Goal: Transaction & Acquisition: Book appointment/travel/reservation

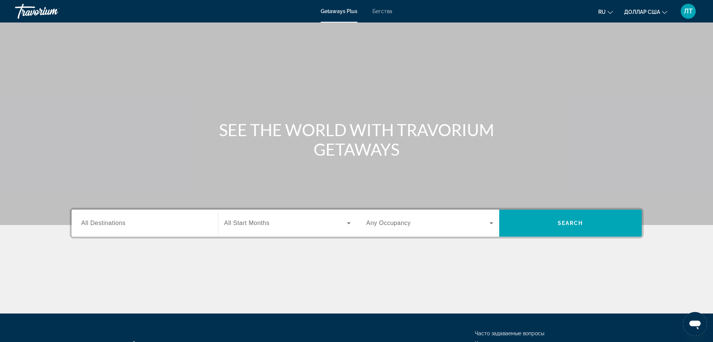
click at [89, 222] on span "All Destinations" at bounding box center [103, 223] width 44 height 6
click at [89, 222] on input "Destination All Destinations" at bounding box center [144, 223] width 127 height 9
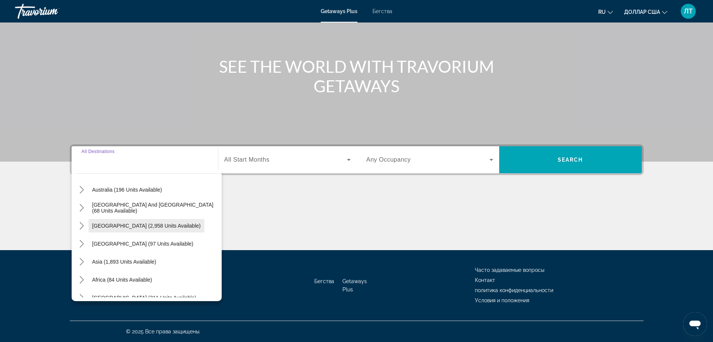
scroll to position [122, 0]
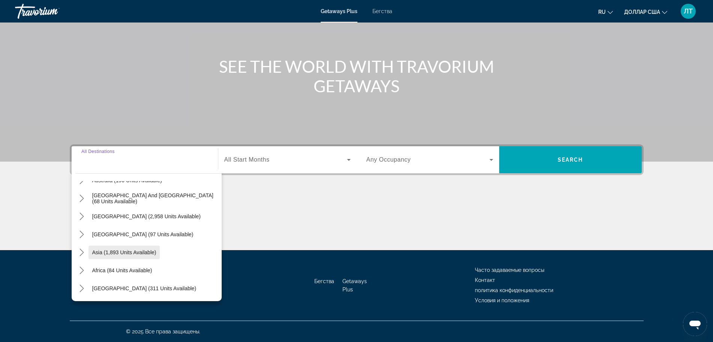
click at [135, 251] on span "Asia (1,893 units available)" at bounding box center [124, 253] width 64 height 6
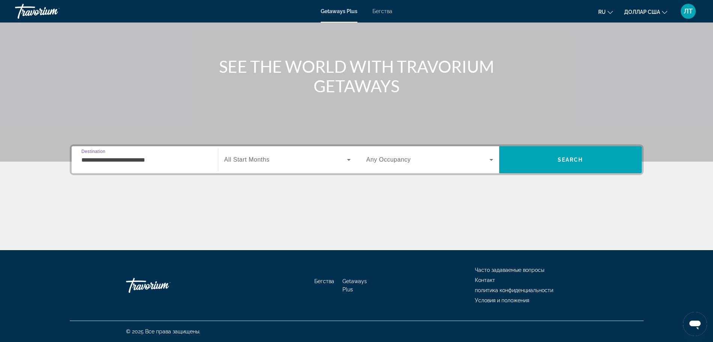
click at [113, 161] on input "**********" at bounding box center [144, 160] width 127 height 9
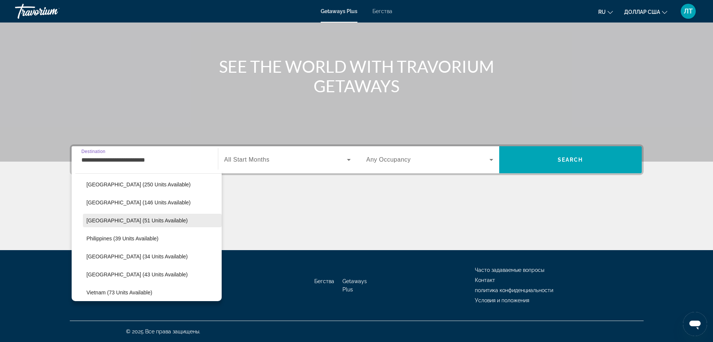
scroll to position [275, 0]
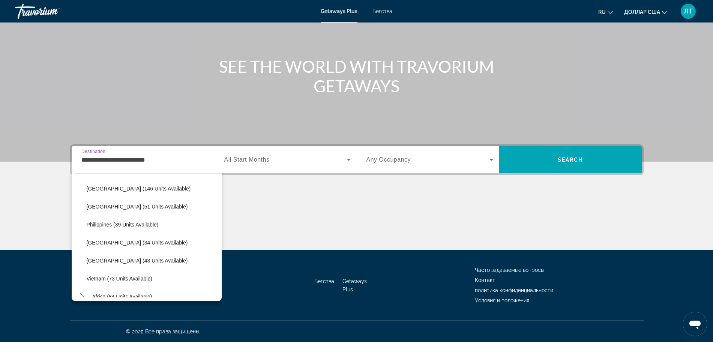
click at [114, 262] on span "Thailand (43 units available)" at bounding box center [137, 261] width 101 height 6
type input "**********"
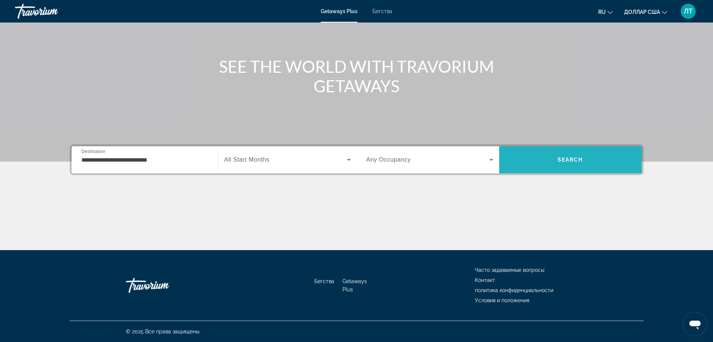
click at [531, 160] on span "Поиск" at bounding box center [570, 160] width 143 height 18
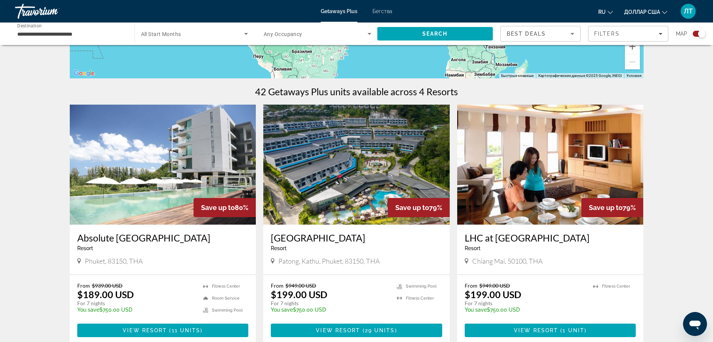
scroll to position [188, 0]
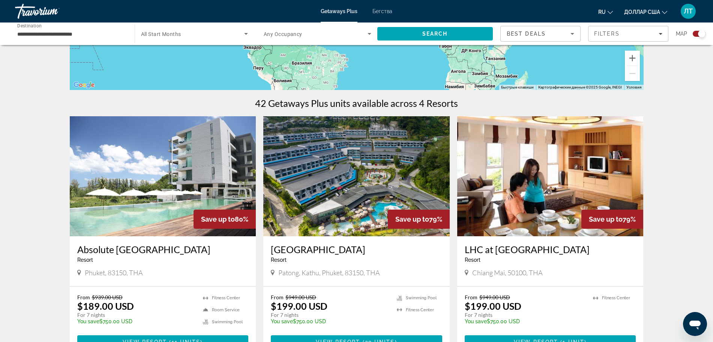
click at [356, 186] on img "Основное содержание" at bounding box center [356, 176] width 186 height 120
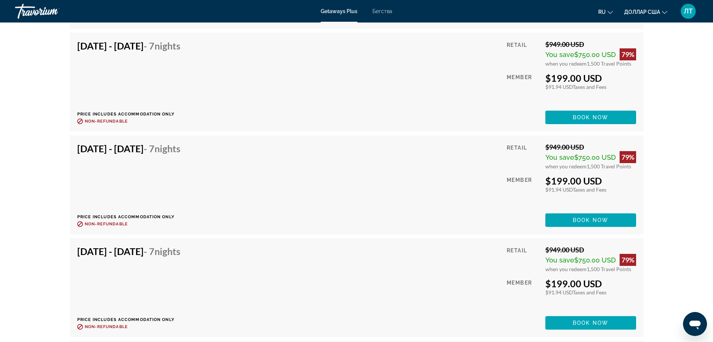
scroll to position [1829, 0]
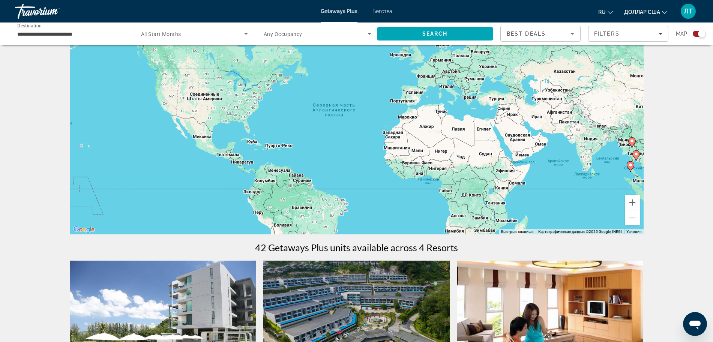
scroll to position [141, 0]
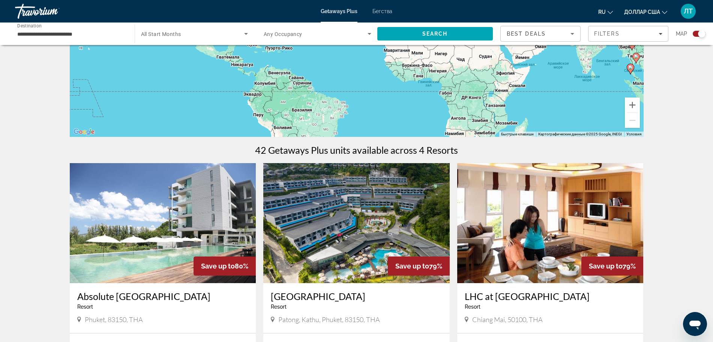
click at [206, 224] on img "Основное содержание" at bounding box center [163, 223] width 186 height 120
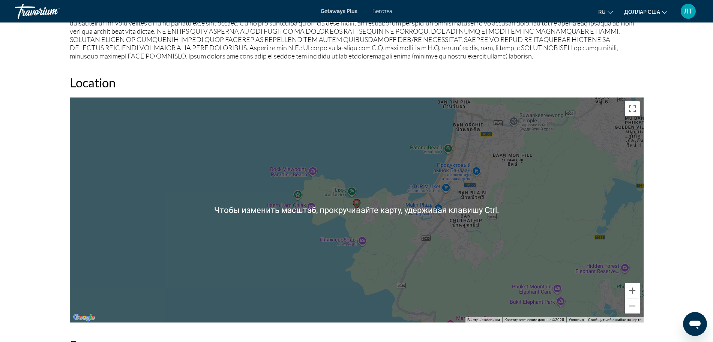
scroll to position [891, 0]
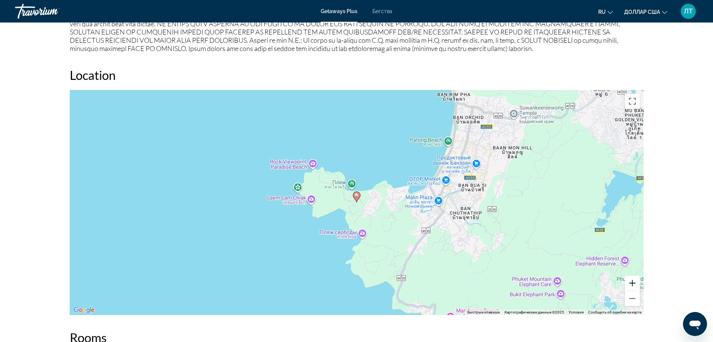
click at [633, 283] on button "Увеличить" at bounding box center [632, 283] width 15 height 15
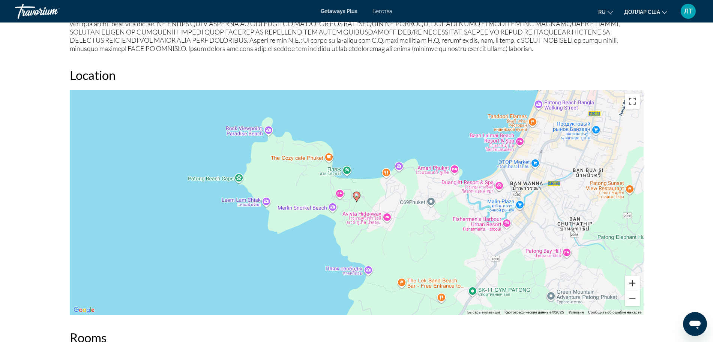
click at [633, 283] on button "Увеличить" at bounding box center [632, 283] width 15 height 15
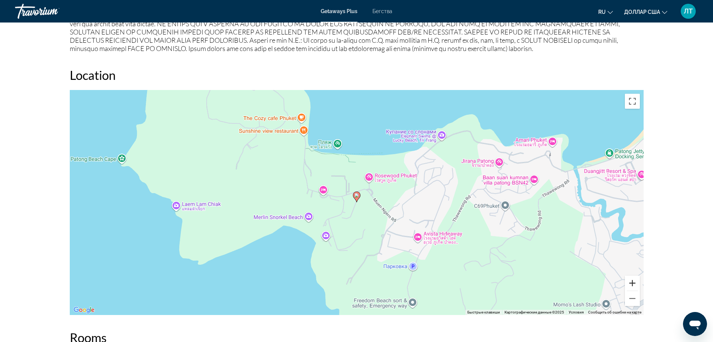
click at [633, 283] on button "Увеличить" at bounding box center [632, 283] width 15 height 15
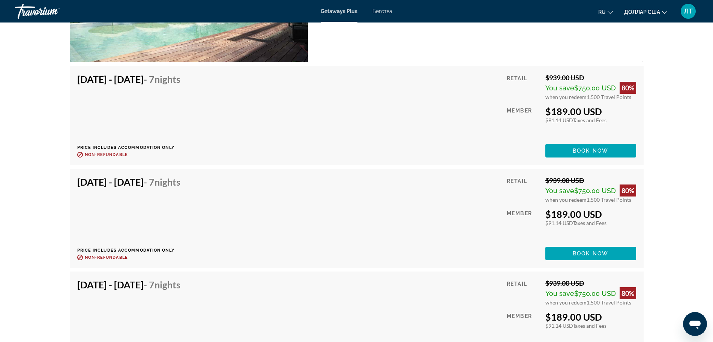
scroll to position [1407, 0]
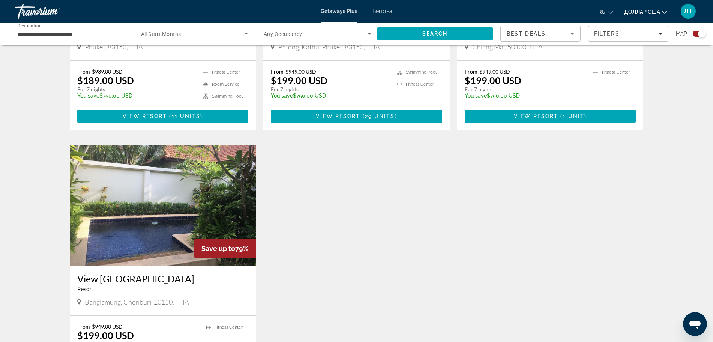
scroll to position [469, 0]
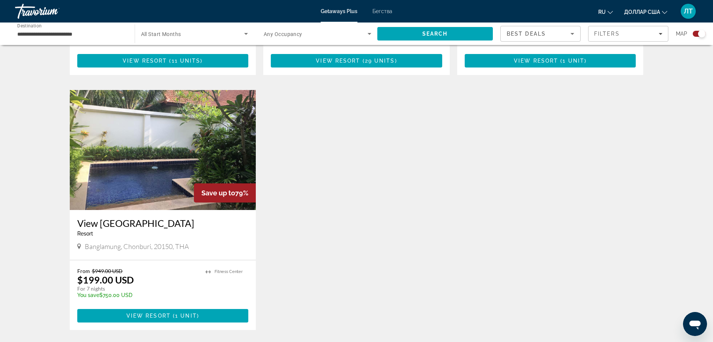
click at [167, 141] on img "Основное содержание" at bounding box center [163, 150] width 186 height 120
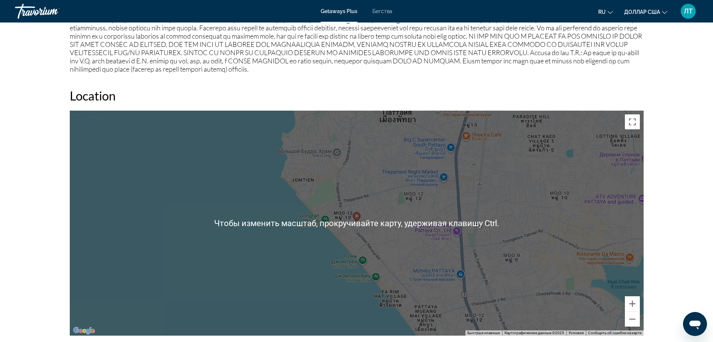
scroll to position [891, 0]
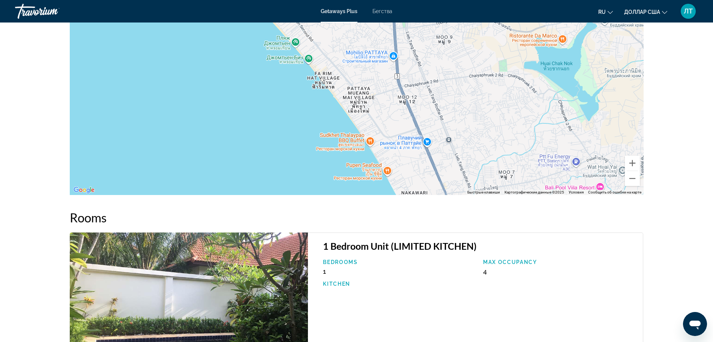
drag, startPoint x: 312, startPoint y: 128, endPoint x: 243, endPoint y: 50, distance: 103.9
click at [243, 50] on div "Чтобы активировать перетаскивание с помощью клавиатуры, нажмите Alt + Ввод. Пос…" at bounding box center [357, 82] width 574 height 225
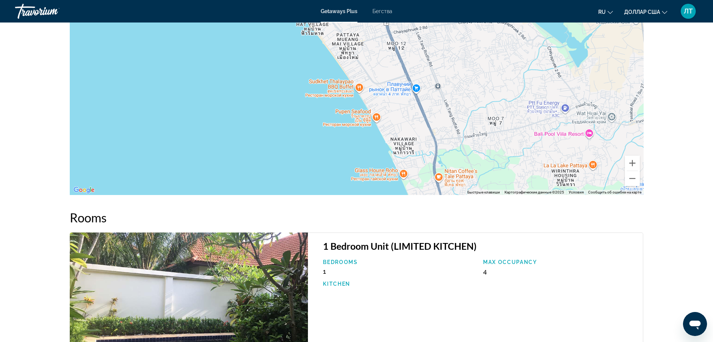
drag, startPoint x: 308, startPoint y: 125, endPoint x: 297, endPoint y: 70, distance: 55.6
click at [297, 70] on div "Чтобы активировать перетаскивание с помощью клавиатуры, нажмите Alt + Ввод. Пос…" at bounding box center [357, 82] width 574 height 225
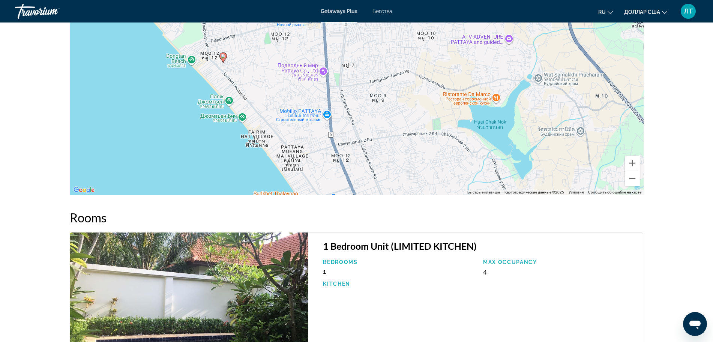
drag, startPoint x: 281, startPoint y: 107, endPoint x: 251, endPoint y: 213, distance: 110.3
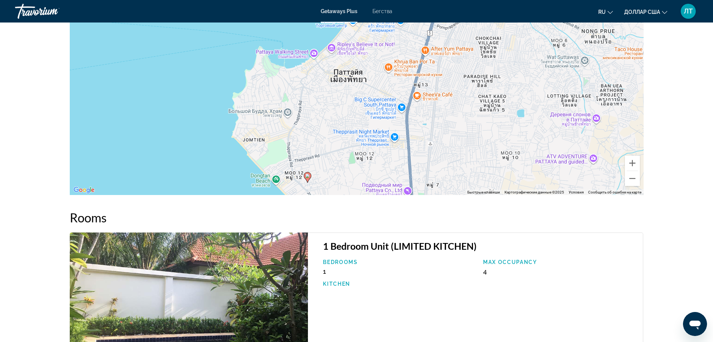
drag, startPoint x: 141, startPoint y: 32, endPoint x: 199, endPoint y: 149, distance: 130.4
click at [199, 149] on div "Чтобы активировать перетаскивание с помощью клавиатуры, нажмите Alt + Ввод. Пос…" at bounding box center [357, 82] width 574 height 225
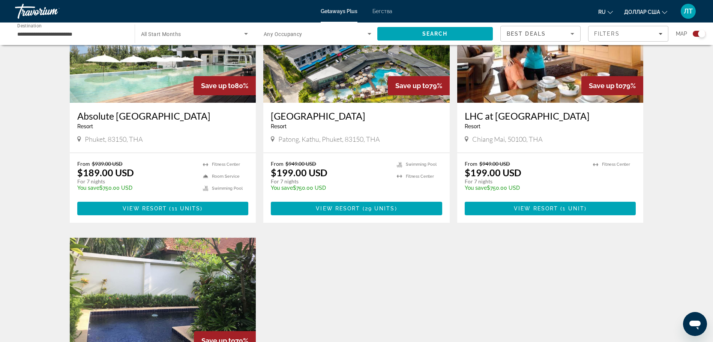
scroll to position [328, 0]
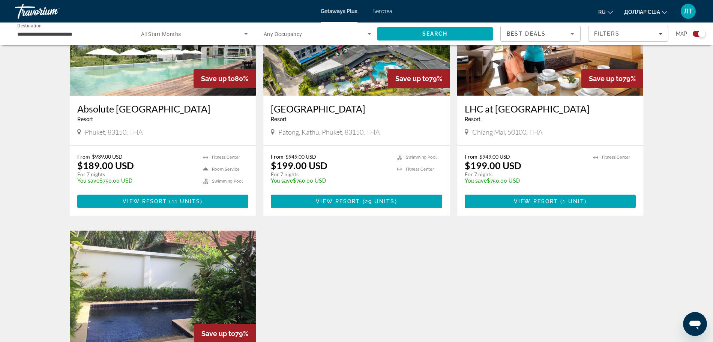
click at [343, 71] on img "Основное содержание" at bounding box center [356, 36] width 186 height 120
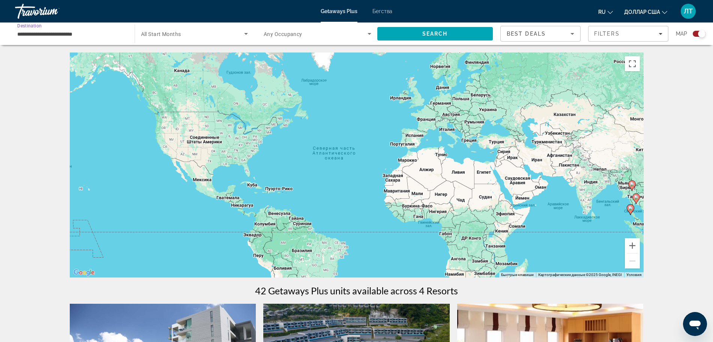
click at [66, 36] on input "**********" at bounding box center [71, 34] width 108 height 9
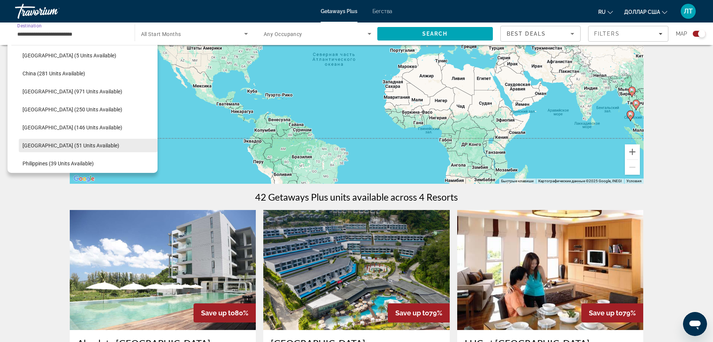
scroll to position [208, 0]
click at [51, 125] on span "Malaysia (146 units available)" at bounding box center [73, 128] width 100 height 6
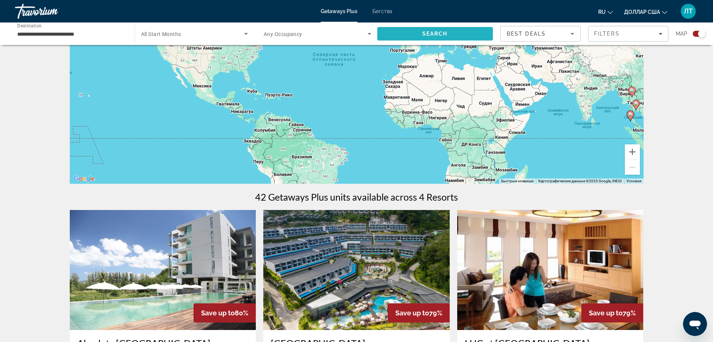
click at [422, 32] on span "Search" at bounding box center [435, 34] width 116 height 18
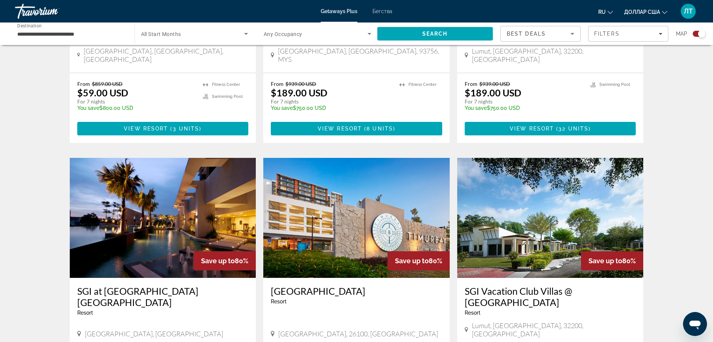
scroll to position [637, 0]
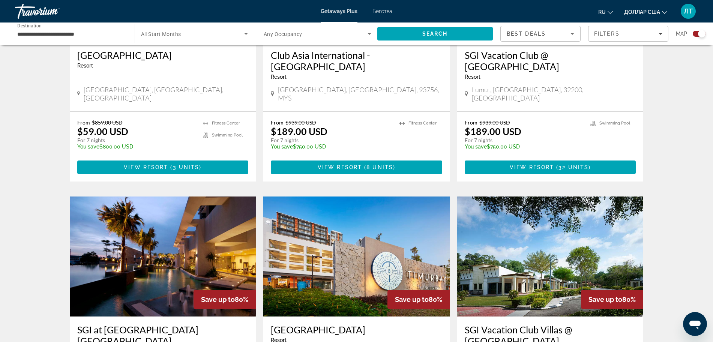
click at [67, 36] on input "**********" at bounding box center [71, 34] width 108 height 9
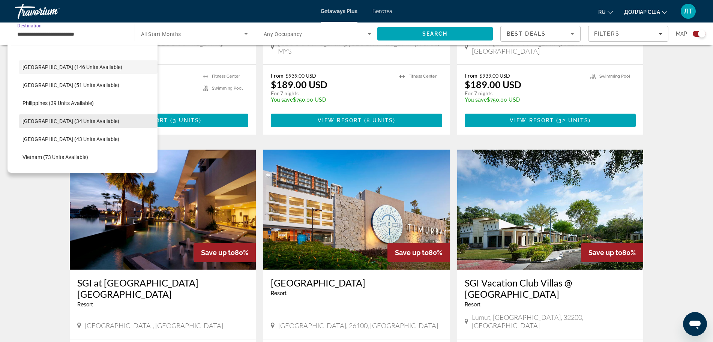
scroll to position [255, 0]
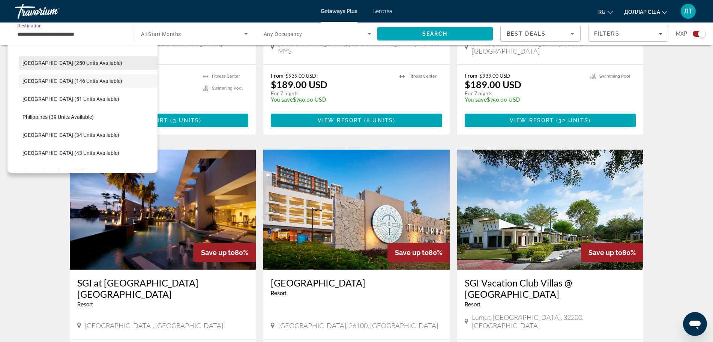
click at [55, 64] on span "Indonesia (250 units available)" at bounding box center [73, 63] width 100 height 6
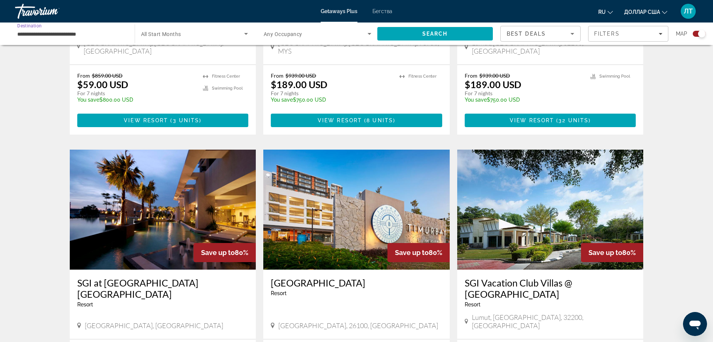
click at [60, 30] on input "**********" at bounding box center [71, 34] width 108 height 9
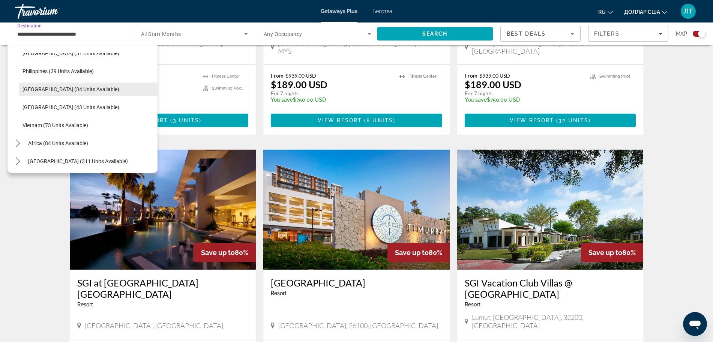
scroll to position [302, 0]
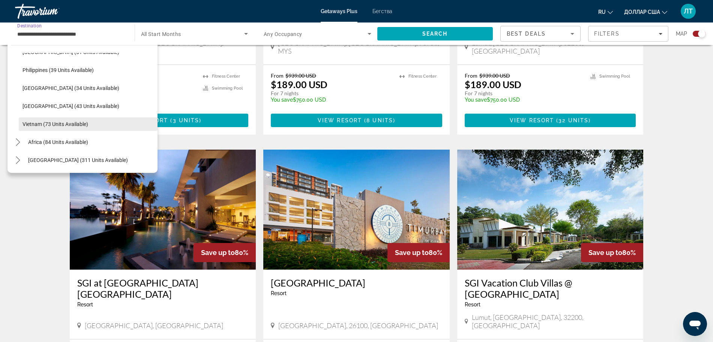
click at [52, 124] on span "Vietnam (73 units available)" at bounding box center [56, 124] width 66 height 6
type input "**********"
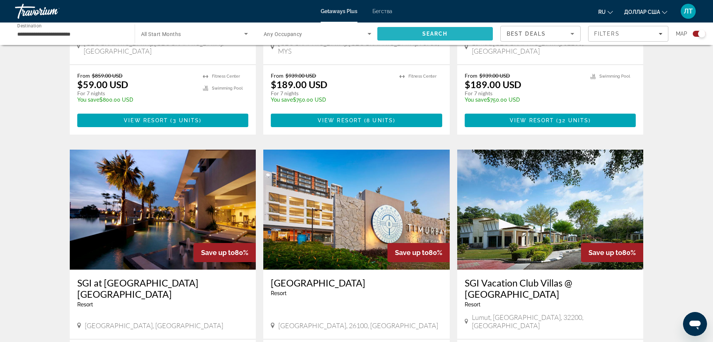
click at [400, 34] on span "Search" at bounding box center [435, 34] width 116 height 18
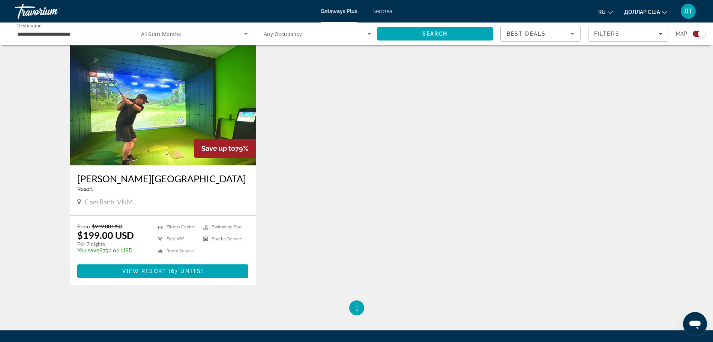
scroll to position [516, 0]
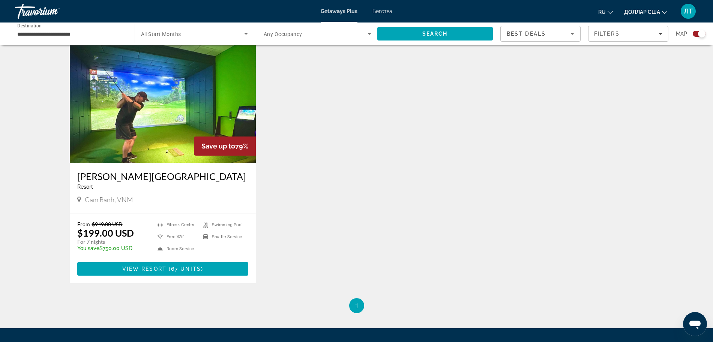
click at [112, 164] on div "Alma Resort Resort - This is an adults only resort Cam Ranh, VNM" at bounding box center [163, 188] width 186 height 50
click at [115, 177] on h3 "[GEOGRAPHIC_DATA]" at bounding box center [162, 176] width 171 height 11
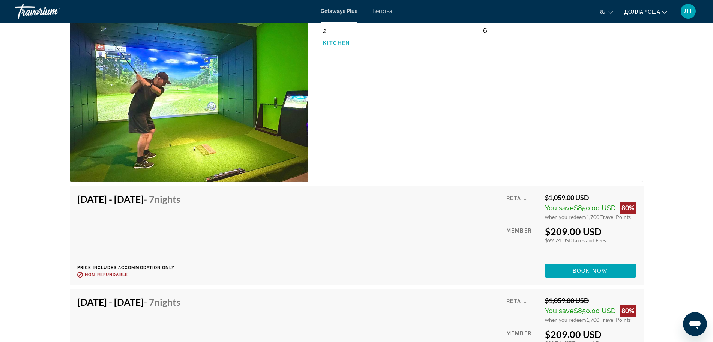
scroll to position [2365, 0]
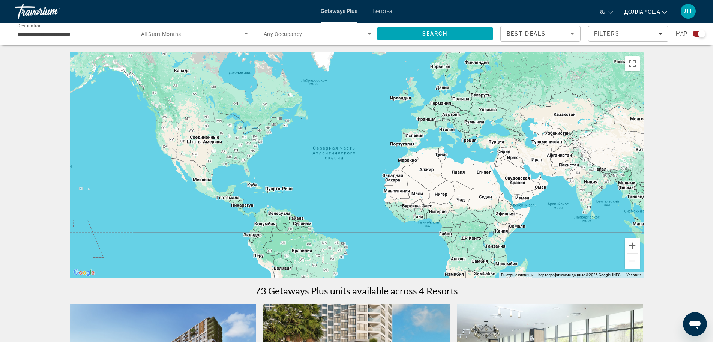
click at [23, 29] on div "**********" at bounding box center [71, 33] width 108 height 21
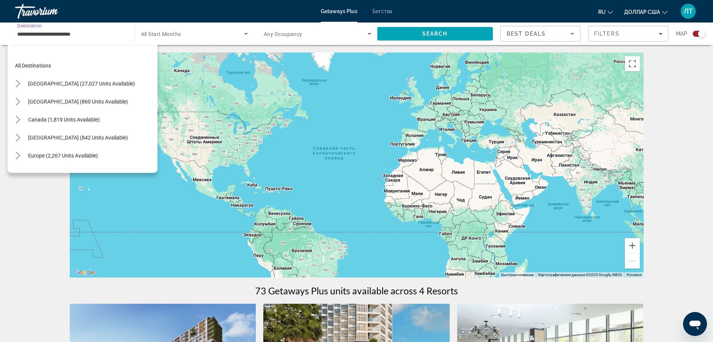
scroll to position [94, 0]
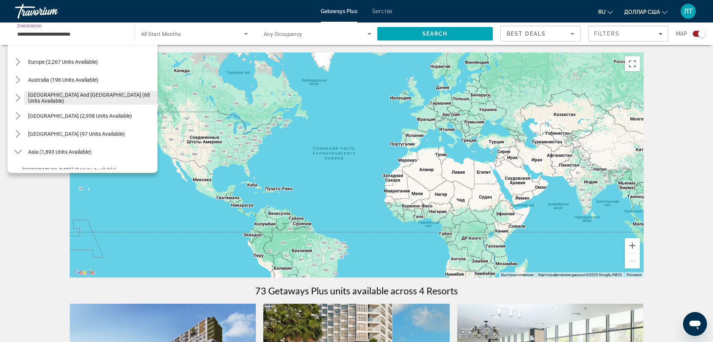
click at [53, 98] on span "[GEOGRAPHIC_DATA] and [GEOGRAPHIC_DATA] (68 units available)" at bounding box center [91, 98] width 126 height 12
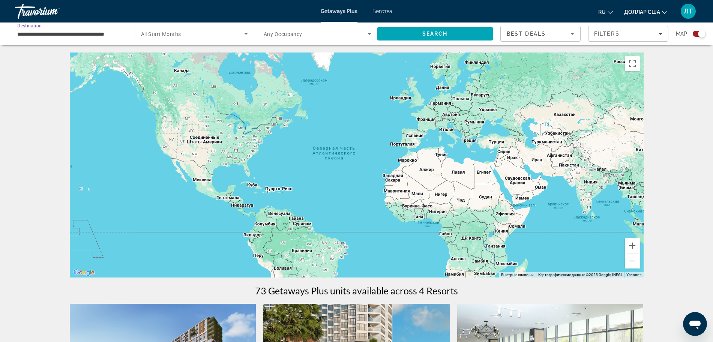
click at [18, 34] on input "**********" at bounding box center [71, 34] width 108 height 9
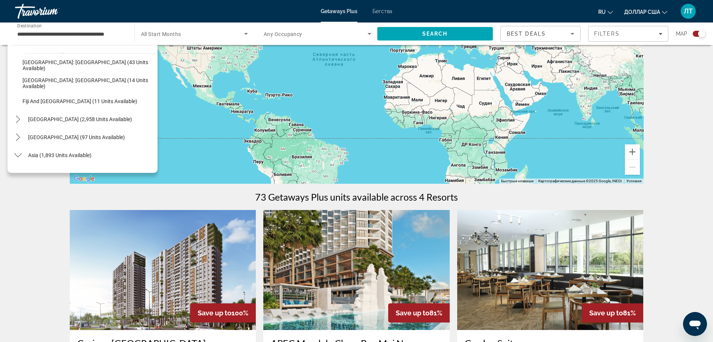
scroll to position [141, 0]
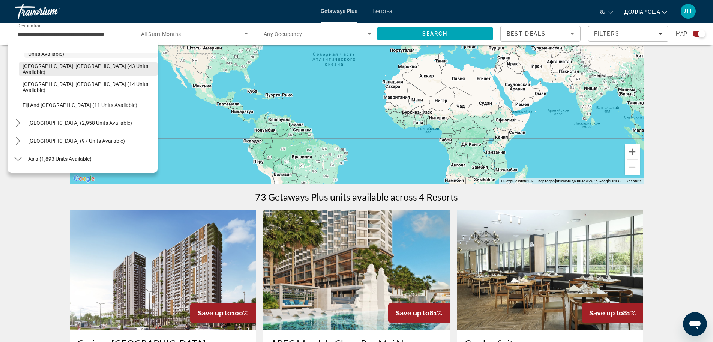
click at [93, 68] on span "New Zealand: North Island (43 units available)" at bounding box center [88, 69] width 131 height 12
type input "**********"
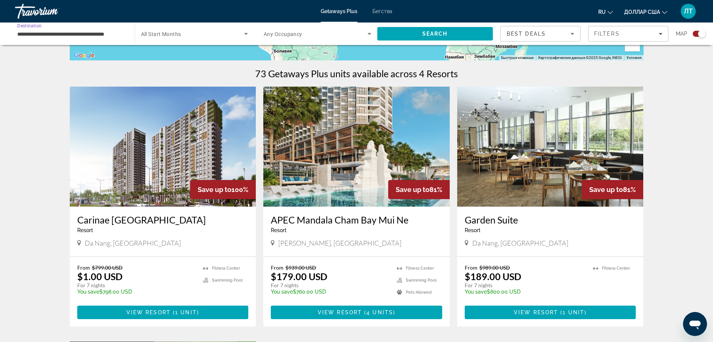
scroll to position [234, 0]
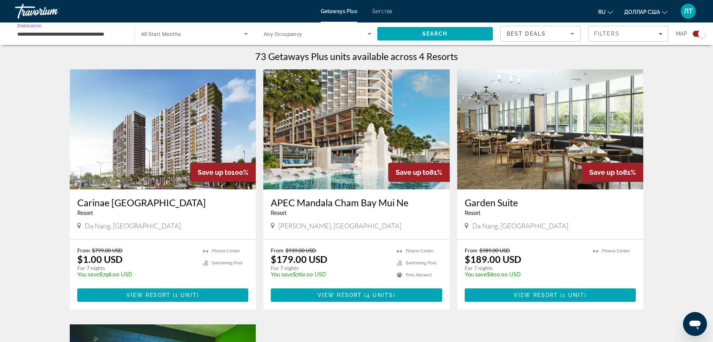
click at [158, 151] on img "Основное содержание" at bounding box center [163, 129] width 186 height 120
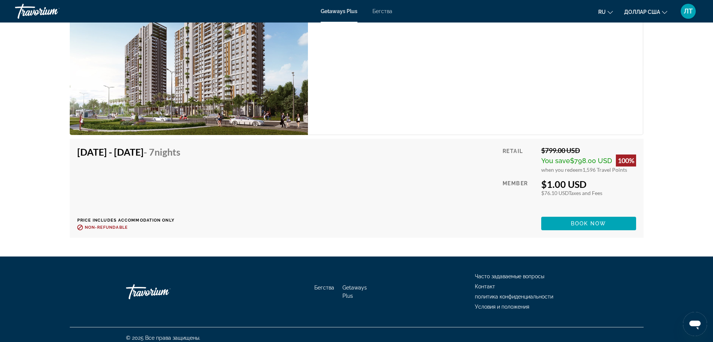
scroll to position [1173, 0]
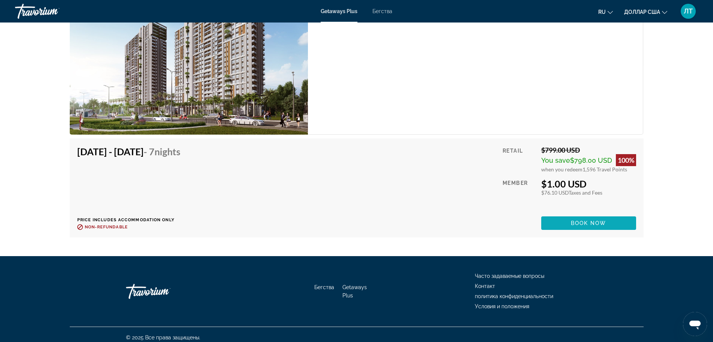
click at [571, 220] on span "Book now" at bounding box center [589, 223] width 36 height 6
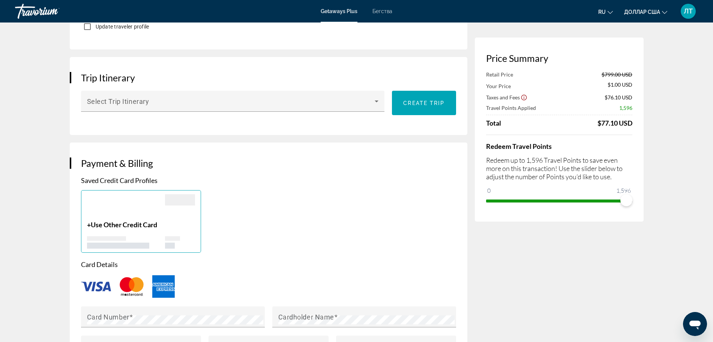
scroll to position [375, 0]
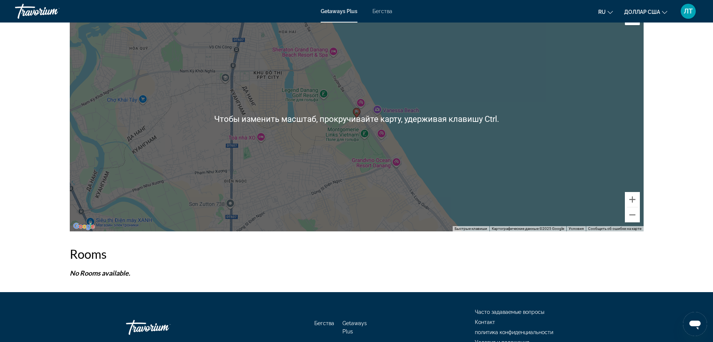
scroll to position [893, 0]
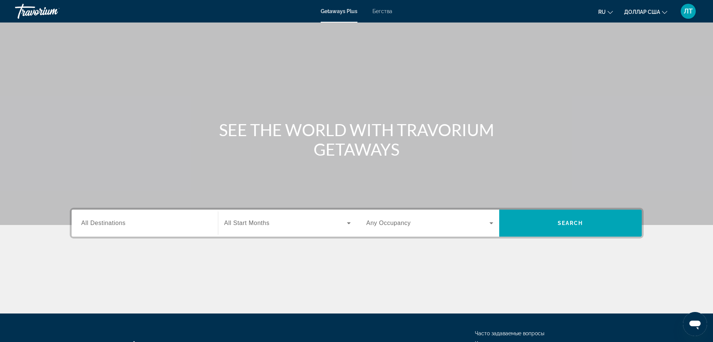
click at [282, 74] on div "Основное содержание" at bounding box center [356, 112] width 713 height 225
click at [99, 225] on label "Destination All Destinations" at bounding box center [103, 223] width 44 height 7
click at [99, 225] on input "Destination All Destinations" at bounding box center [144, 223] width 127 height 9
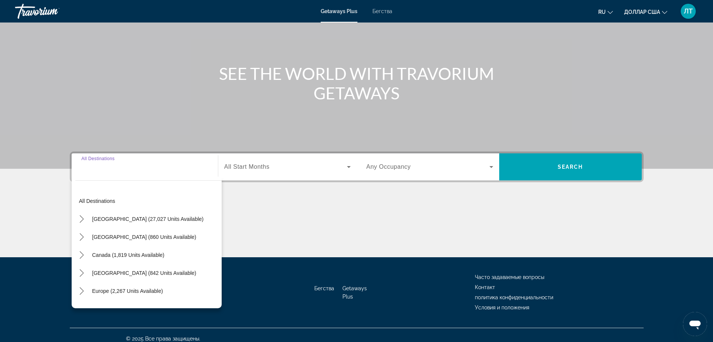
scroll to position [63, 0]
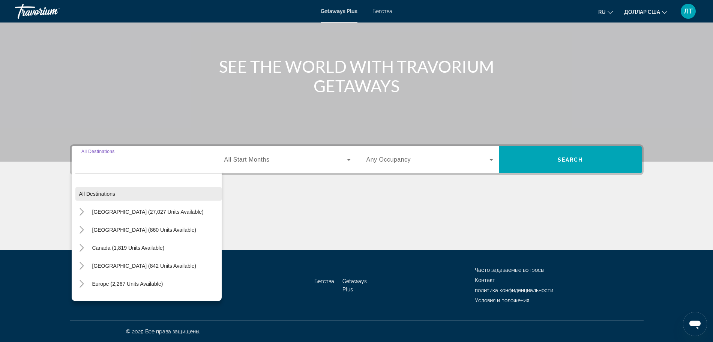
click at [96, 194] on span "All destinations" at bounding box center [97, 194] width 36 height 6
type input "**********"
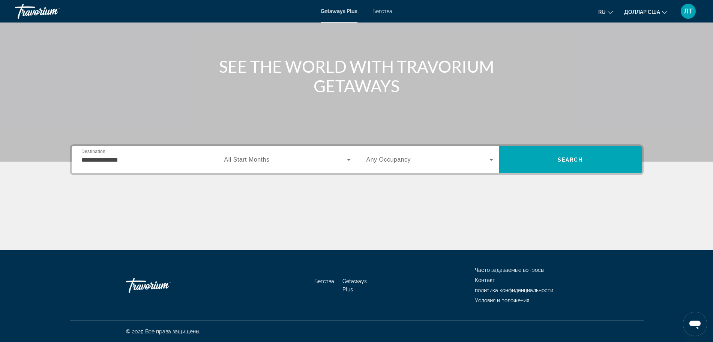
click at [608, 11] on icon "Изменить язык" at bounding box center [610, 12] width 5 height 3
click at [593, 27] on button "English" at bounding box center [590, 30] width 33 height 10
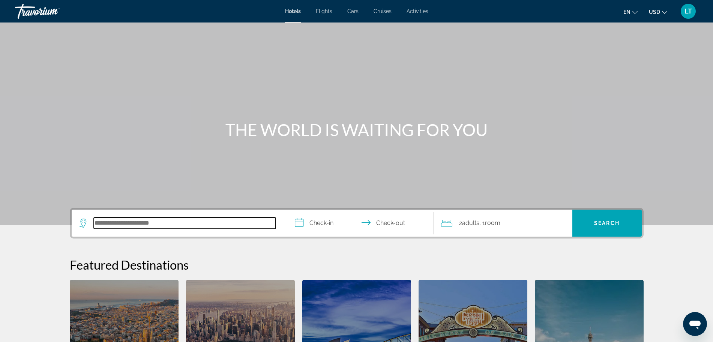
click at [116, 218] on input "Search hotel destination" at bounding box center [185, 223] width 182 height 11
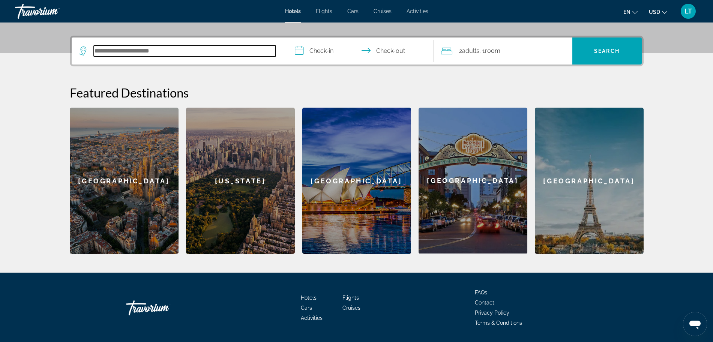
scroll to position [183, 0]
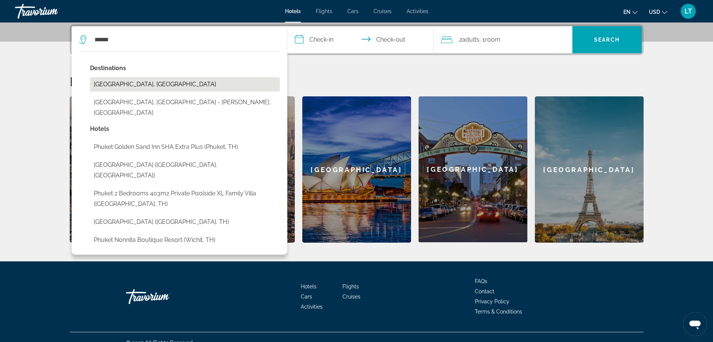
click at [128, 84] on button "Phuket Island, Thailand" at bounding box center [185, 84] width 190 height 14
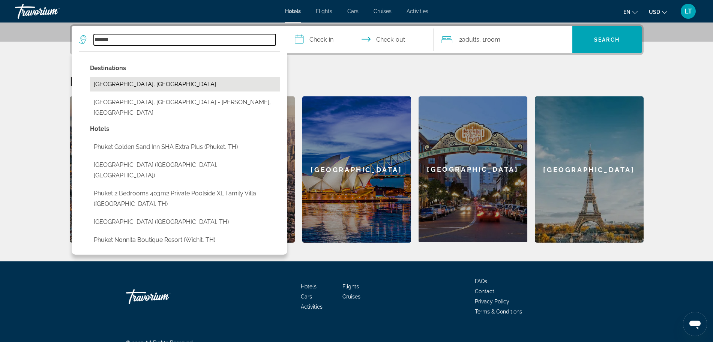
type input "**********"
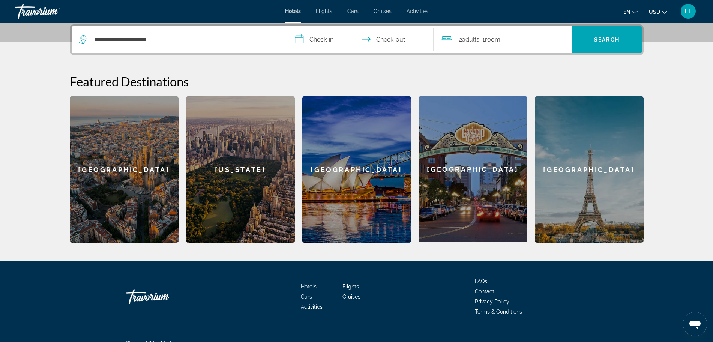
click at [329, 40] on input "**********" at bounding box center [361, 40] width 149 height 29
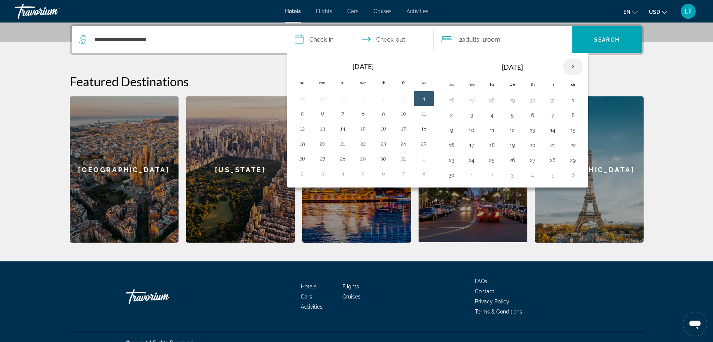
click at [571, 67] on th "Next month" at bounding box center [573, 67] width 20 height 17
click at [454, 129] on button "11" at bounding box center [452, 130] width 12 height 11
click at [570, 115] on button "10" at bounding box center [573, 115] width 12 height 11
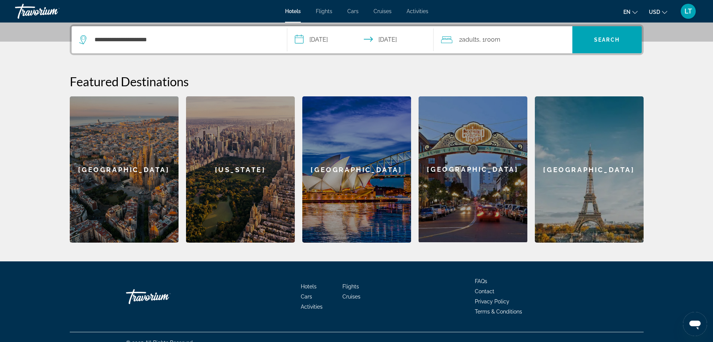
click at [399, 40] on input "**********" at bounding box center [361, 40] width 149 height 29
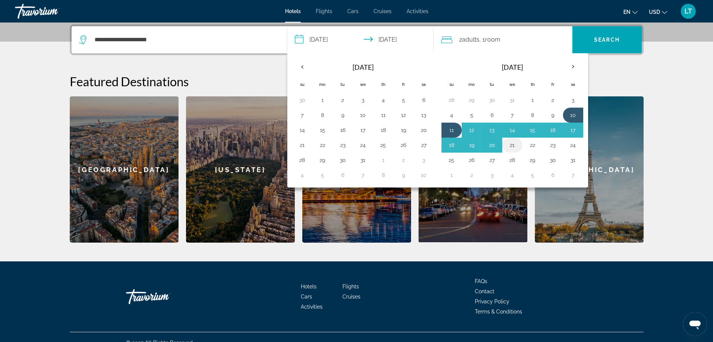
click at [511, 145] on button "21" at bounding box center [513, 145] width 12 height 11
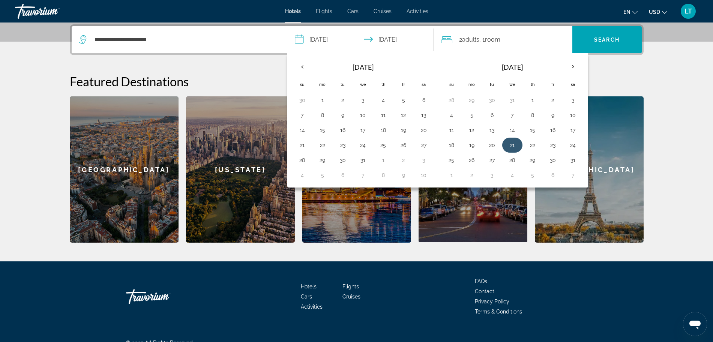
click at [511, 145] on button "21" at bounding box center [513, 145] width 12 height 11
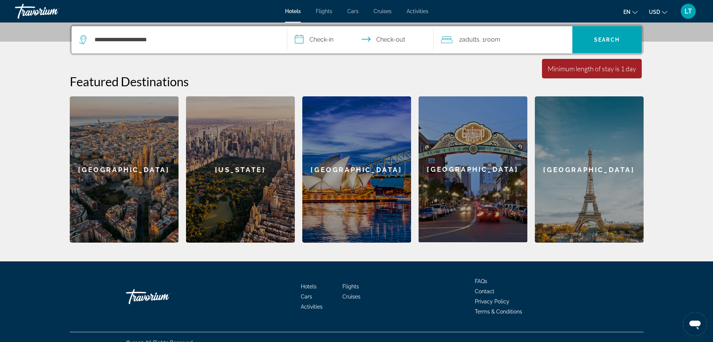
click at [328, 38] on input "**********" at bounding box center [361, 40] width 149 height 29
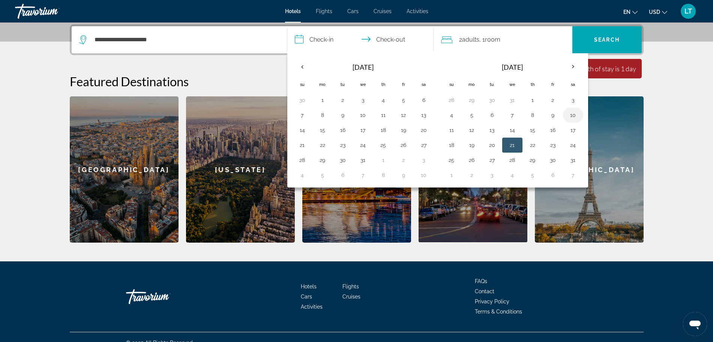
click at [573, 113] on button "10" at bounding box center [573, 115] width 12 height 11
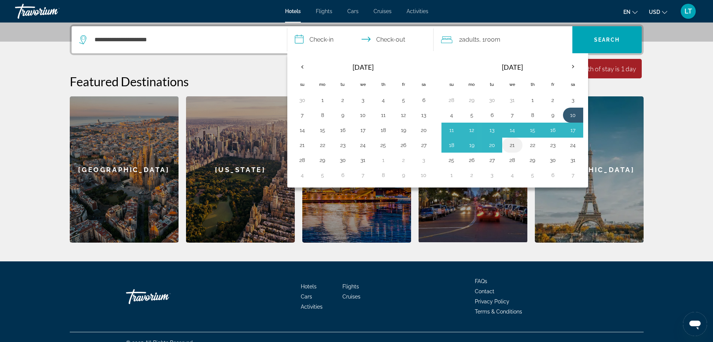
click at [511, 144] on button "21" at bounding box center [513, 145] width 12 height 11
type input "**********"
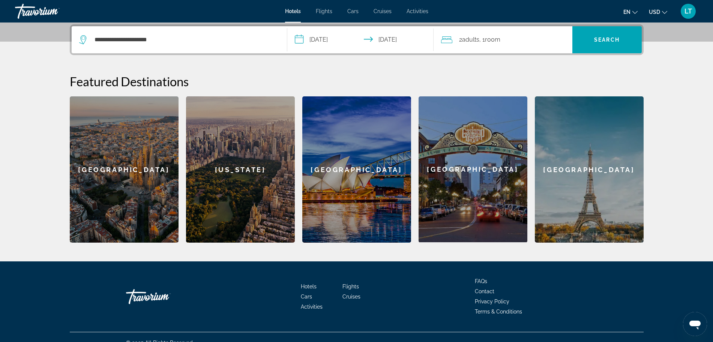
click at [467, 41] on span "Adults" at bounding box center [470, 39] width 17 height 7
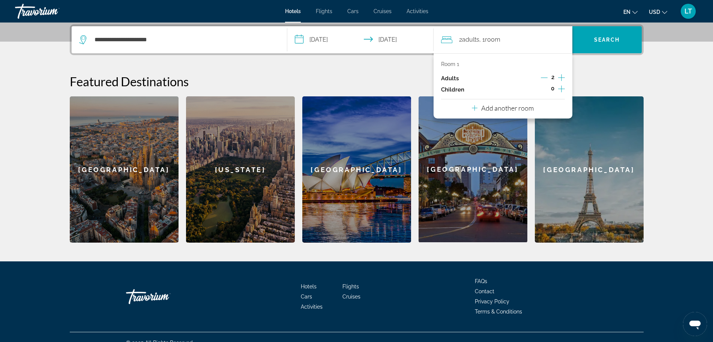
click at [562, 79] on icon "Increment adults" at bounding box center [561, 77] width 7 height 7
click at [601, 39] on span "Search" at bounding box center [607, 40] width 26 height 6
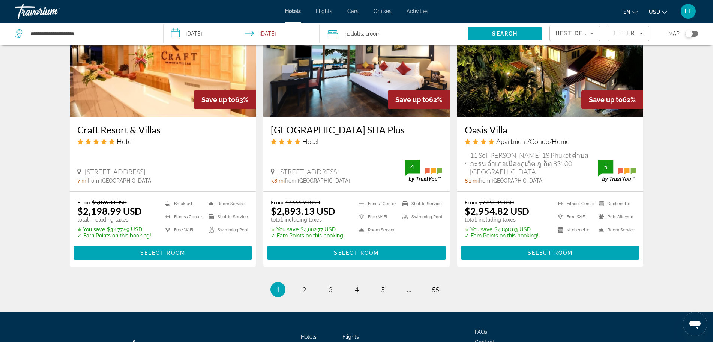
scroll to position [938, 0]
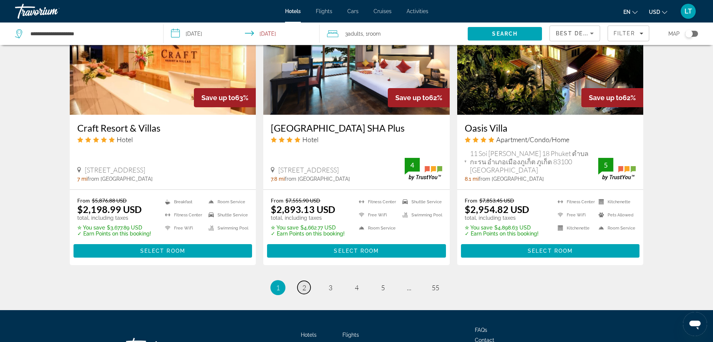
click at [303, 284] on span "2" at bounding box center [304, 288] width 4 height 8
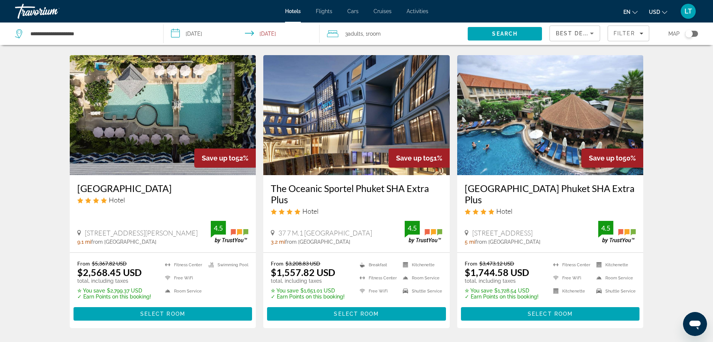
scroll to position [891, 0]
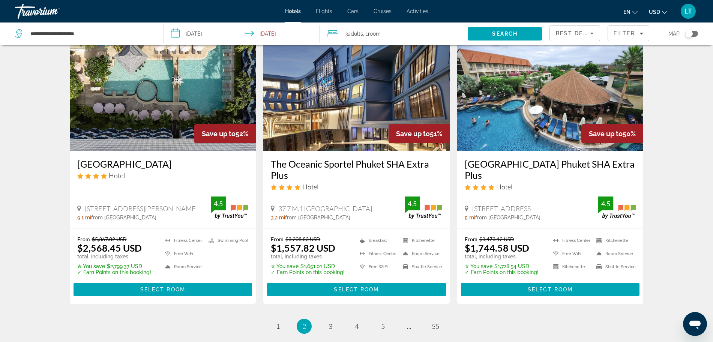
click at [664, 13] on icon "Change currency" at bounding box center [664, 12] width 5 height 5
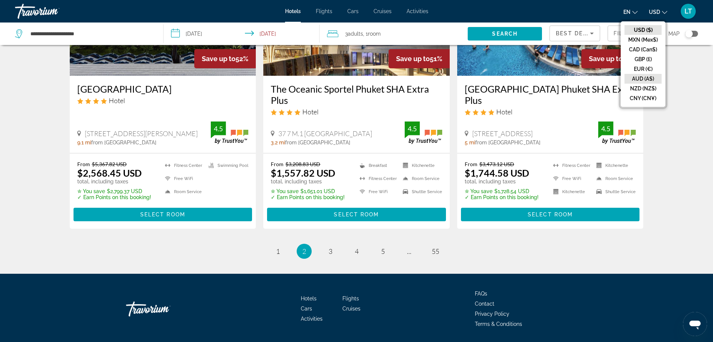
scroll to position [970, 0]
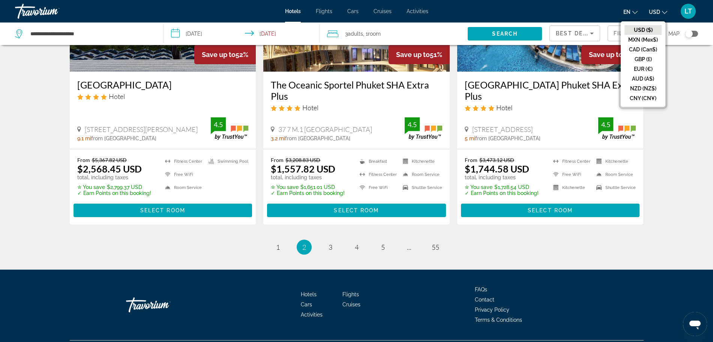
click at [647, 29] on button "USD ($)" at bounding box center [643, 30] width 37 height 10
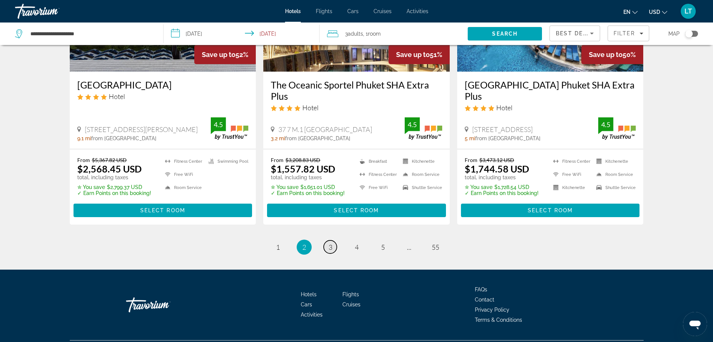
click at [332, 243] on span "3" at bounding box center [331, 247] width 4 height 8
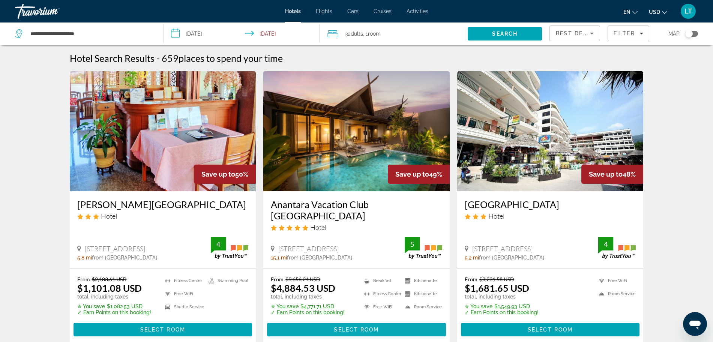
click at [358, 327] on span "Select Room" at bounding box center [356, 330] width 45 height 6
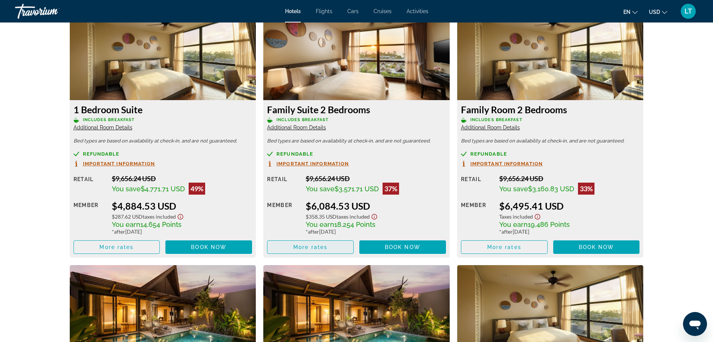
scroll to position [1065, 0]
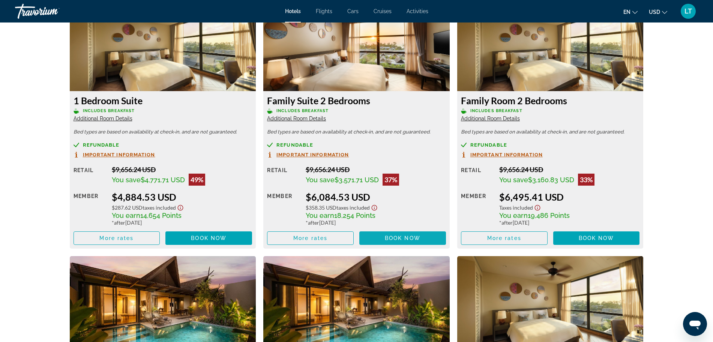
click at [388, 236] on span "Book now" at bounding box center [403, 238] width 36 height 6
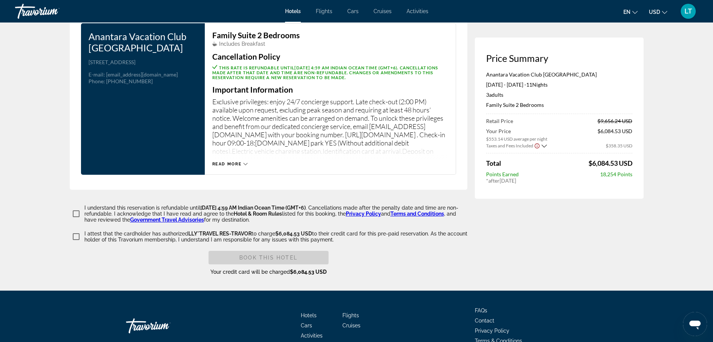
scroll to position [985, 0]
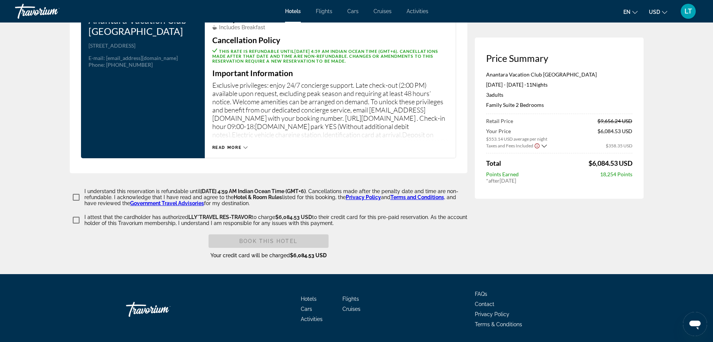
click at [687, 9] on span "LT" at bounding box center [689, 12] width 8 height 8
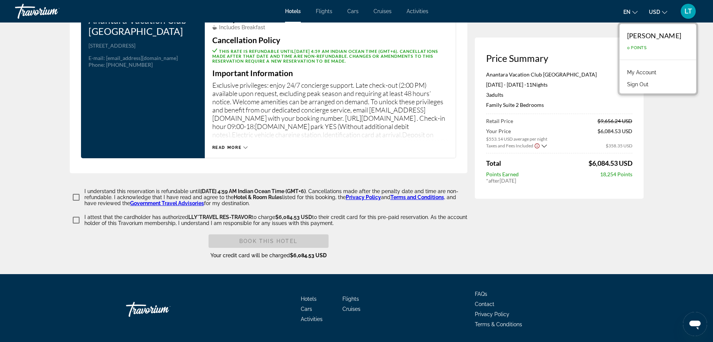
click at [658, 72] on link "My Account" at bounding box center [642, 73] width 37 height 10
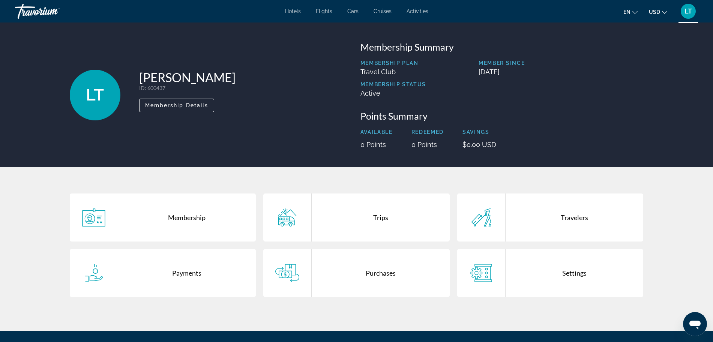
click at [384, 226] on div "Trips" at bounding box center [381, 218] width 138 height 48
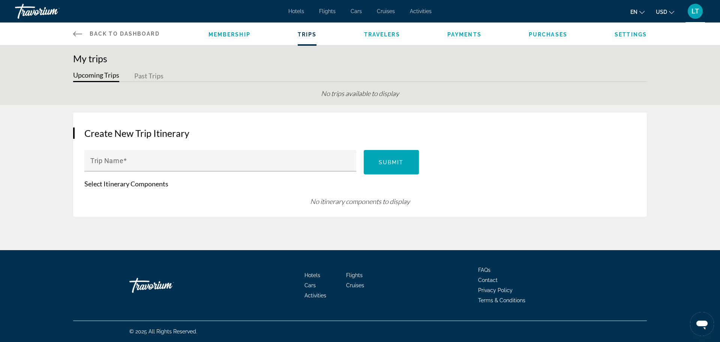
click at [144, 74] on button "Past Trips" at bounding box center [148, 77] width 29 height 12
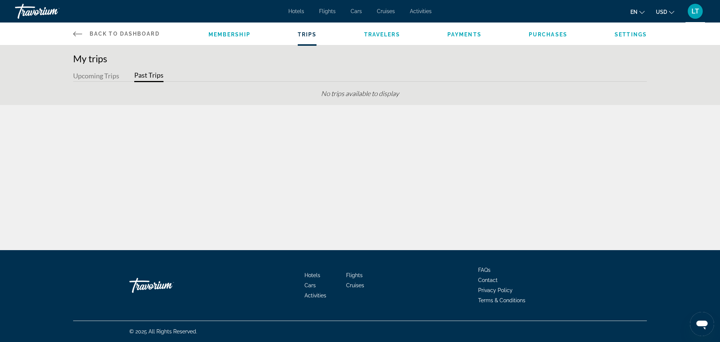
click at [93, 75] on button "Upcoming Trips" at bounding box center [96, 77] width 46 height 12
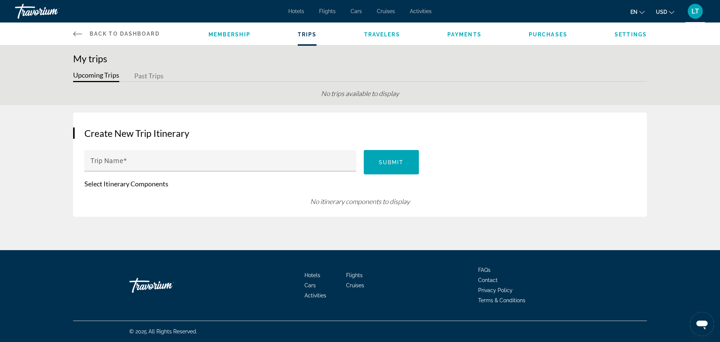
click at [145, 77] on button "Past Trips" at bounding box center [148, 77] width 29 height 12
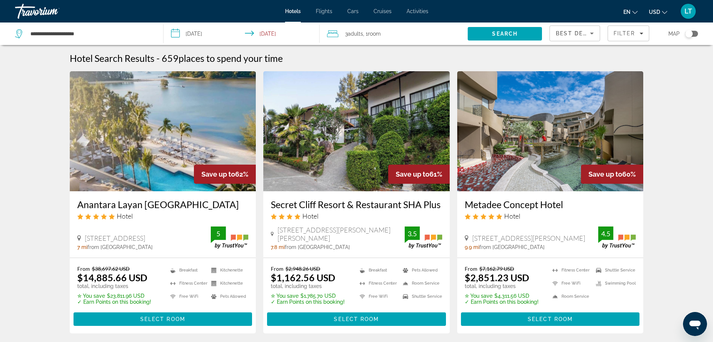
click at [358, 35] on span "Adults" at bounding box center [355, 34] width 15 height 6
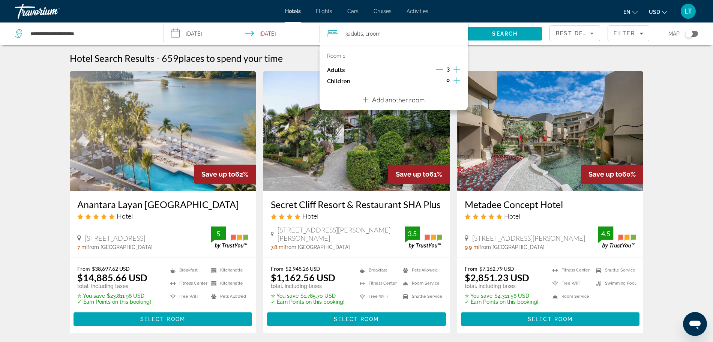
click at [440, 68] on icon "Decrement adults" at bounding box center [439, 69] width 7 height 7
click at [501, 84] on img "Main content" at bounding box center [550, 131] width 186 height 120
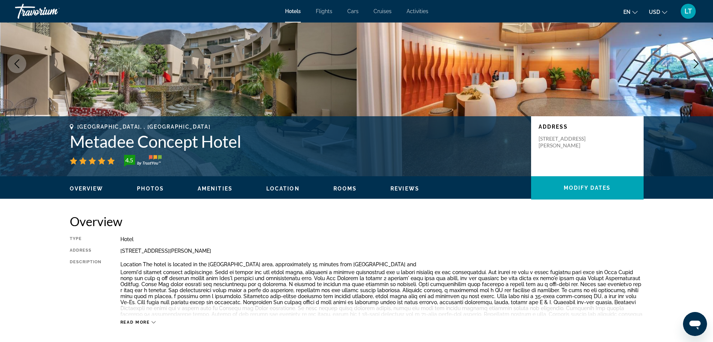
scroll to position [141, 0]
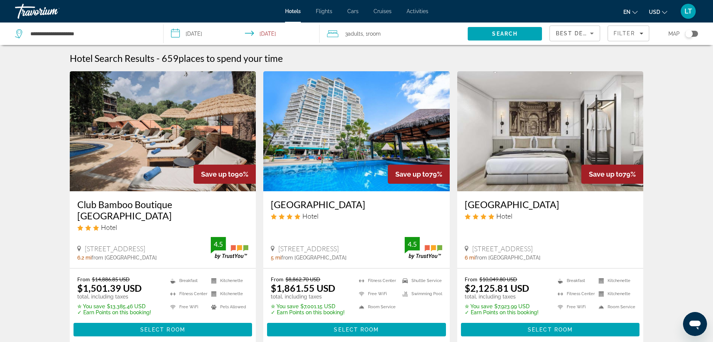
click at [356, 35] on span "Adults" at bounding box center [355, 34] width 15 height 6
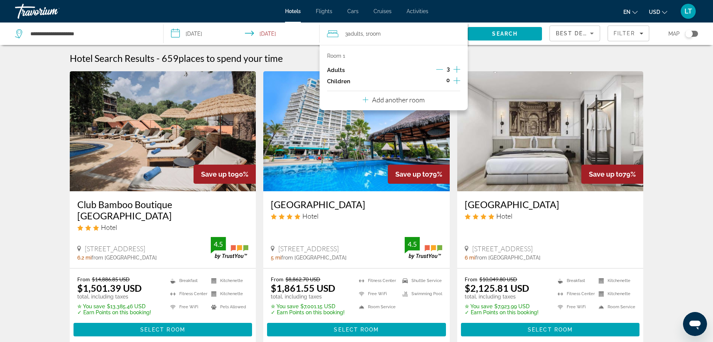
click at [441, 70] on icon "Decrement adults" at bounding box center [439, 69] width 7 height 7
click at [493, 60] on div "Hotel Search Results - 659 places to spend your time" at bounding box center [357, 58] width 574 height 11
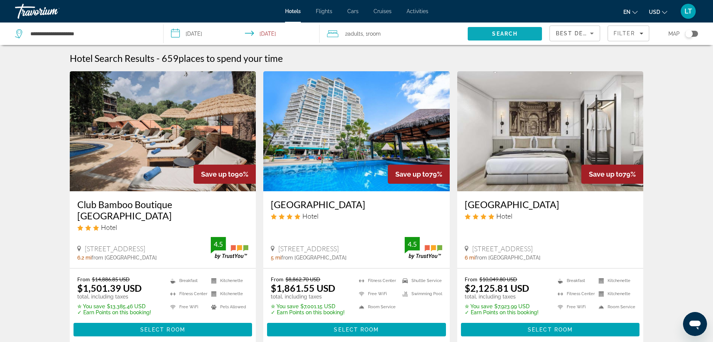
click at [486, 32] on span "Search" at bounding box center [505, 34] width 74 height 18
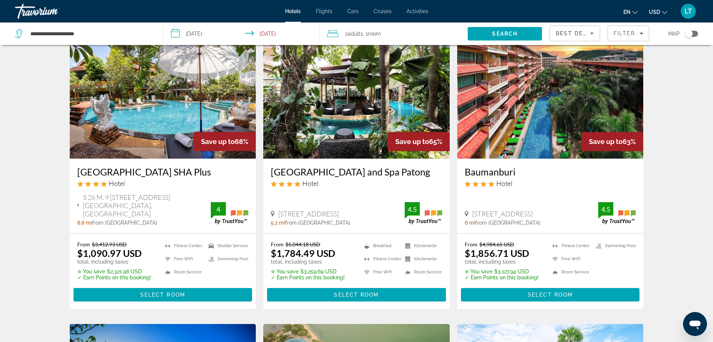
scroll to position [328, 0]
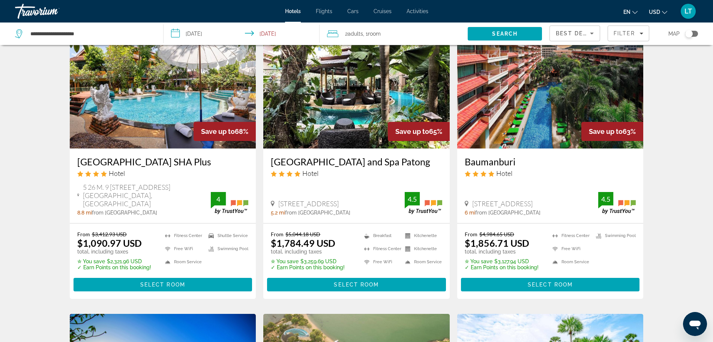
click at [163, 156] on h3 "Aochalong Villa Resort & Spa SHA Plus" at bounding box center [162, 161] width 171 height 11
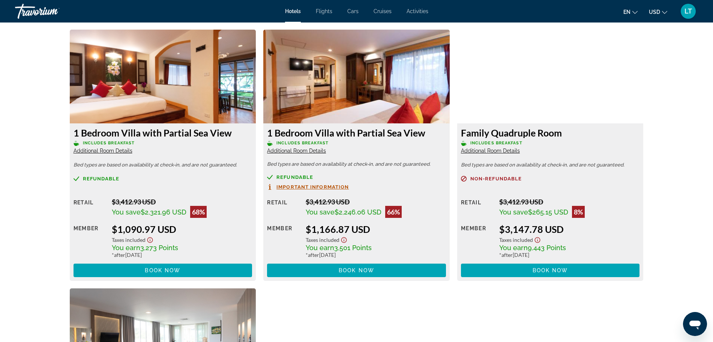
scroll to position [1032, 0]
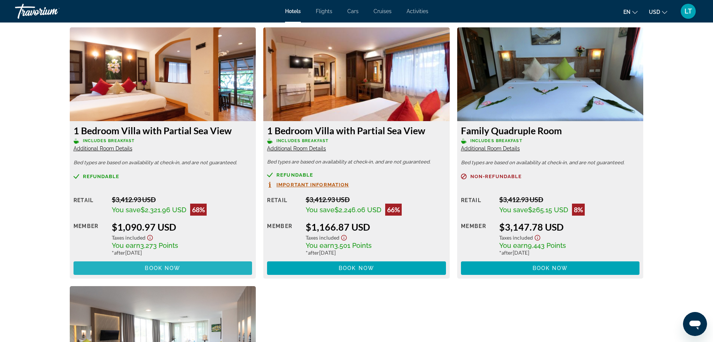
click at [168, 265] on span "Book now" at bounding box center [163, 268] width 36 height 6
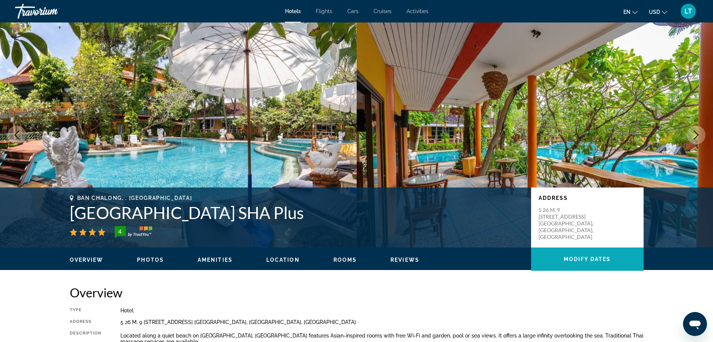
click at [588, 259] on span "Modify Dates" at bounding box center [587, 259] width 47 height 6
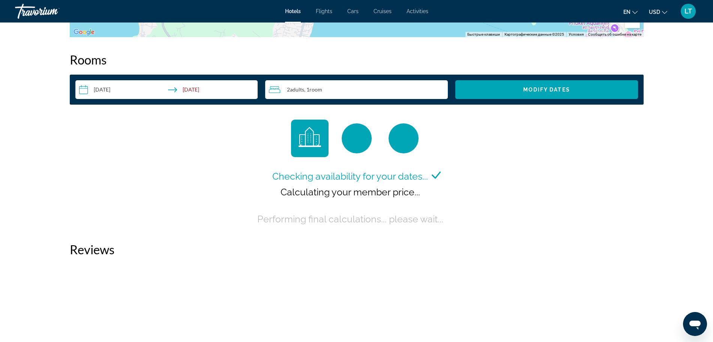
scroll to position [941, 0]
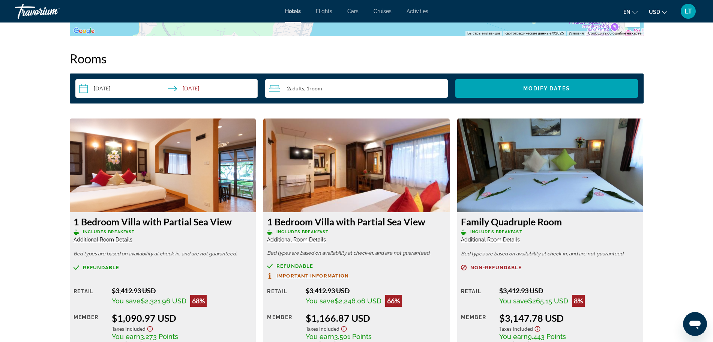
click at [289, 86] on span "2 Adult Adults" at bounding box center [295, 89] width 17 height 6
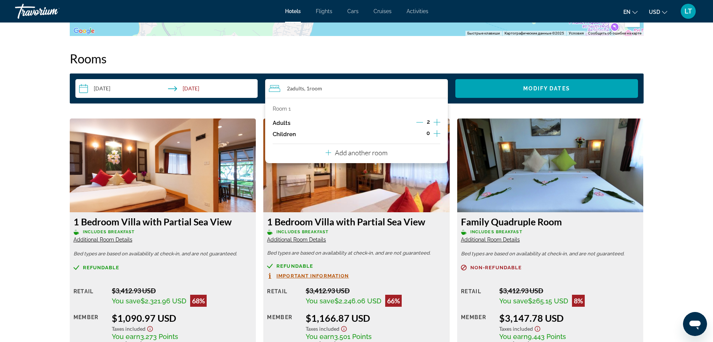
click at [361, 149] on p "Add another room" at bounding box center [361, 153] width 53 height 8
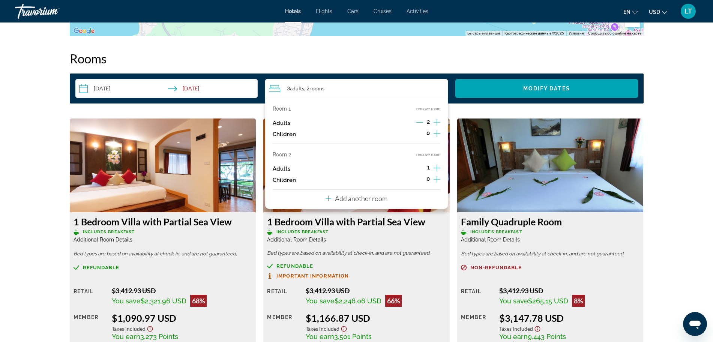
click at [371, 197] on div "Add another room" at bounding box center [357, 198] width 62 height 9
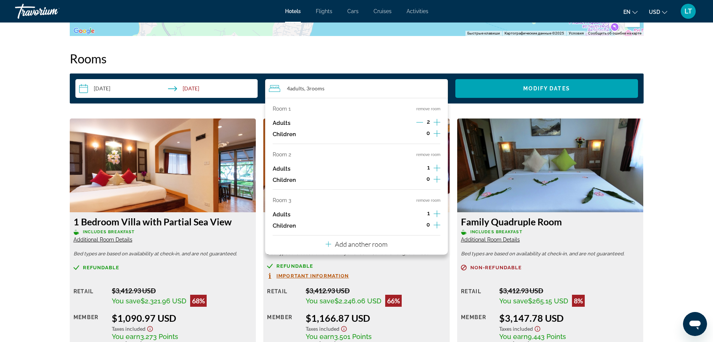
click at [374, 240] on p "Add another room" at bounding box center [361, 244] width 53 height 8
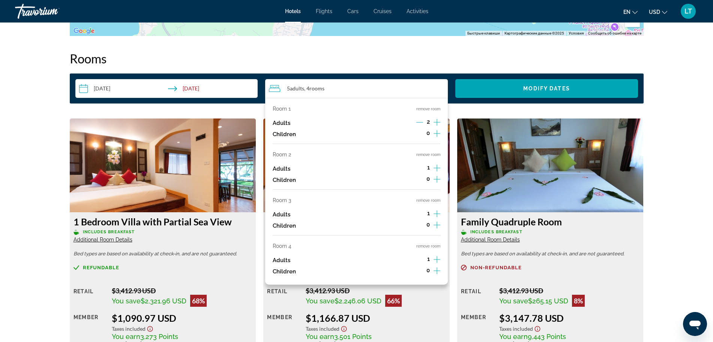
click at [439, 209] on icon "Increment adults" at bounding box center [437, 213] width 7 height 9
click at [439, 164] on icon "Increment adults" at bounding box center [437, 168] width 7 height 9
click at [438, 257] on icon "Increment adults" at bounding box center [437, 259] width 7 height 9
click at [596, 82] on span "Search widget" at bounding box center [546, 89] width 183 height 18
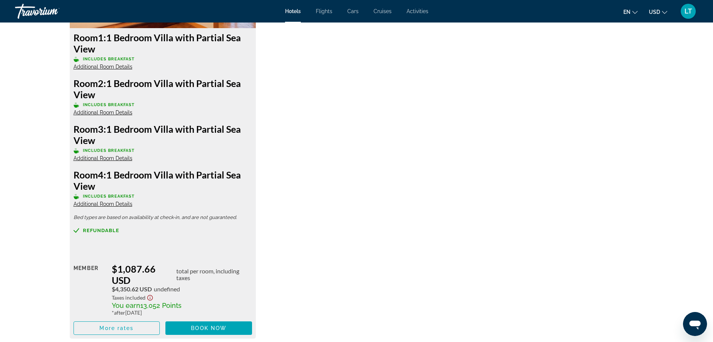
scroll to position [1128, 0]
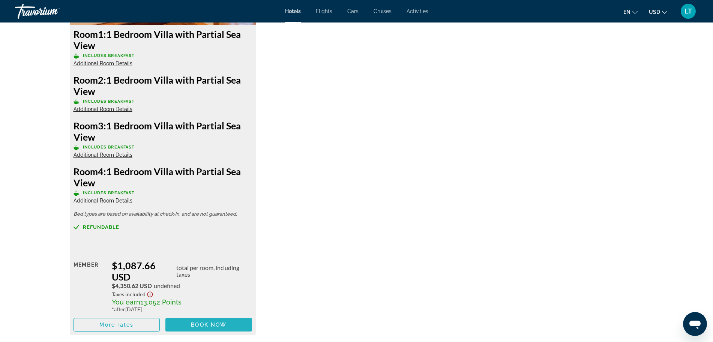
click at [233, 316] on span "Main content" at bounding box center [208, 325] width 87 height 18
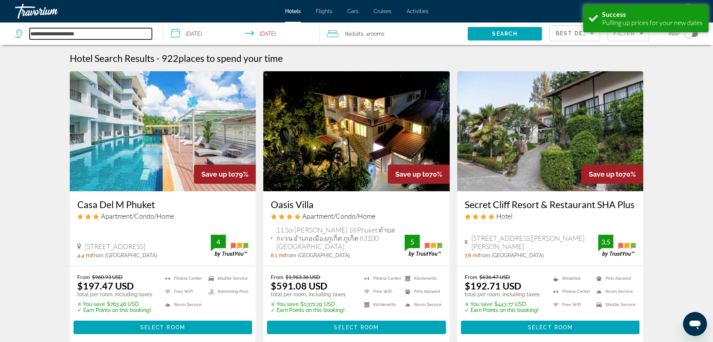
click at [69, 31] on input "**********" at bounding box center [91, 33] width 122 height 11
drag, startPoint x: 91, startPoint y: 32, endPoint x: 29, endPoint y: 21, distance: 63.2
click at [29, 21] on div "**********" at bounding box center [356, 171] width 713 height 342
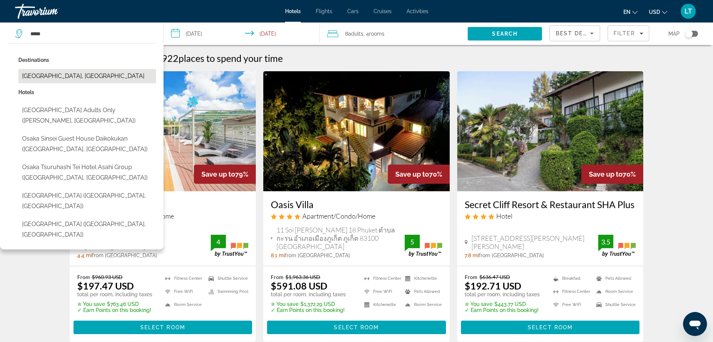
click at [56, 80] on button "Osaka Bayside, Japan" at bounding box center [87, 76] width 138 height 14
type input "**********"
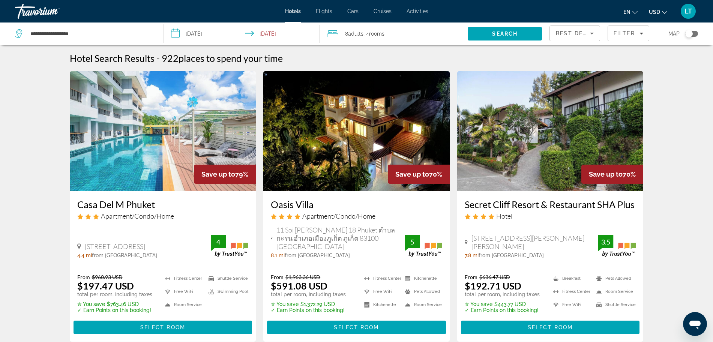
click at [366, 36] on span ", 4 Room rooms" at bounding box center [374, 34] width 21 height 11
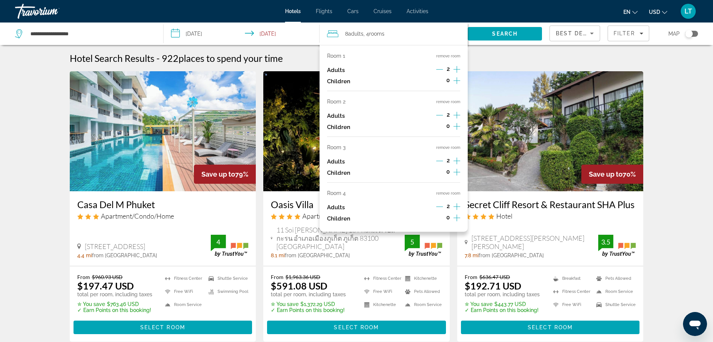
click at [438, 117] on icon "Decrement adults" at bounding box center [439, 115] width 7 height 7
click at [359, 32] on span "Adults" at bounding box center [355, 34] width 15 height 6
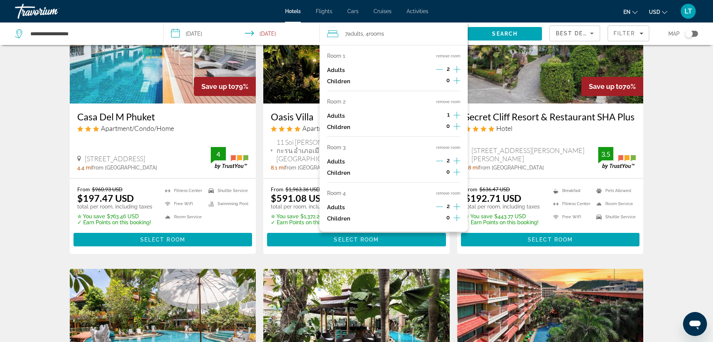
scroll to position [94, 0]
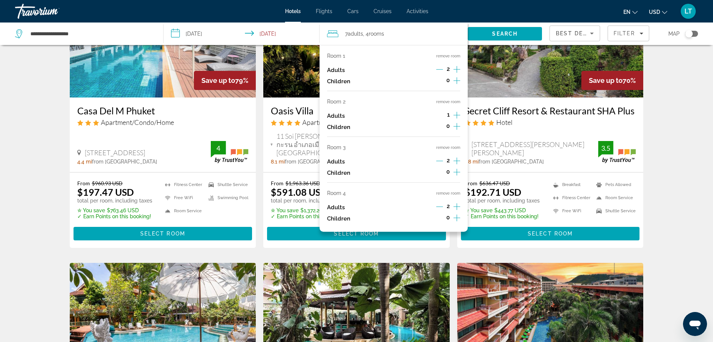
click at [446, 59] on div "Room 1 remove room Adults 2 Children 0" at bounding box center [394, 72] width 134 height 38
click at [445, 57] on button "remove room" at bounding box center [448, 56] width 24 height 5
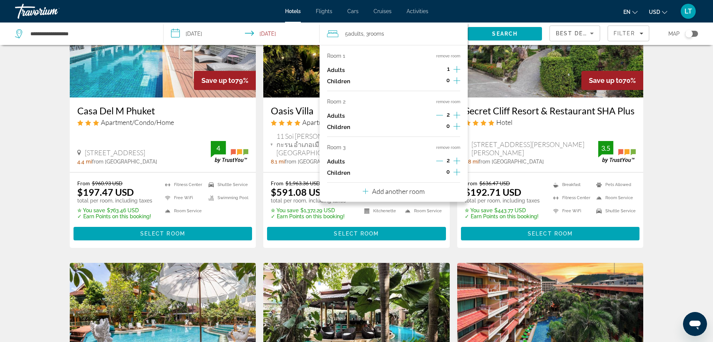
click at [445, 57] on button "remove room" at bounding box center [448, 56] width 24 height 5
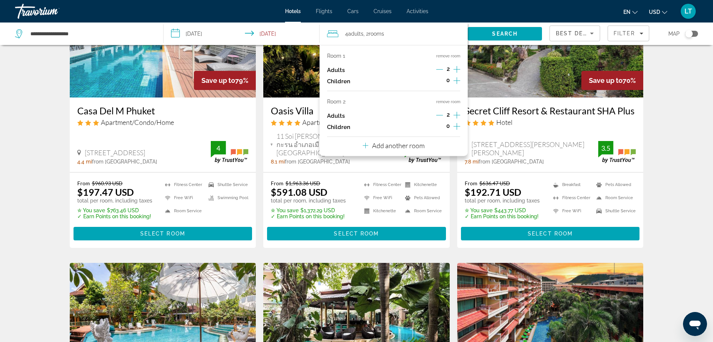
click at [445, 57] on button "remove room" at bounding box center [448, 56] width 24 height 5
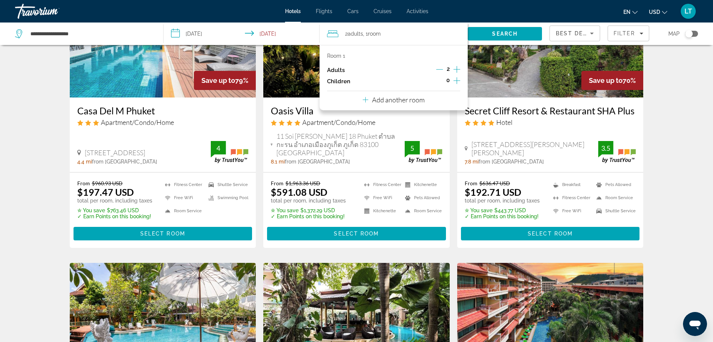
click at [281, 68] on img "Main content" at bounding box center [356, 37] width 186 height 120
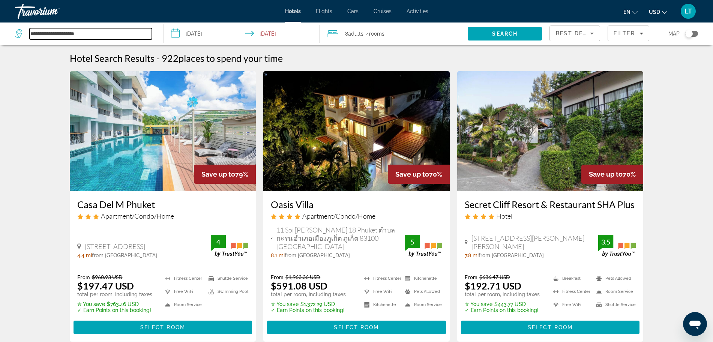
click at [32, 34] on input "**********" at bounding box center [91, 33] width 122 height 11
type input "**********"
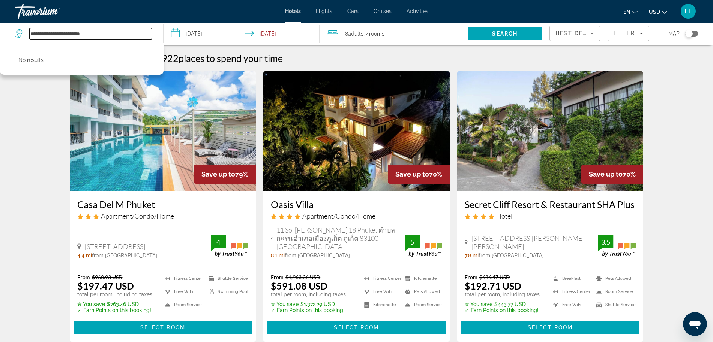
drag, startPoint x: 99, startPoint y: 36, endPoint x: 24, endPoint y: 37, distance: 74.3
click at [24, 37] on div "**********" at bounding box center [83, 33] width 137 height 11
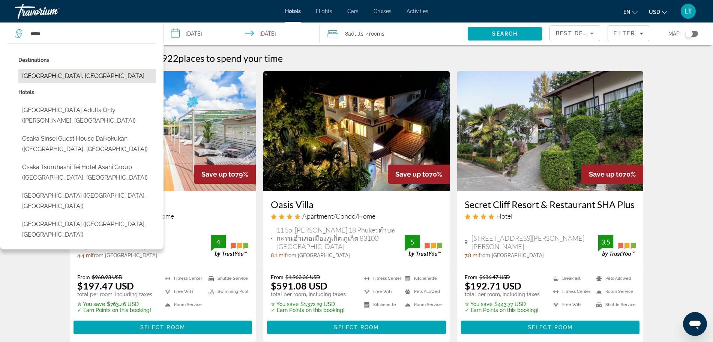
click at [54, 74] on button "Osaka Bayside, Japan" at bounding box center [87, 76] width 138 height 14
type input "**********"
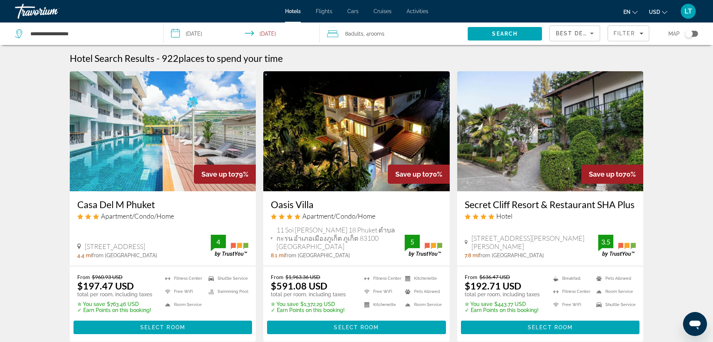
click at [191, 35] on input "**********" at bounding box center [243, 35] width 159 height 25
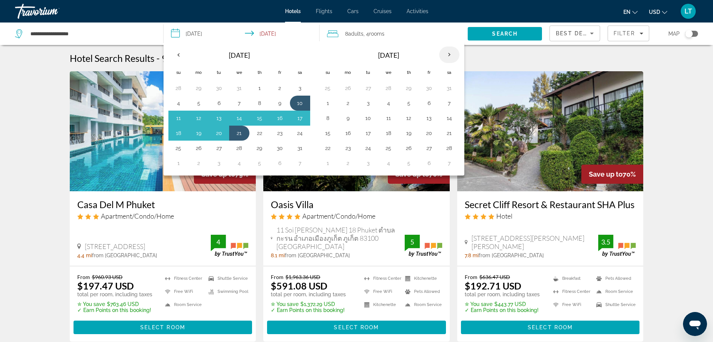
click at [449, 55] on th "Next month" at bounding box center [449, 55] width 20 height 17
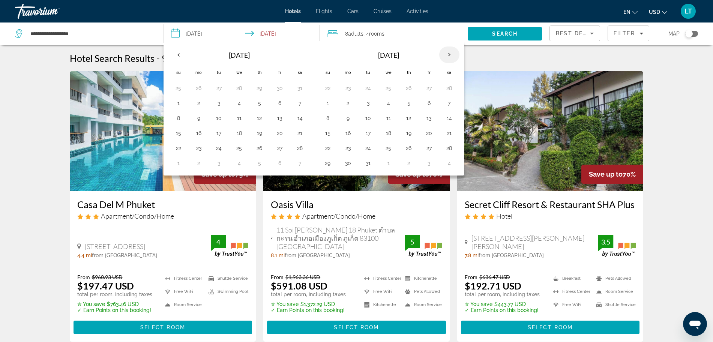
click at [449, 55] on th "Next month" at bounding box center [449, 55] width 20 height 17
click at [390, 87] on button "1" at bounding box center [389, 88] width 12 height 11
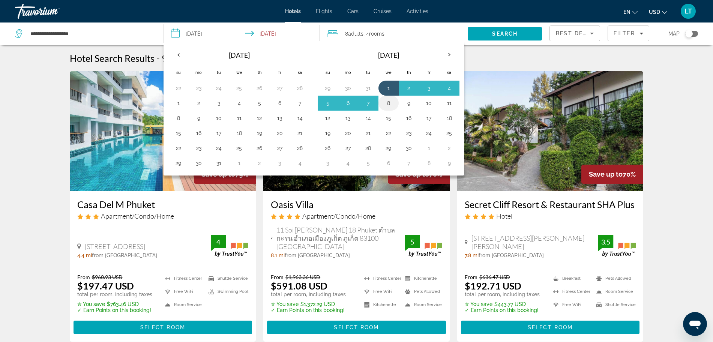
click at [389, 101] on button "8" at bounding box center [389, 103] width 12 height 11
type input "**********"
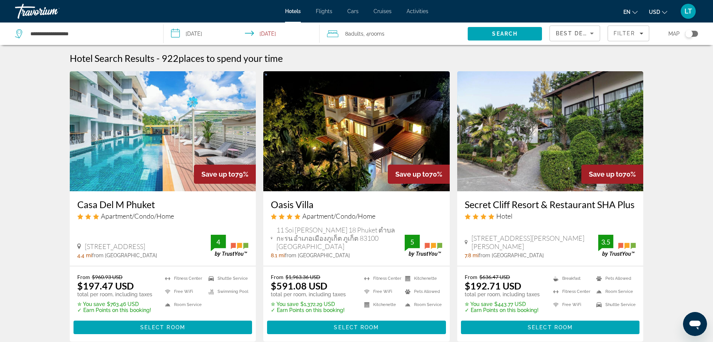
click at [376, 37] on span ", 4 Room rooms" at bounding box center [374, 34] width 21 height 11
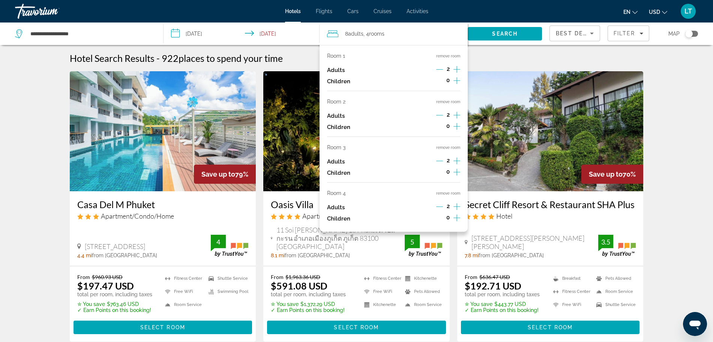
click at [439, 72] on icon "Decrement adults" at bounding box center [439, 69] width 7 height 7
click at [440, 56] on button "remove room" at bounding box center [448, 56] width 24 height 5
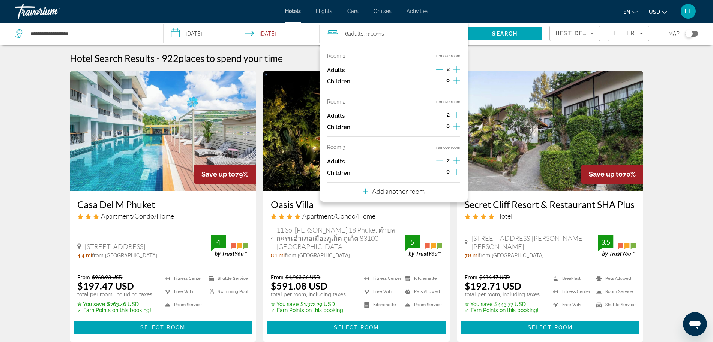
click at [440, 56] on button "remove room" at bounding box center [448, 56] width 24 height 5
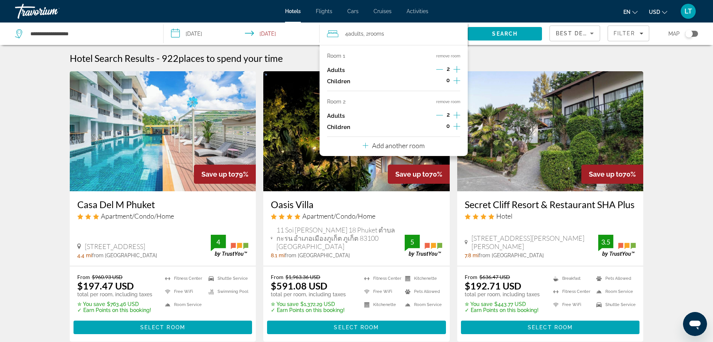
click at [441, 57] on button "remove room" at bounding box center [448, 56] width 24 height 5
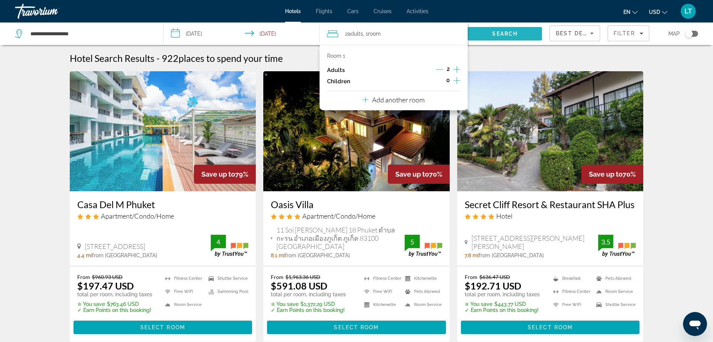
click at [502, 33] on span "Search" at bounding box center [505, 34] width 26 height 6
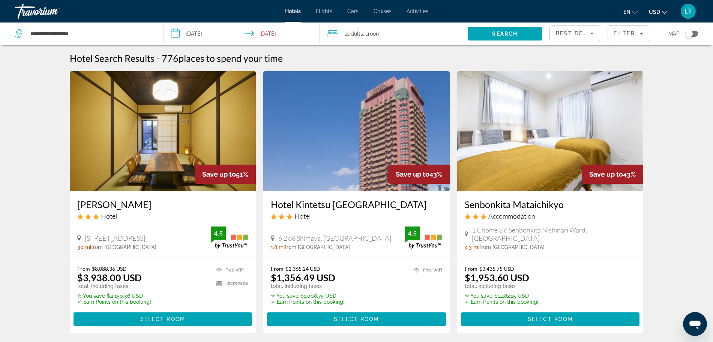
click at [594, 30] on icon "Sort by" at bounding box center [592, 33] width 9 height 9
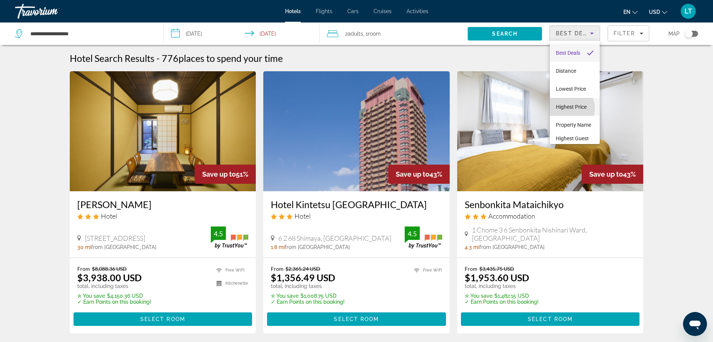
click at [567, 108] on span "Highest Price" at bounding box center [571, 107] width 31 height 6
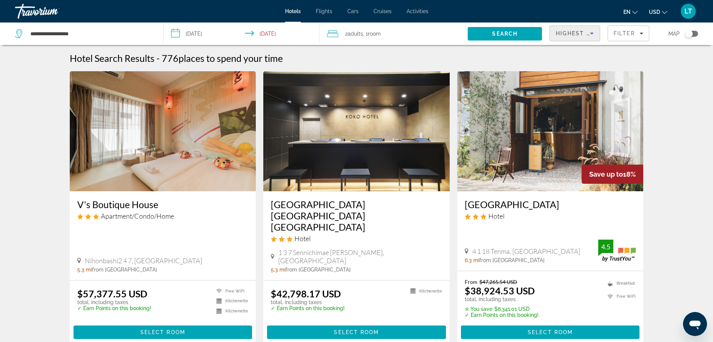
click at [592, 35] on icon "Sort by" at bounding box center [592, 33] width 9 height 9
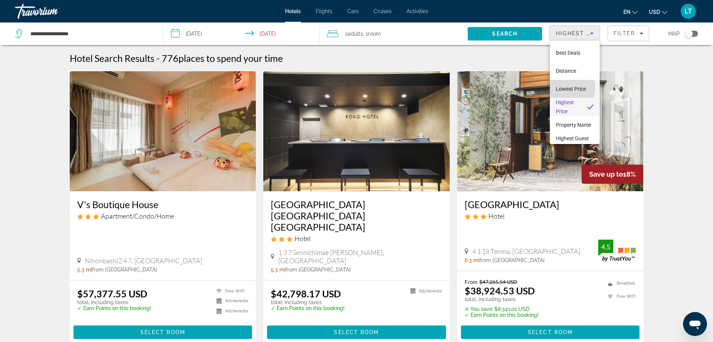
click at [572, 89] on span "Lowest Price" at bounding box center [571, 89] width 30 height 6
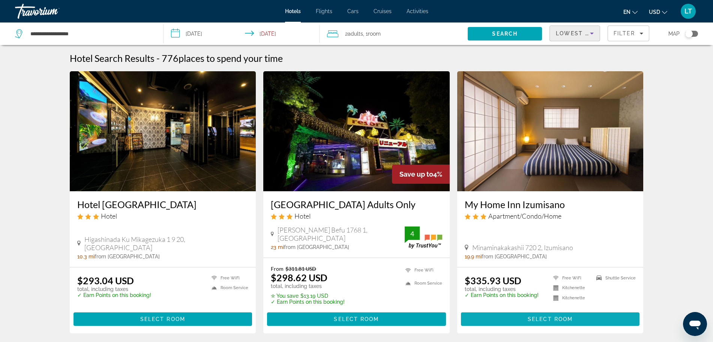
click at [556, 317] on span "Select Room" at bounding box center [550, 319] width 45 height 6
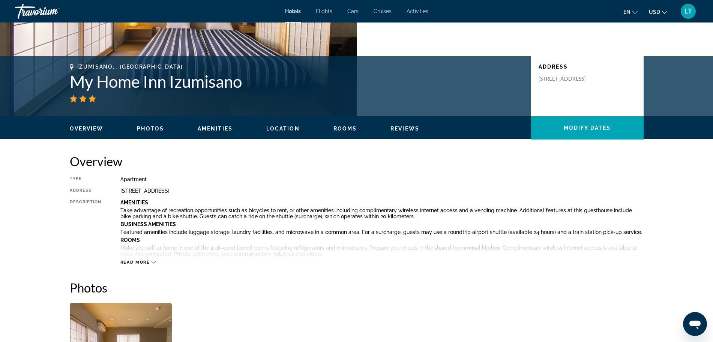
scroll to position [141, 0]
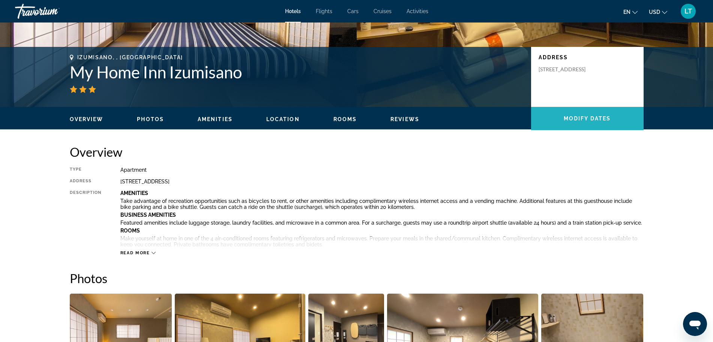
click at [600, 119] on span "Modify Dates" at bounding box center [587, 119] width 47 height 6
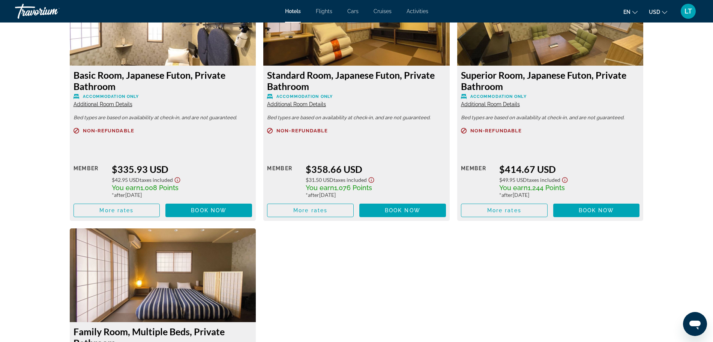
scroll to position [1184, 0]
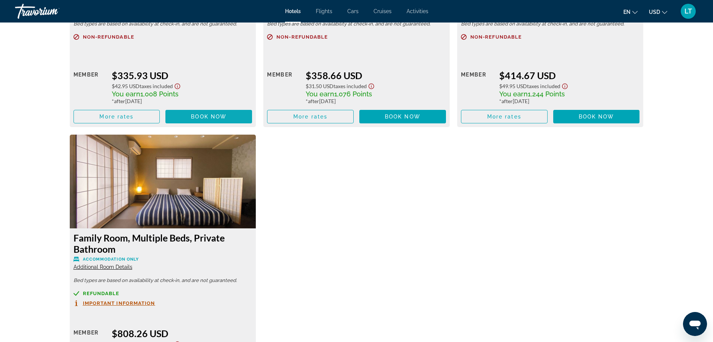
click at [213, 116] on span "Book now" at bounding box center [209, 117] width 36 height 6
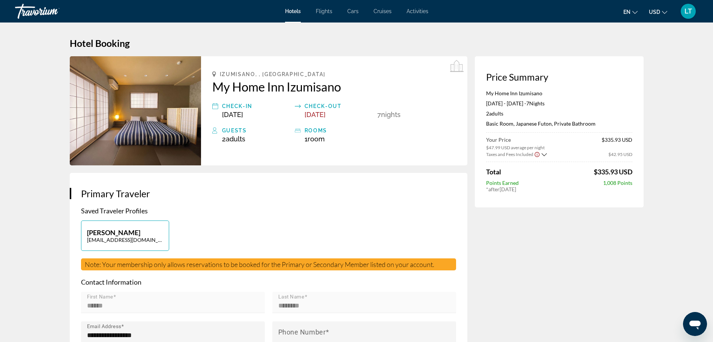
click at [543, 155] on icon "Show Taxes and Fees breakdown" at bounding box center [543, 154] width 5 height 3
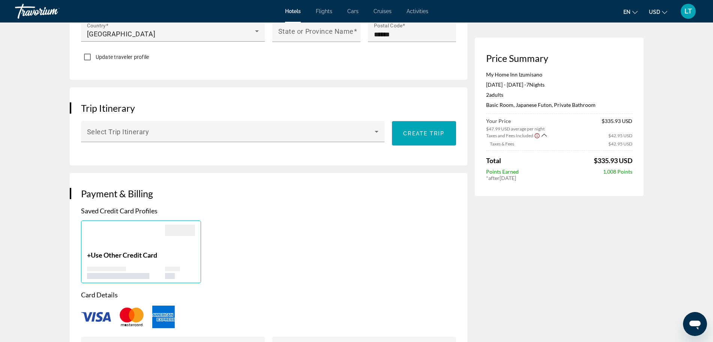
scroll to position [375, 0]
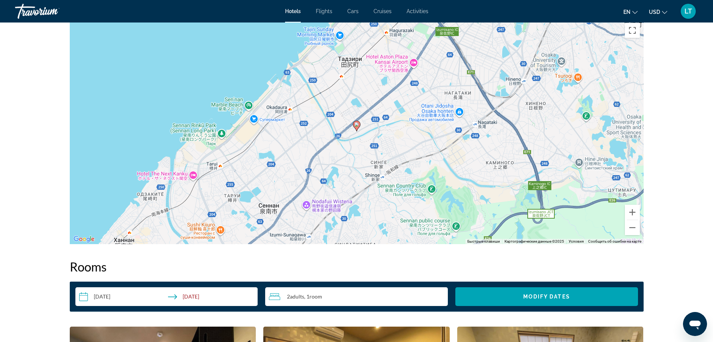
scroll to position [731, 0]
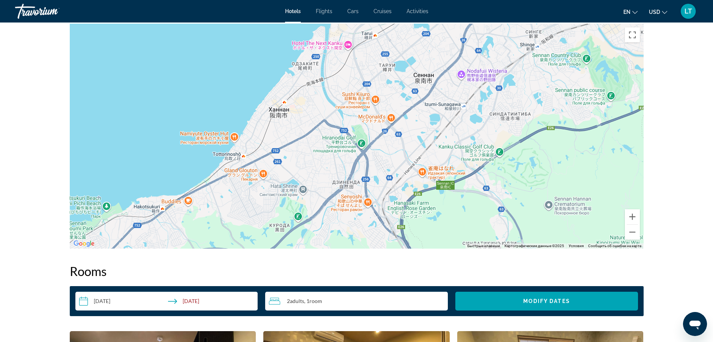
drag, startPoint x: 260, startPoint y: 196, endPoint x: 416, endPoint y: 60, distance: 207.2
click at [416, 60] on div "Чтобы активировать перетаскивание с помощью клавиатуры, нажмите Alt + Ввод. Пос…" at bounding box center [357, 136] width 574 height 225
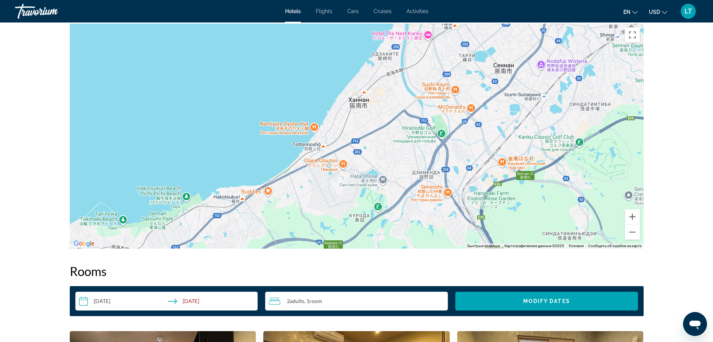
drag, startPoint x: 309, startPoint y: 205, endPoint x: 384, endPoint y: 219, distance: 76.3
click at [384, 219] on div "Чтобы активировать перетаскивание с помощью клавиатуры, нажмите Alt + Ввод. Пос…" at bounding box center [357, 136] width 574 height 225
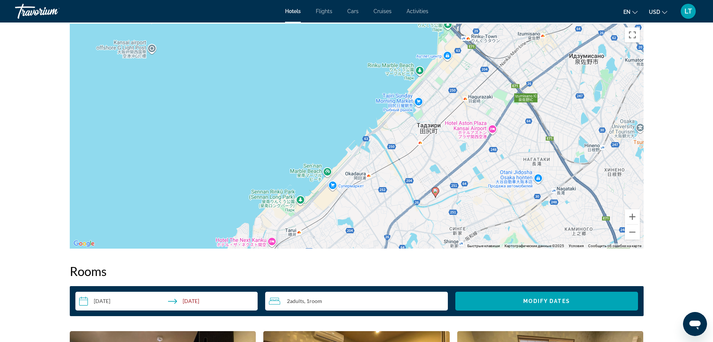
drag, startPoint x: 568, startPoint y: 67, endPoint x: 319, endPoint y: 244, distance: 305.7
click at [319, 244] on div "Чтобы активировать перетаскивание с помощью клавиатуры, нажмите Alt + Ввод. Пос…" at bounding box center [357, 136] width 574 height 225
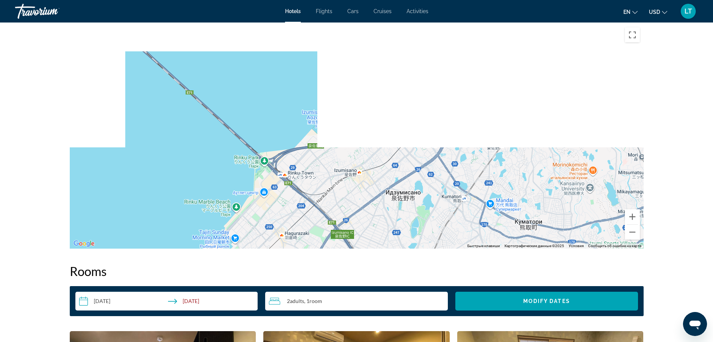
drag, startPoint x: 474, startPoint y: 47, endPoint x: 454, endPoint y: 189, distance: 142.9
click at [454, 189] on div "Чтобы активировать перетаскивание с помощью клавиатуры, нажмите Alt + Ввод. Пос…" at bounding box center [357, 136] width 574 height 225
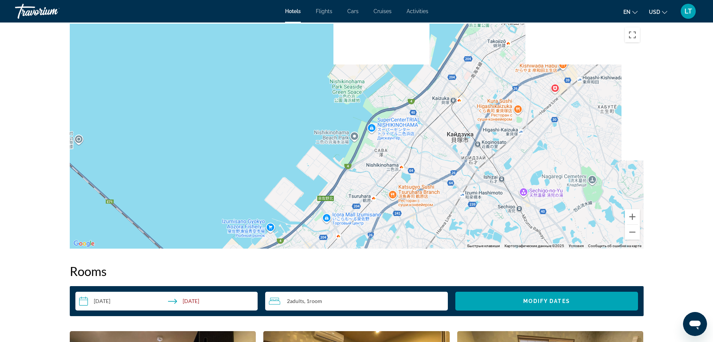
drag, startPoint x: 515, startPoint y: 84, endPoint x: 434, endPoint y: 195, distance: 137.0
click at [434, 194] on div "Main content" at bounding box center [357, 136] width 574 height 225
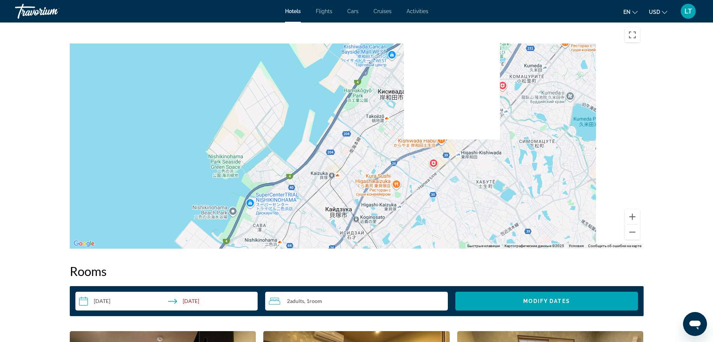
drag, startPoint x: 519, startPoint y: 98, endPoint x: 308, endPoint y: 207, distance: 238.0
click at [308, 207] on div "Main content" at bounding box center [357, 136] width 574 height 225
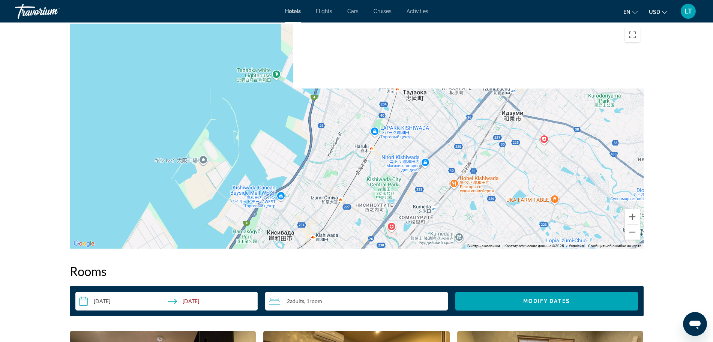
drag, startPoint x: 480, startPoint y: 78, endPoint x: 458, endPoint y: 187, distance: 111.8
click at [458, 186] on div "Main content" at bounding box center [357, 136] width 574 height 225
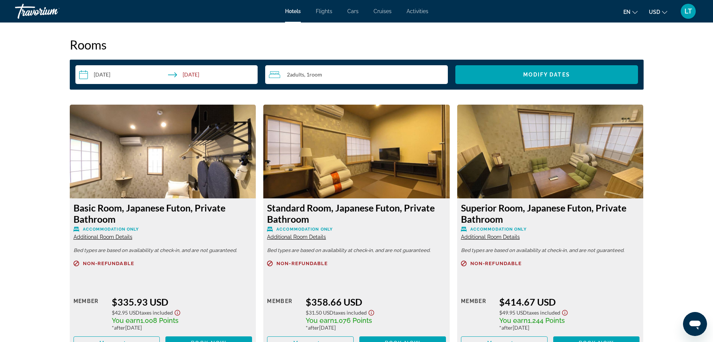
scroll to position [1012, 0]
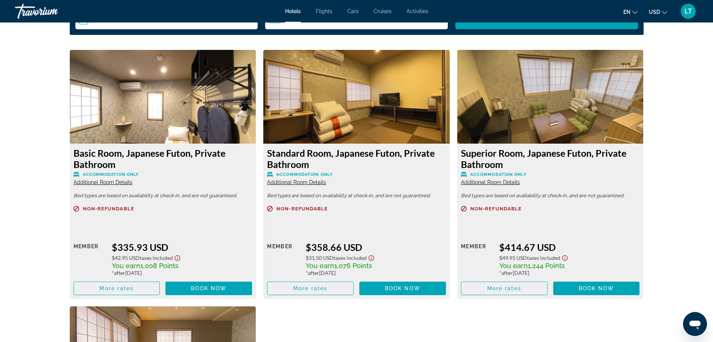
click at [351, 104] on img "Main content" at bounding box center [356, 97] width 186 height 94
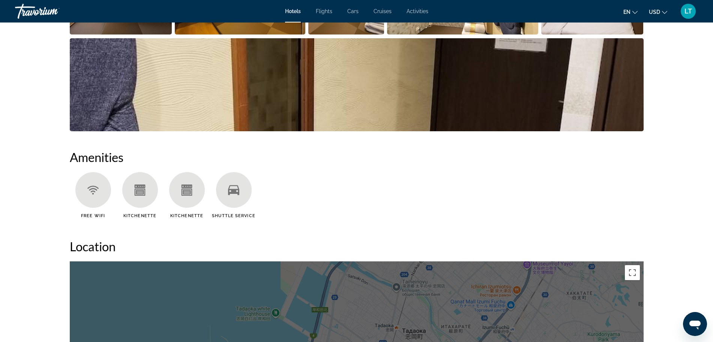
scroll to position [470, 0]
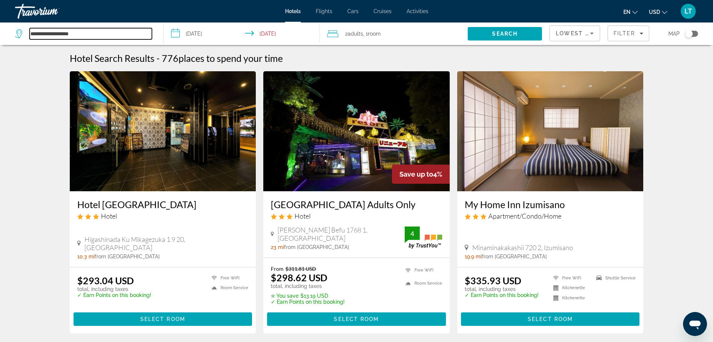
click at [64, 37] on input "**********" at bounding box center [91, 33] width 122 height 11
click at [87, 38] on input "**********" at bounding box center [91, 33] width 122 height 11
type input "*"
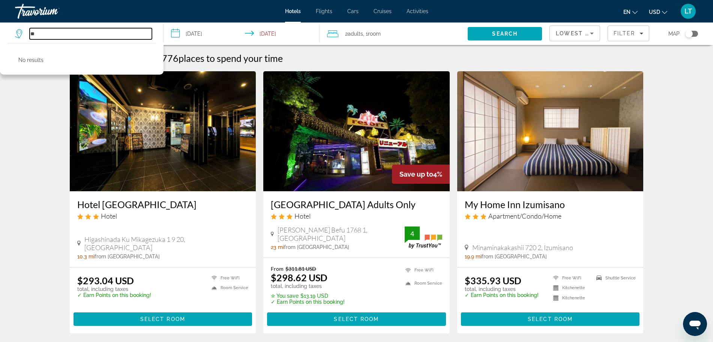
type input "*"
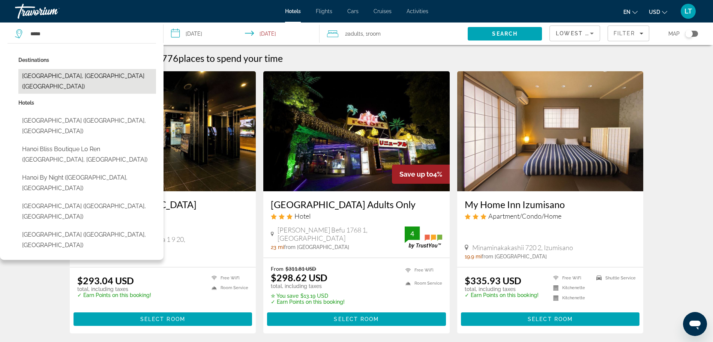
click at [84, 72] on button "Hanoi, Vietnam (HAN)" at bounding box center [87, 81] width 138 height 25
type input "**********"
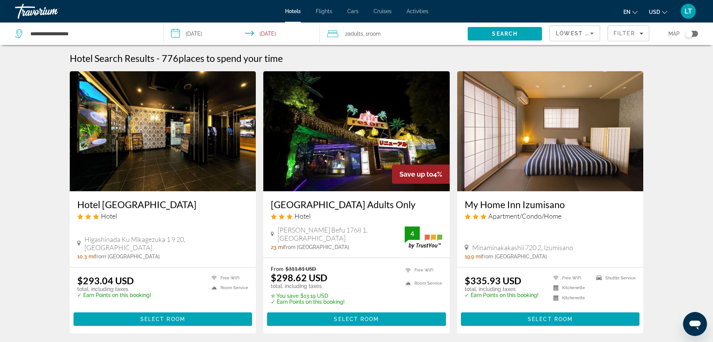
click at [203, 32] on input "**********" at bounding box center [243, 35] width 159 height 25
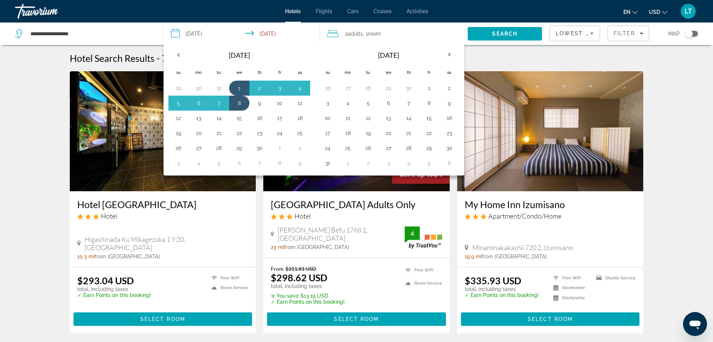
click at [268, 29] on input "**********" at bounding box center [243, 35] width 159 height 25
click at [224, 100] on button "7" at bounding box center [219, 103] width 12 height 11
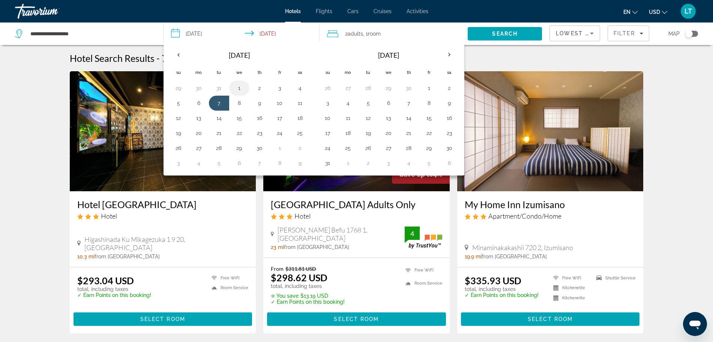
click at [238, 87] on button "1" at bounding box center [239, 88] width 12 height 11
type input "**********"
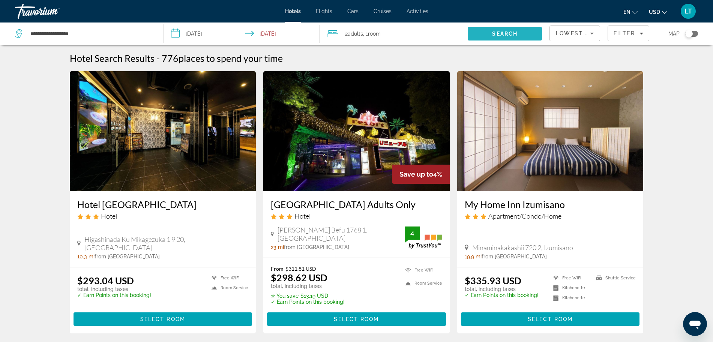
click at [493, 30] on span "Search" at bounding box center [505, 34] width 74 height 18
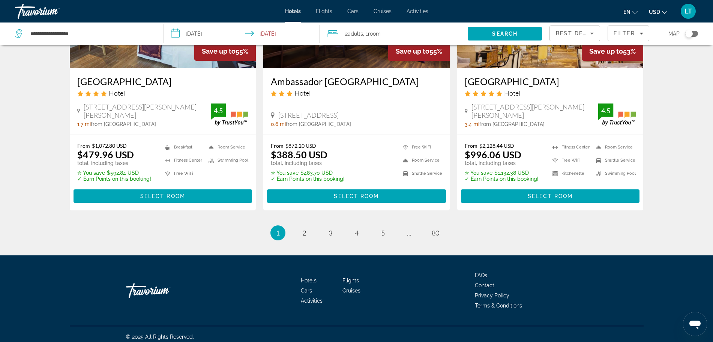
scroll to position [958, 0]
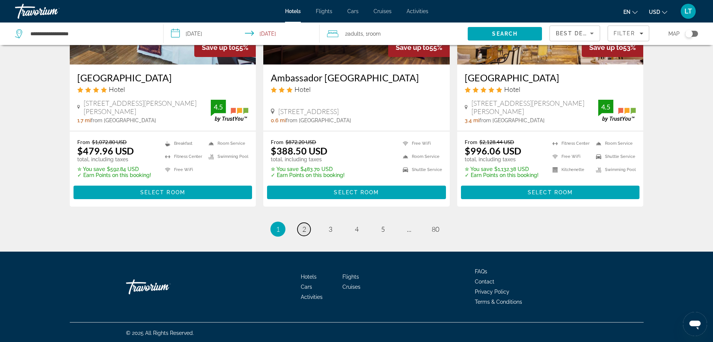
click at [304, 231] on span "2" at bounding box center [304, 229] width 4 height 8
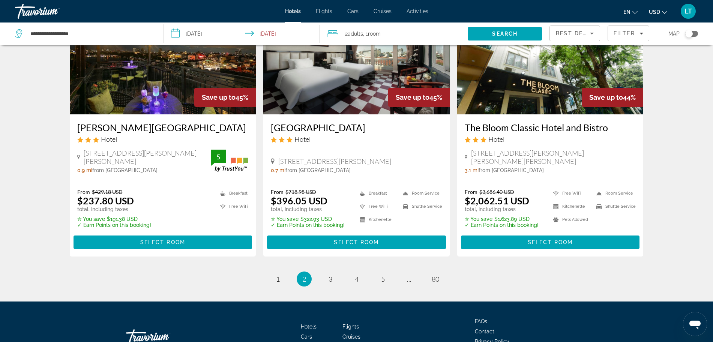
scroll to position [962, 0]
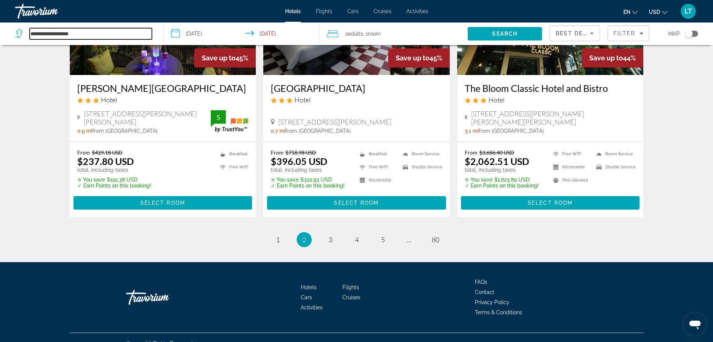
click at [43, 37] on input "**********" at bounding box center [91, 33] width 122 height 11
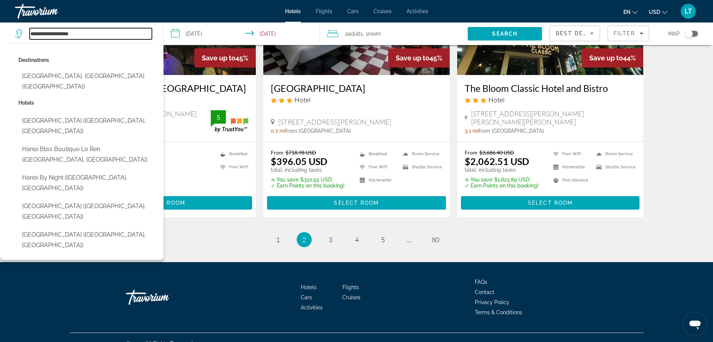
drag, startPoint x: 87, startPoint y: 35, endPoint x: 24, endPoint y: 36, distance: 63.1
click at [24, 36] on div "**********" at bounding box center [83, 33] width 137 height 11
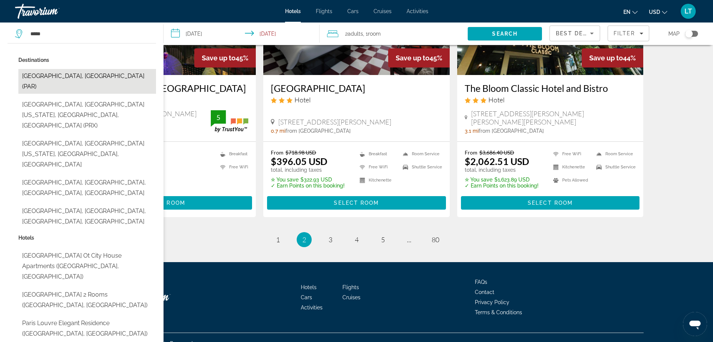
click at [42, 77] on button "Paris, France (PAR)" at bounding box center [87, 81] width 138 height 25
type input "**********"
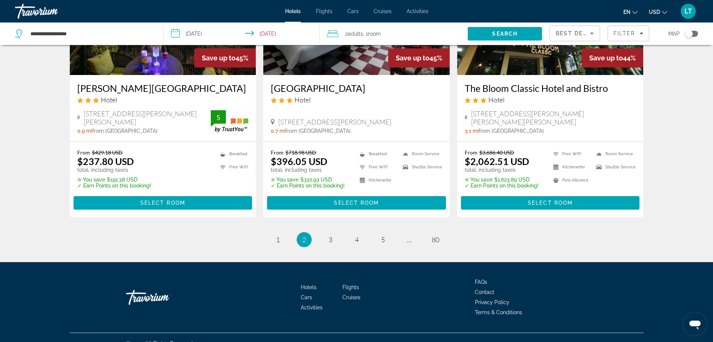
click at [193, 33] on input "**********" at bounding box center [243, 35] width 159 height 25
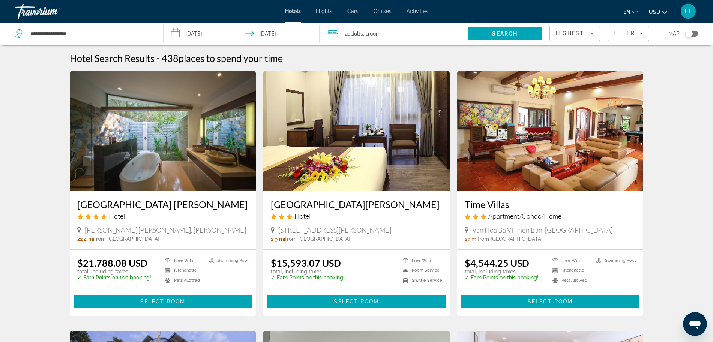
click at [184, 37] on input "**********" at bounding box center [243, 35] width 159 height 25
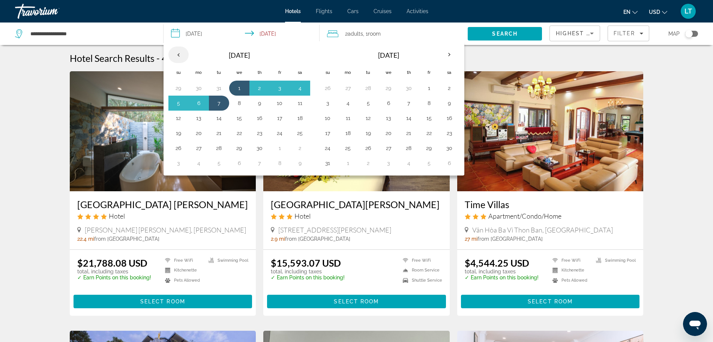
click at [179, 53] on th "Previous month" at bounding box center [178, 55] width 20 height 17
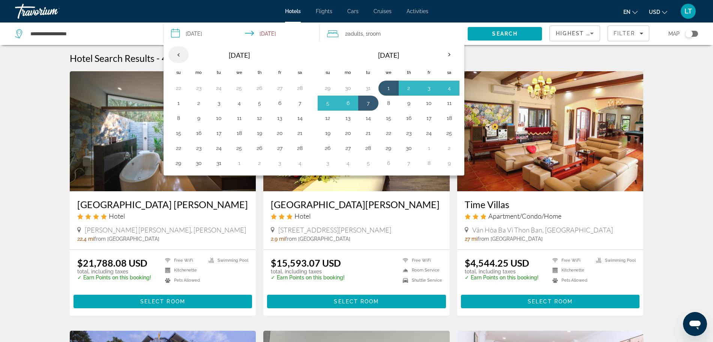
click at [176, 54] on th "Previous month" at bounding box center [178, 55] width 20 height 17
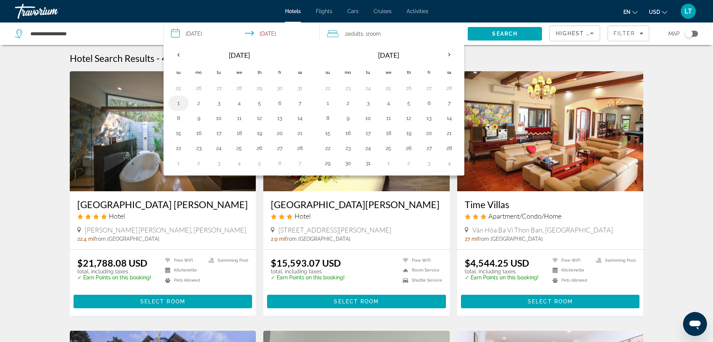
click at [177, 105] on button "1" at bounding box center [179, 103] width 12 height 11
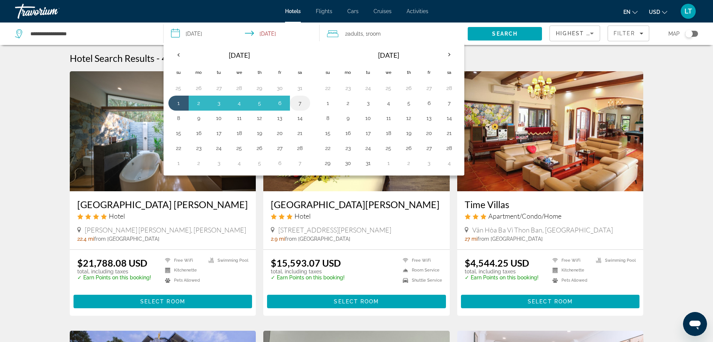
click at [300, 103] on button "7" at bounding box center [300, 103] width 12 height 11
type input "**********"
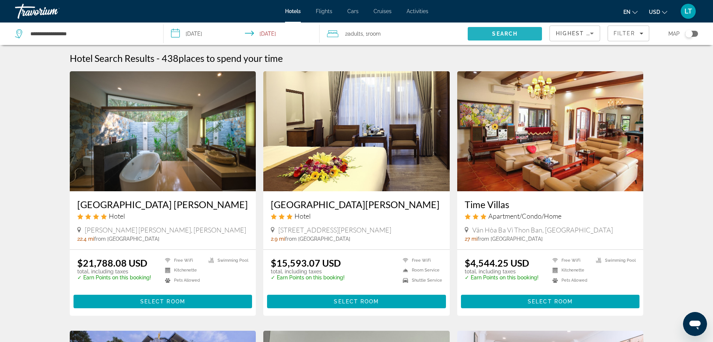
click at [498, 31] on span "Search" at bounding box center [505, 34] width 26 height 6
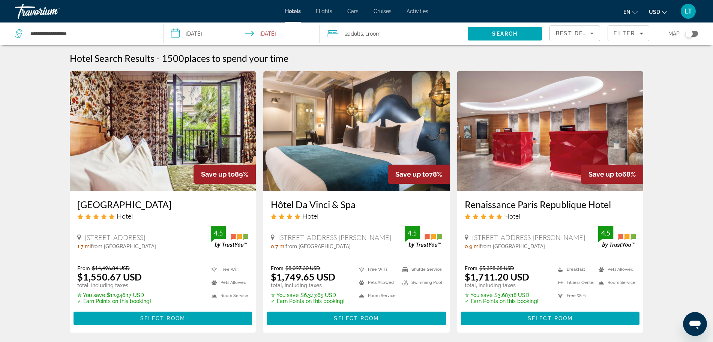
click at [517, 10] on mat-toolbar "Hotels Flights Cars Cruises Activities Hotels Flights Cars Cruises Activities e…" at bounding box center [356, 11] width 713 height 23
click at [646, 36] on span "Filters" at bounding box center [628, 33] width 41 height 18
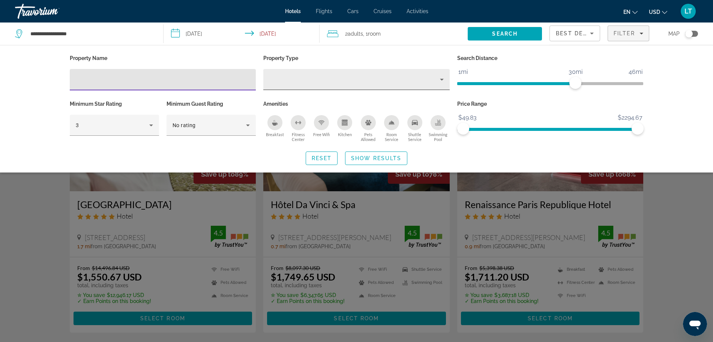
click at [442, 78] on icon "Property type" at bounding box center [441, 79] width 9 height 9
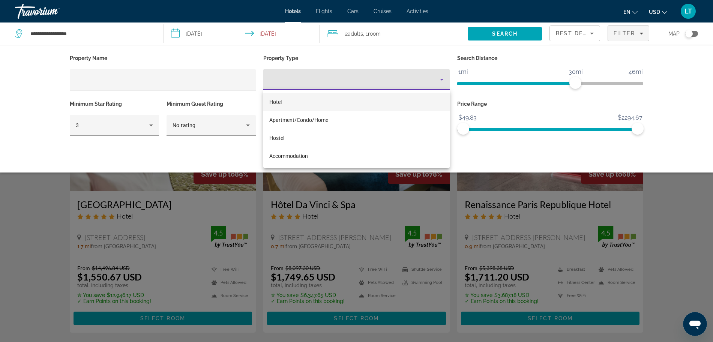
click at [249, 127] on div at bounding box center [356, 171] width 713 height 342
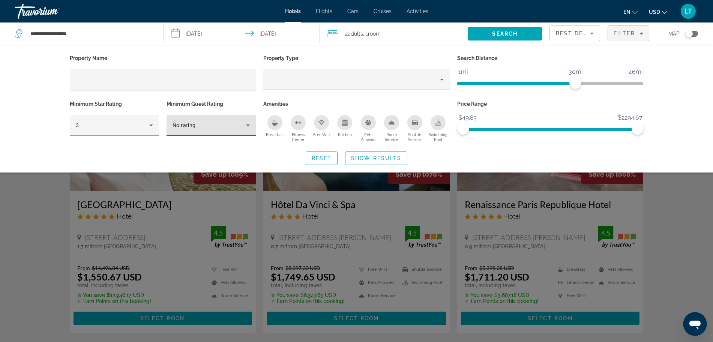
click at [249, 126] on icon "Hotel Filters" at bounding box center [248, 125] width 9 height 9
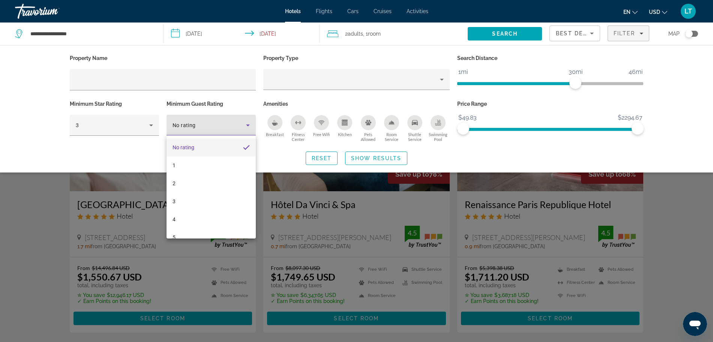
click at [249, 126] on div at bounding box center [356, 171] width 713 height 342
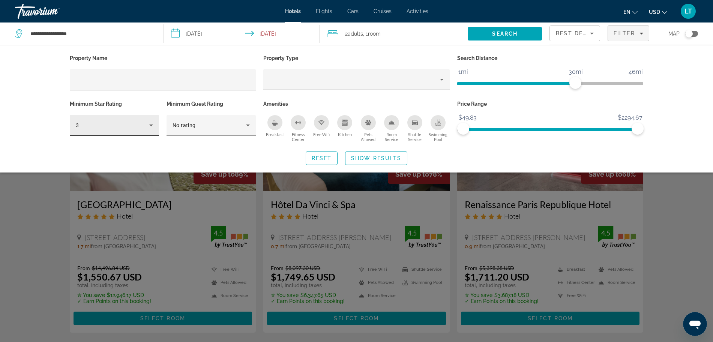
click at [150, 126] on icon "Hotel Filters" at bounding box center [151, 125] width 9 height 9
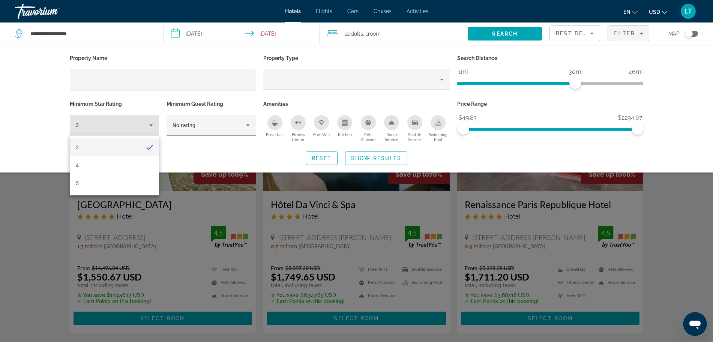
click at [150, 126] on div at bounding box center [356, 171] width 713 height 342
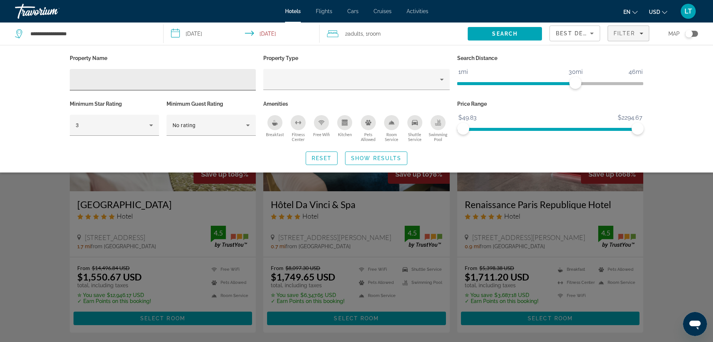
click at [97, 77] on input "Hotel Filters" at bounding box center [163, 79] width 174 height 9
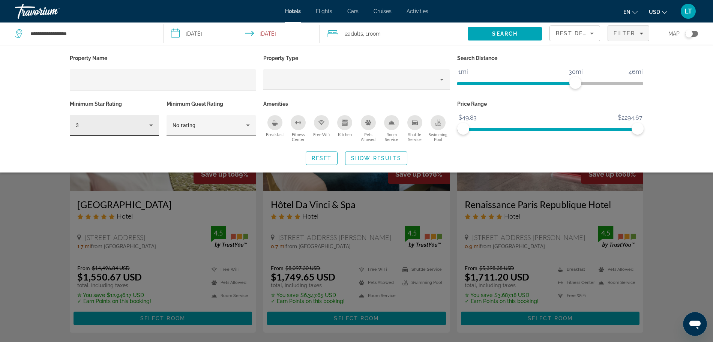
click at [152, 129] on div "3" at bounding box center [114, 125] width 77 height 21
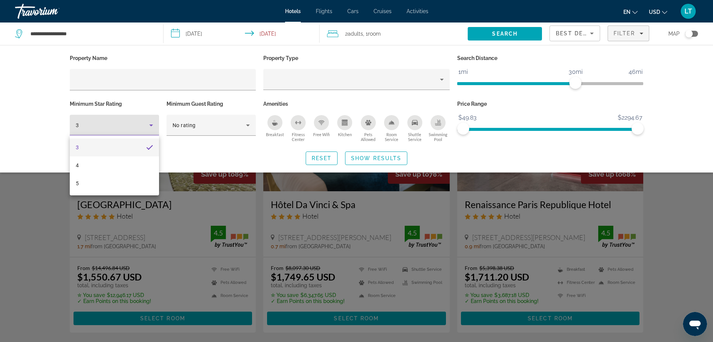
click at [142, 144] on mat-option "3" at bounding box center [114, 147] width 89 height 18
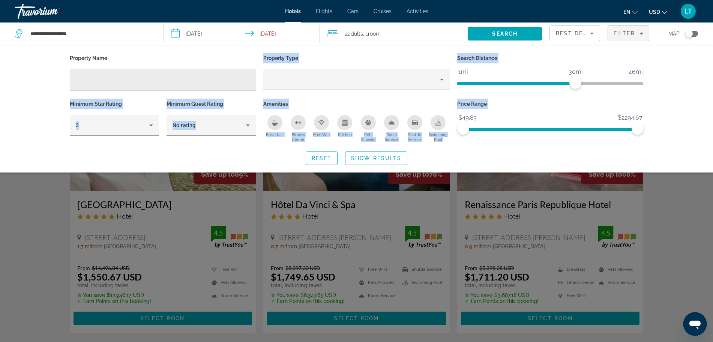
drag, startPoint x: 142, startPoint y: 144, endPoint x: 79, endPoint y: 79, distance: 91.3
click at [79, 79] on div "Property Name Property Type Search Distance 1mi 46mi 30mi Minimum Star Rating 3…" at bounding box center [357, 109] width 604 height 112
click at [101, 86] on div "Hotel Filters" at bounding box center [163, 79] width 174 height 21
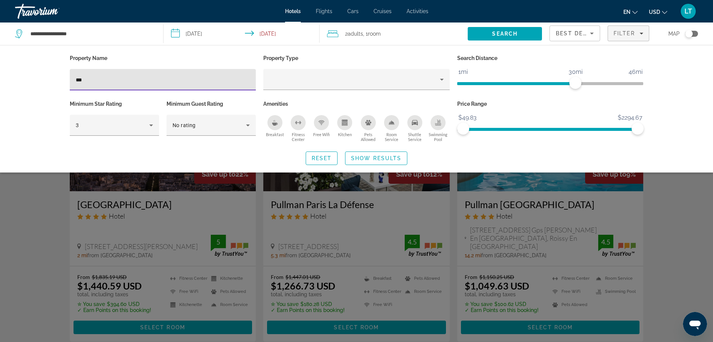
scroll to position [8, 0]
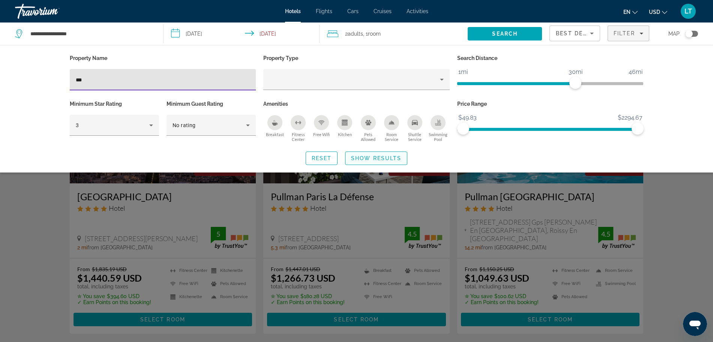
type input "***"
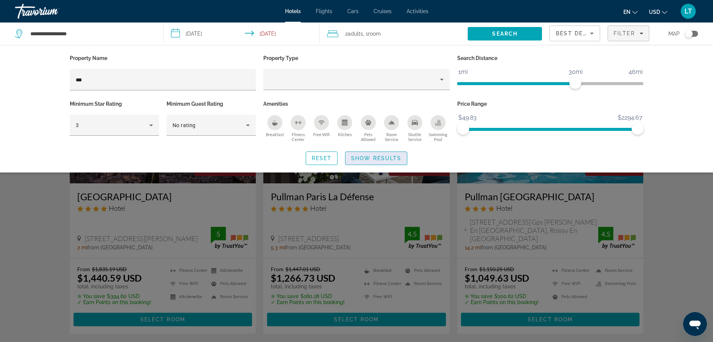
click at [361, 159] on span "Show Results" at bounding box center [376, 158] width 50 height 6
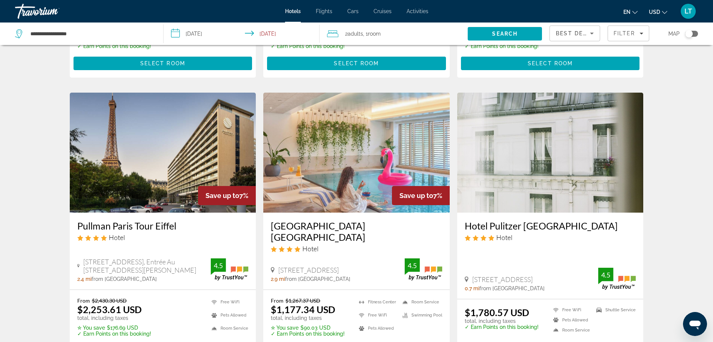
scroll to position [265, 0]
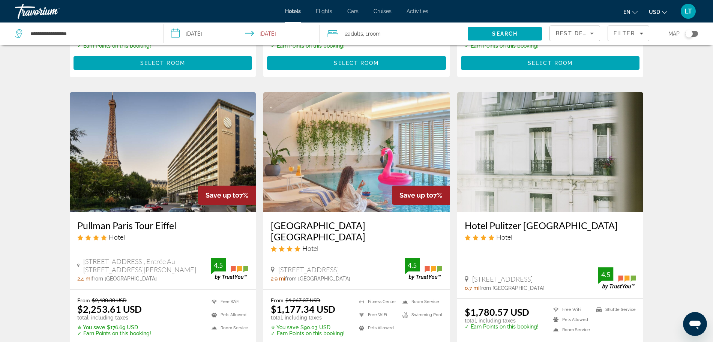
click at [166, 213] on div "Pullman Paris Tour Eiffel Hotel 18 Avenue De Suffren, Entrée Au 22 Rue Jean Rey…" at bounding box center [163, 250] width 186 height 77
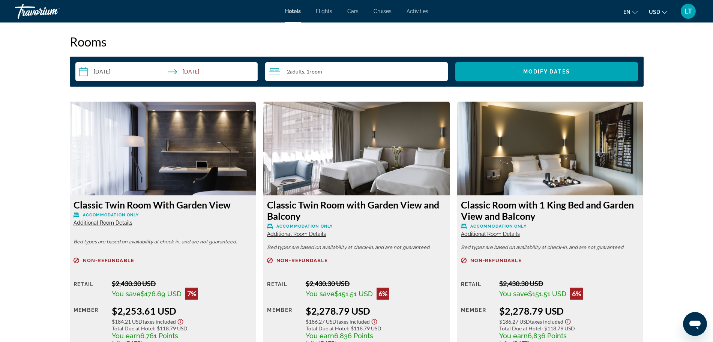
scroll to position [891, 0]
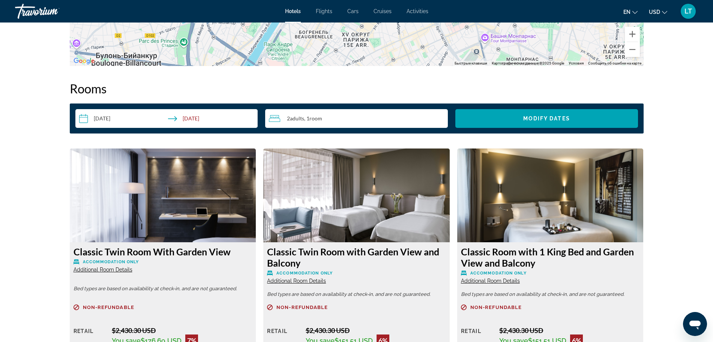
click at [298, 119] on span "Adults" at bounding box center [297, 118] width 14 height 6
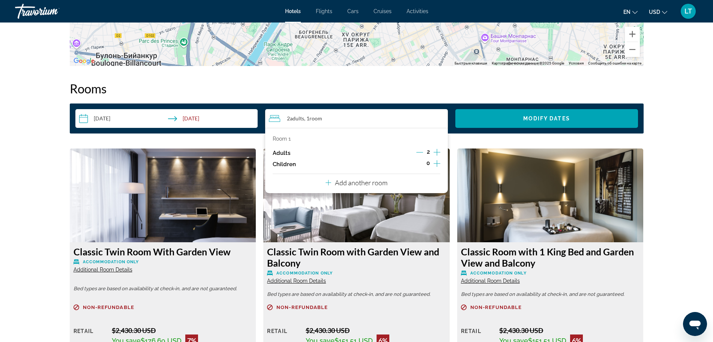
click at [330, 183] on icon "Travelers: 2 adults, 0 children" at bounding box center [329, 182] width 6 height 9
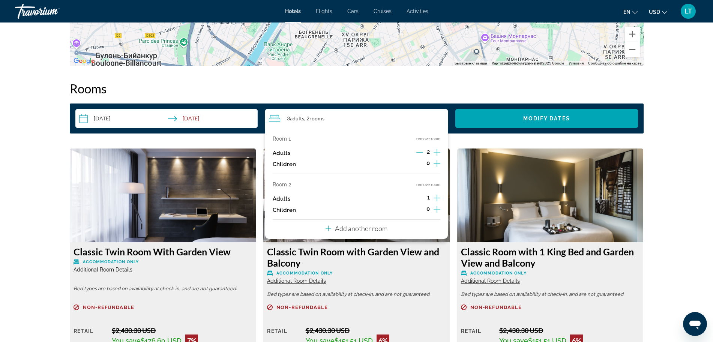
click at [437, 200] on icon "Increment adults" at bounding box center [437, 198] width 7 height 7
click at [331, 228] on icon "Travelers: 4 adults, 0 children" at bounding box center [329, 229] width 6 height 6
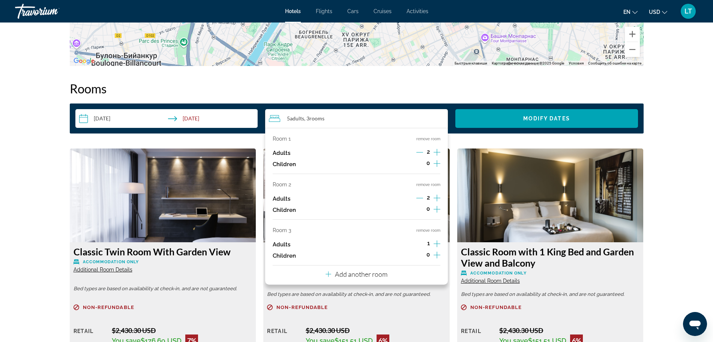
click at [427, 231] on button "remove room" at bounding box center [428, 230] width 24 height 5
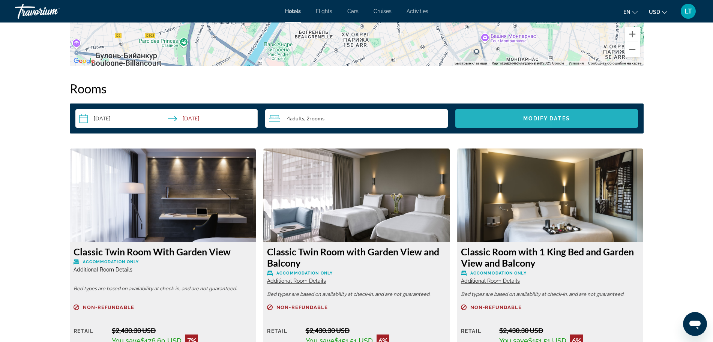
click at [500, 122] on span "Search widget" at bounding box center [546, 119] width 183 height 18
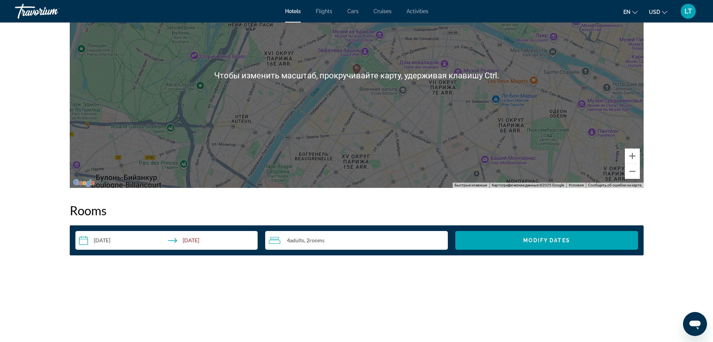
scroll to position [910, 0]
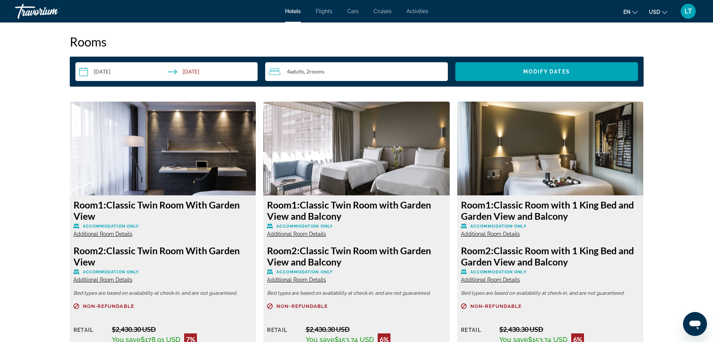
scroll to position [985, 0]
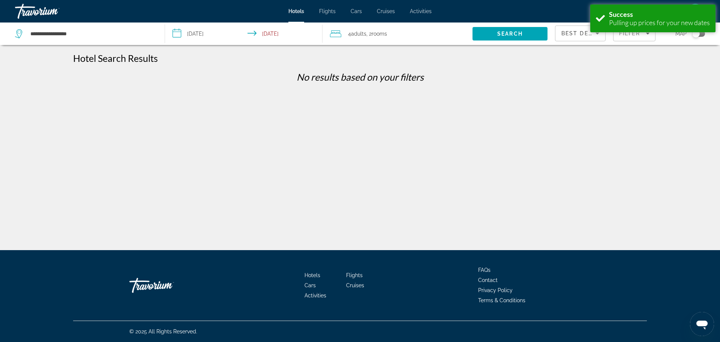
click at [387, 36] on span "rooms" at bounding box center [379, 34] width 15 height 6
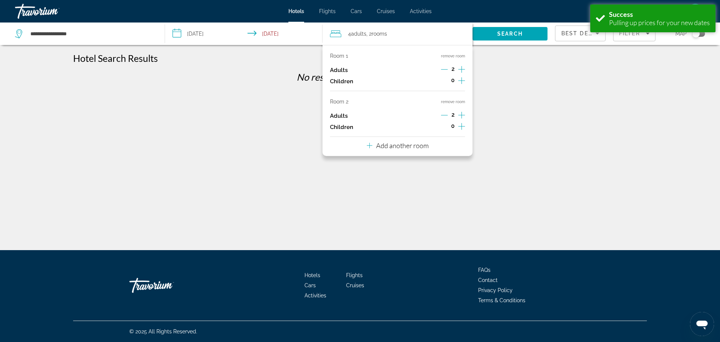
click at [451, 105] on div "Room 2 remove room Adults 2 Children 0" at bounding box center [397, 116] width 135 height 34
click at [449, 101] on button "remove room" at bounding box center [453, 101] width 24 height 5
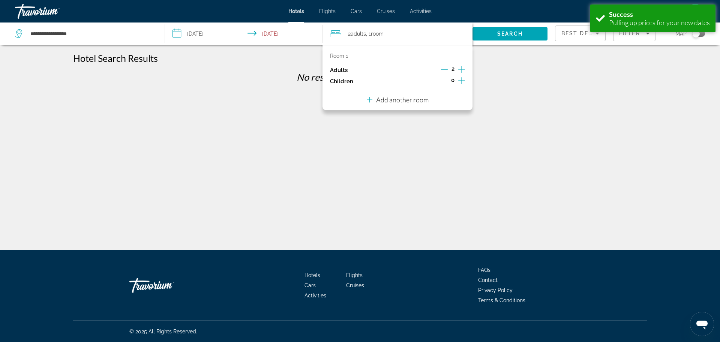
click at [291, 135] on div "**********" at bounding box center [360, 178] width 720 height 250
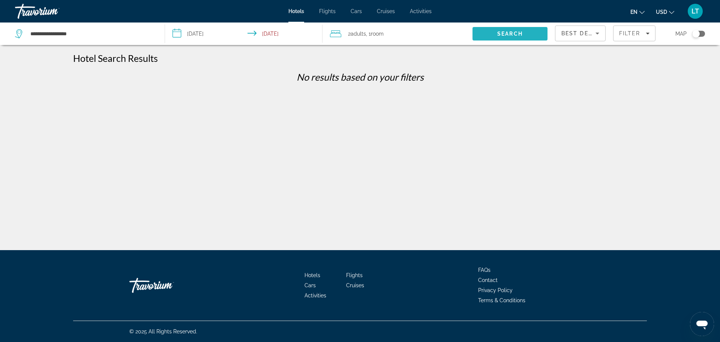
click at [513, 36] on span "Search" at bounding box center [511, 34] width 26 height 6
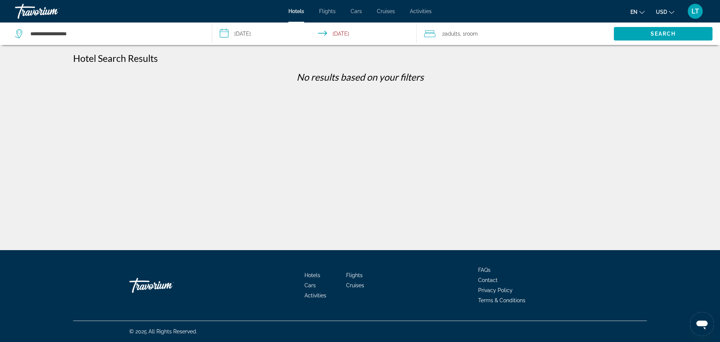
click at [329, 32] on input "**********" at bounding box center [316, 35] width 208 height 25
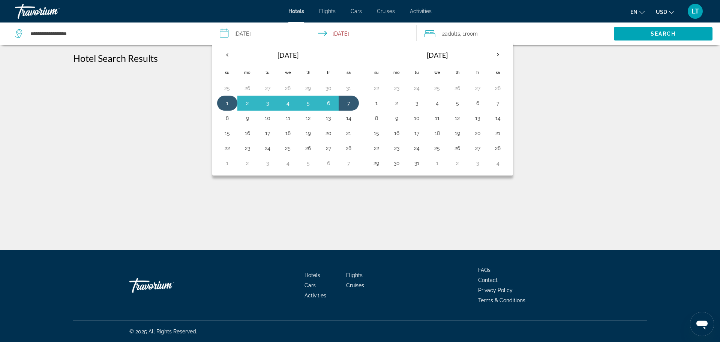
click at [223, 106] on button "1" at bounding box center [227, 103] width 12 height 11
click at [287, 104] on button "4" at bounding box center [288, 103] width 12 height 11
type input "**********"
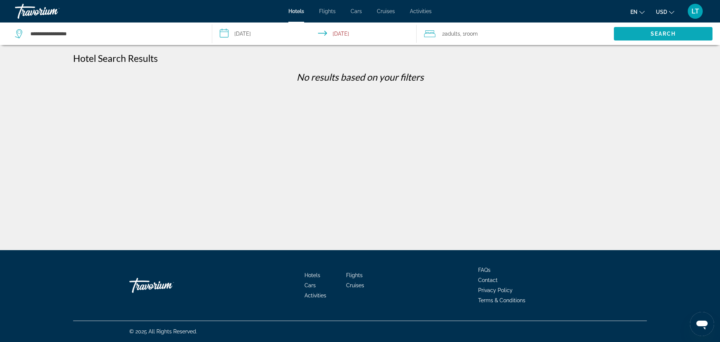
click at [647, 34] on span "Search" at bounding box center [663, 34] width 99 height 18
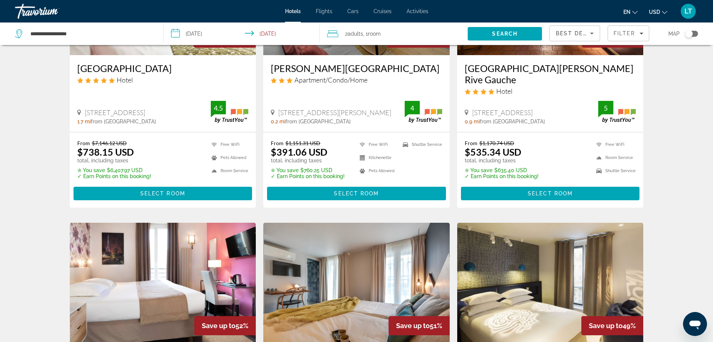
scroll to position [141, 0]
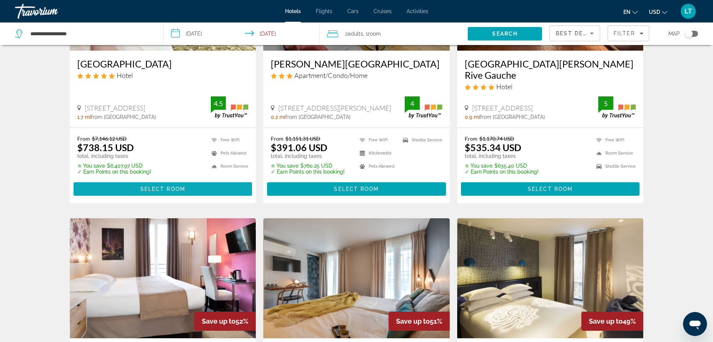
click at [184, 186] on span "Select Room" at bounding box center [162, 189] width 45 height 6
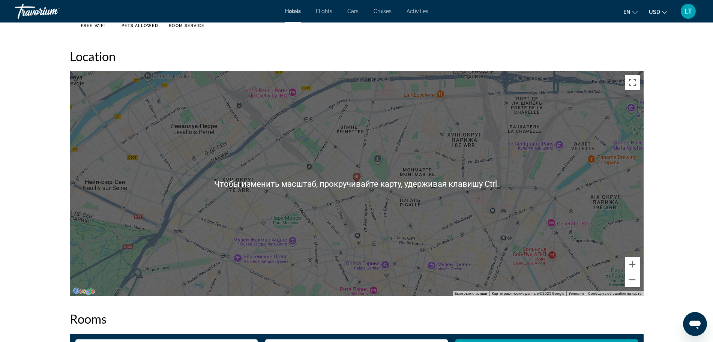
scroll to position [703, 0]
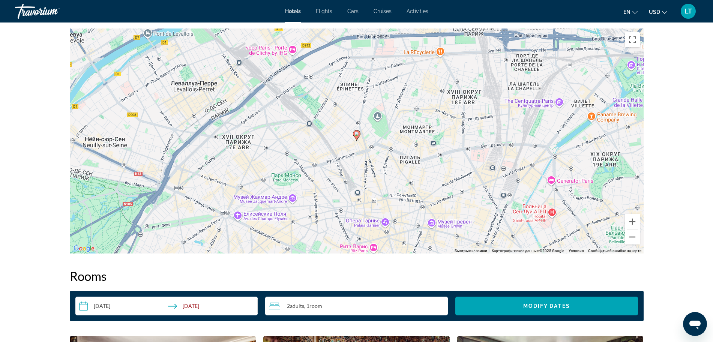
click at [632, 230] on button "Уменьшить" at bounding box center [632, 237] width 15 height 15
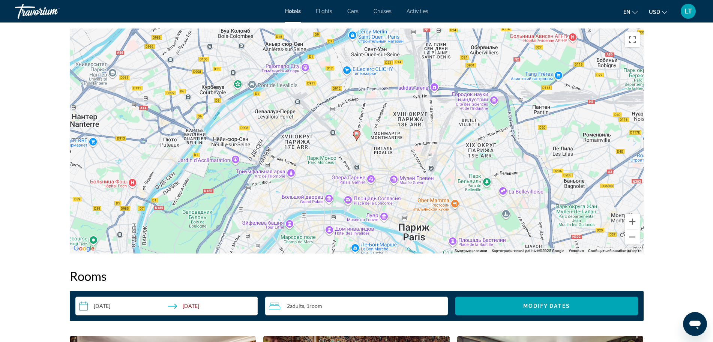
click at [632, 230] on button "Уменьшить" at bounding box center [632, 237] width 15 height 15
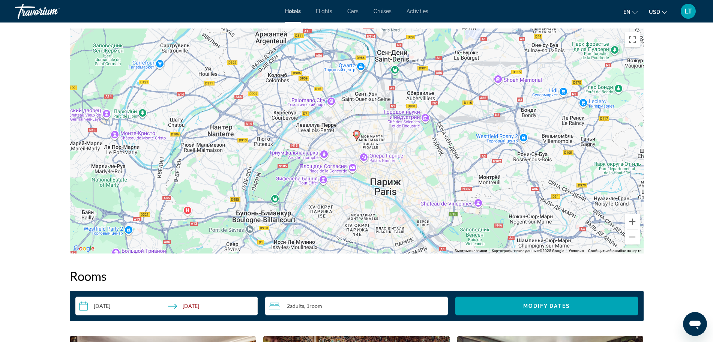
click at [355, 88] on div "Чтобы активировать перетаскивание с помощью клавиатуры, нажмите Alt + Ввод. Пос…" at bounding box center [357, 141] width 574 height 225
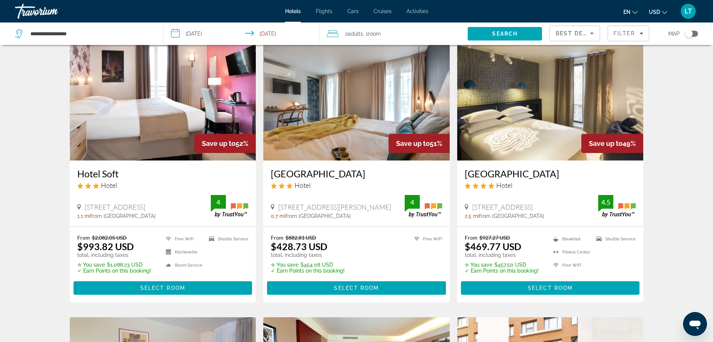
scroll to position [328, 0]
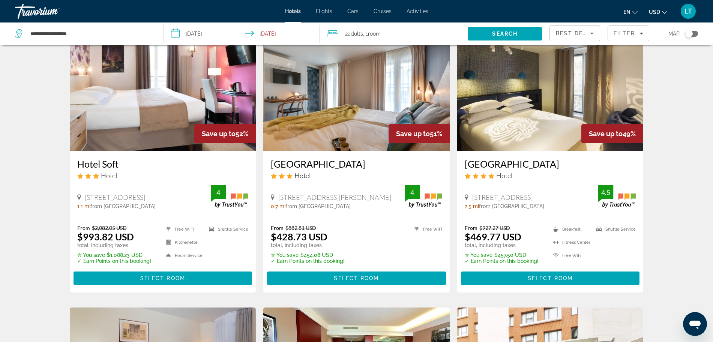
click at [692, 31] on div "Toggle map" at bounding box center [689, 34] width 8 height 8
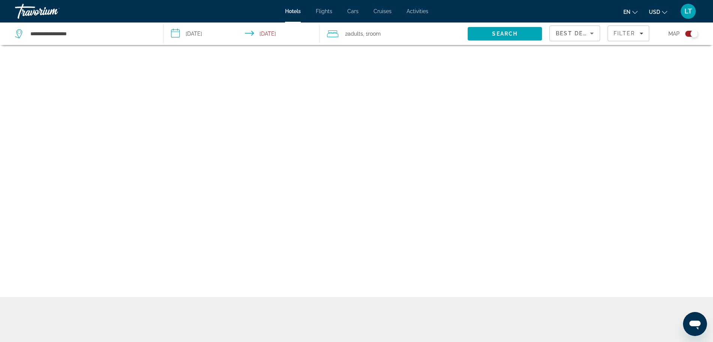
scroll to position [45, 0]
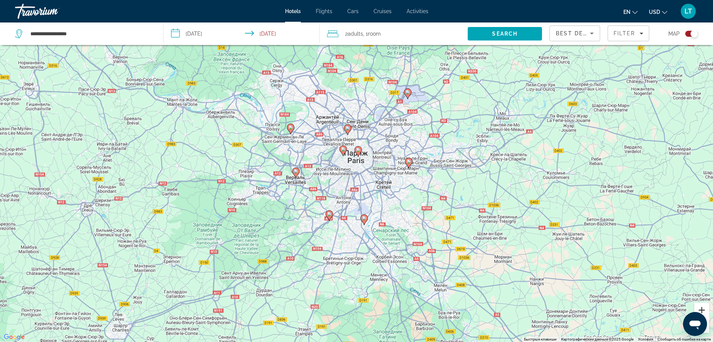
click at [706, 311] on button "Увеличить" at bounding box center [701, 310] width 15 height 15
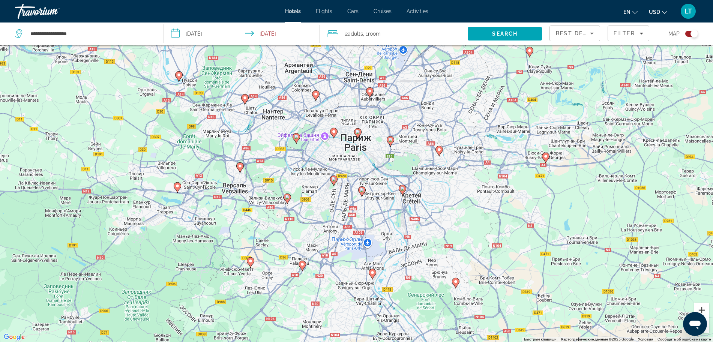
click at [706, 311] on button "Увеличить" at bounding box center [701, 310] width 15 height 15
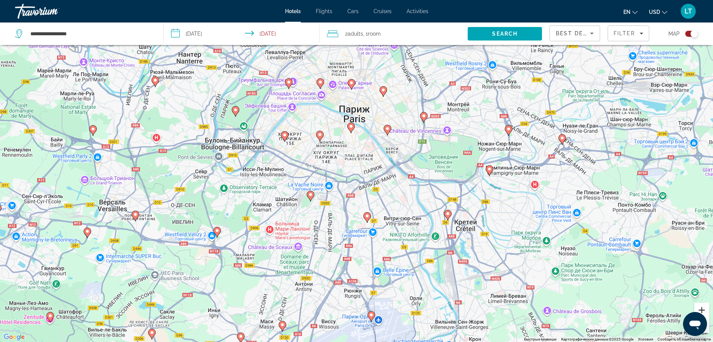
click at [703, 311] on button "Увеличить" at bounding box center [701, 310] width 15 height 15
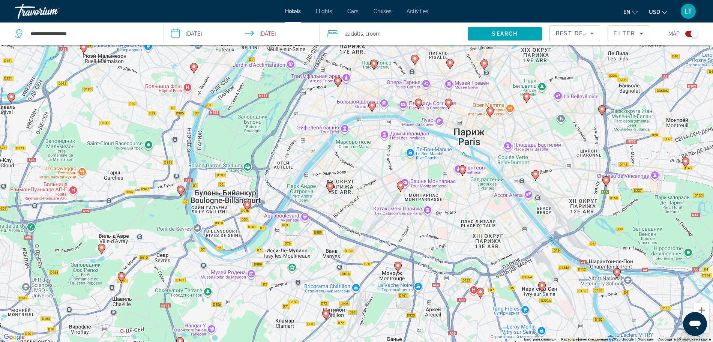
drag, startPoint x: 377, startPoint y: 164, endPoint x: 495, endPoint y: 245, distance: 143.1
click at [495, 245] on div "Чтобы активировать перетаскивание с помощью клавиатуры, нажмите Alt + Ввод. Пос…" at bounding box center [356, 171] width 713 height 342
click at [372, 104] on image "Main content" at bounding box center [372, 105] width 5 height 5
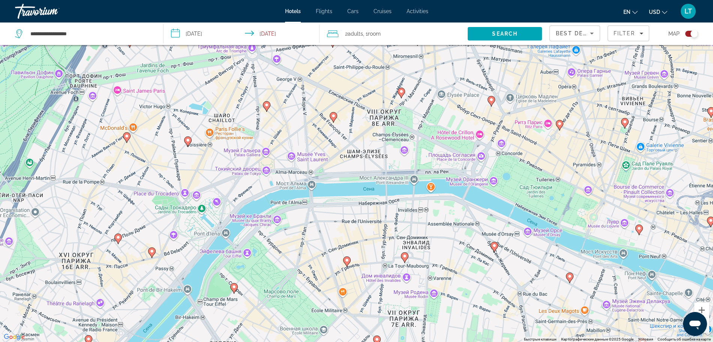
click at [235, 289] on icon "Main content" at bounding box center [233, 289] width 7 height 10
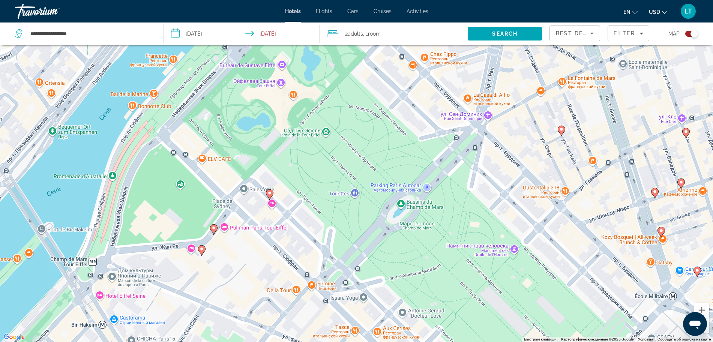
drag, startPoint x: 438, startPoint y: 151, endPoint x: 309, endPoint y: 210, distance: 142.0
click at [309, 210] on div "Для навигации используйте клавиши со стрелками. Чтобы активировать перетаскиван…" at bounding box center [356, 171] width 713 height 342
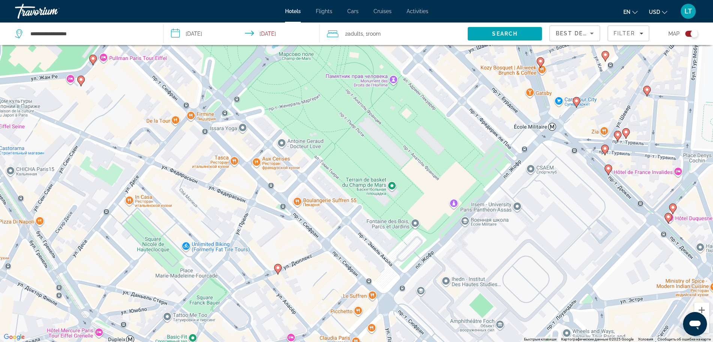
drag, startPoint x: 625, startPoint y: 311, endPoint x: 503, endPoint y: 138, distance: 211.8
click at [503, 138] on div "Для навигации используйте клавиши со стрелками. Чтобы активировать перетаскиван…" at bounding box center [356, 171] width 713 height 342
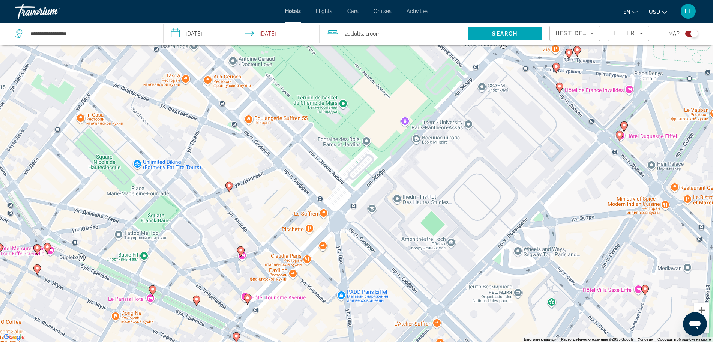
drag, startPoint x: 576, startPoint y: 241, endPoint x: 527, endPoint y: 161, distance: 93.9
click at [527, 161] on div "Для навигации используйте клавиши со стрелками. Чтобы активировать перетаскиван…" at bounding box center [356, 171] width 713 height 342
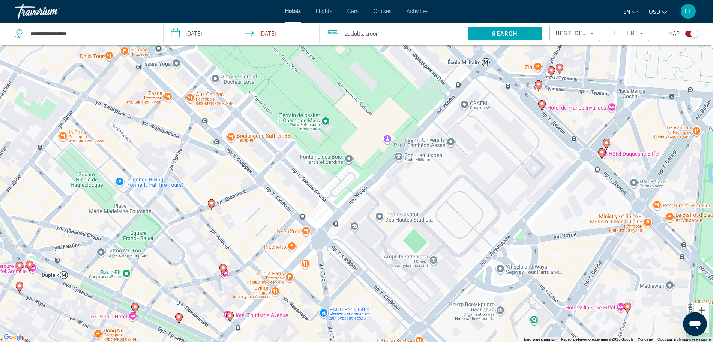
drag, startPoint x: 576, startPoint y: 275, endPoint x: 557, endPoint y: 292, distance: 25.2
click at [557, 292] on div "Для навигации используйте клавиши со стрелками. Чтобы активировать перетаскиван…" at bounding box center [356, 171] width 713 height 342
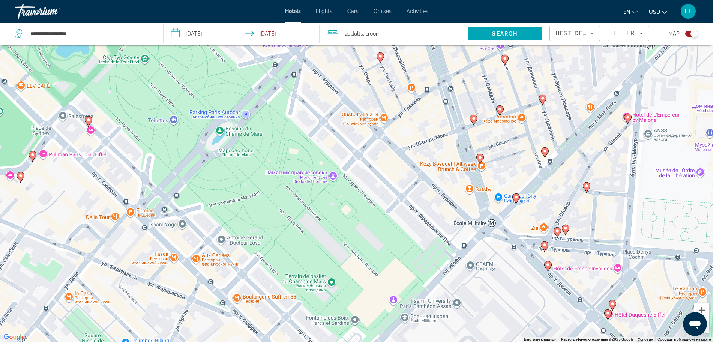
drag, startPoint x: 480, startPoint y: 149, endPoint x: 488, endPoint y: 311, distance: 162.7
click at [488, 311] on div "Для навигации используйте клавиши со стрелками. Чтобы активировать перетаскиван…" at bounding box center [356, 171] width 713 height 342
click at [478, 121] on div "Для навигации используйте клавиши со стрелками. Чтобы активировать перетаскиван…" at bounding box center [356, 171] width 713 height 342
click at [382, 61] on icon "Main content" at bounding box center [381, 58] width 8 height 11
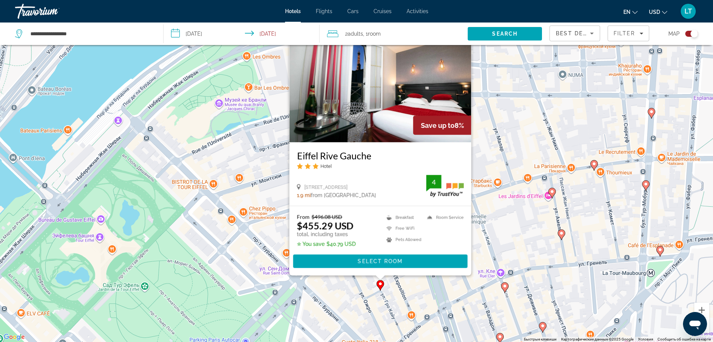
click at [507, 287] on image "Main content" at bounding box center [505, 286] width 5 height 5
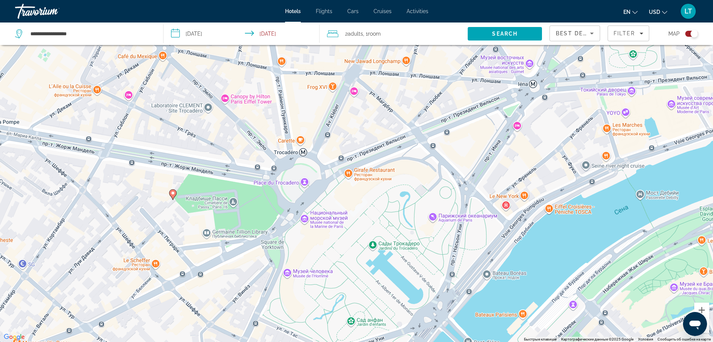
drag, startPoint x: 209, startPoint y: 180, endPoint x: 661, endPoint y: 364, distance: 487.9
click at [661, 297] on html "**********" at bounding box center [356, 126] width 713 height 342
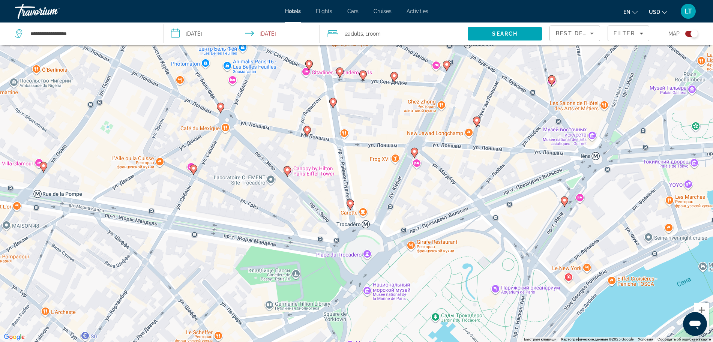
drag, startPoint x: 398, startPoint y: 158, endPoint x: 459, endPoint y: 228, distance: 92.3
click at [462, 231] on div "Чтобы активировать перетаскивание с помощью клавиатуры, нажмите Alt + Ввод. Пос…" at bounding box center [356, 171] width 713 height 342
click at [223, 108] on icon "Main content" at bounding box center [220, 109] width 7 height 10
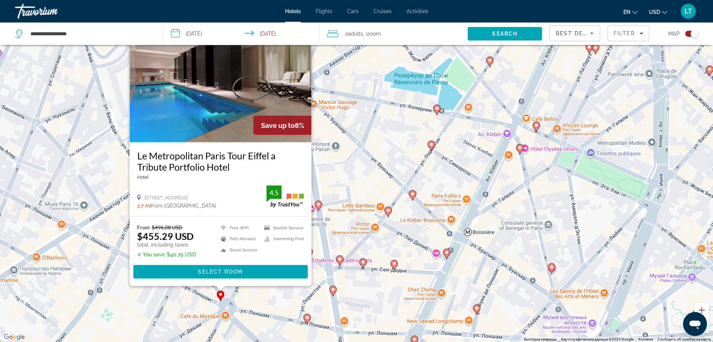
click at [319, 204] on image "Main content" at bounding box center [318, 204] width 5 height 5
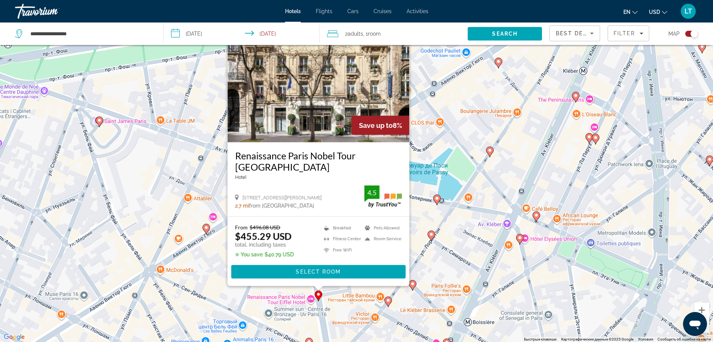
click at [388, 300] on image "Main content" at bounding box center [388, 300] width 5 height 5
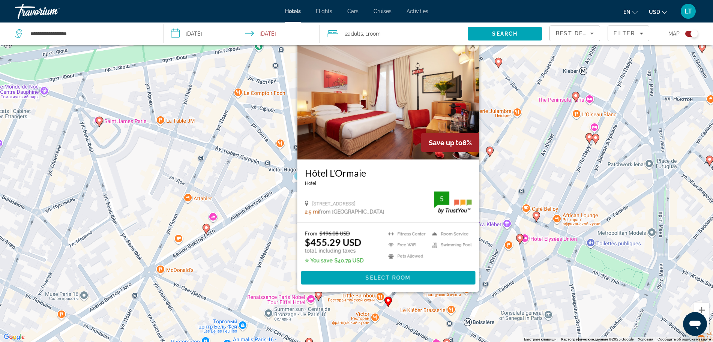
click at [540, 220] on div "Чтобы активировать перетаскивание с помощью клавиатуры, нажмите Alt + Ввод. Пос…" at bounding box center [356, 171] width 713 height 342
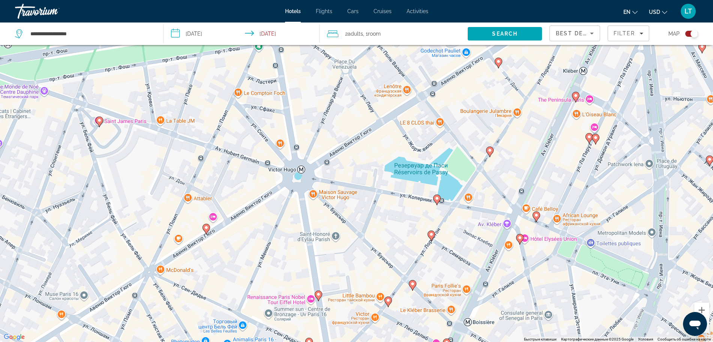
click at [538, 219] on icon "Main content" at bounding box center [537, 217] width 8 height 11
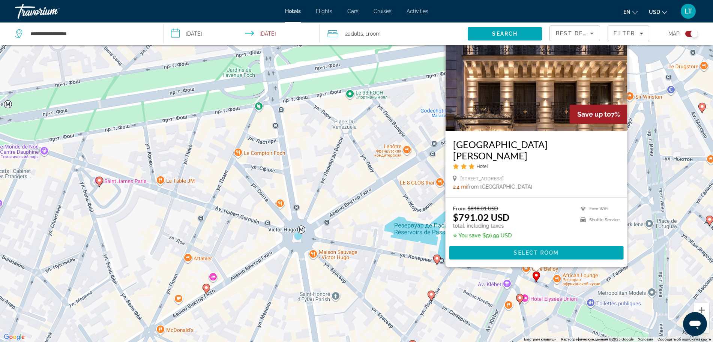
click at [100, 180] on image "Main content" at bounding box center [99, 180] width 5 height 5
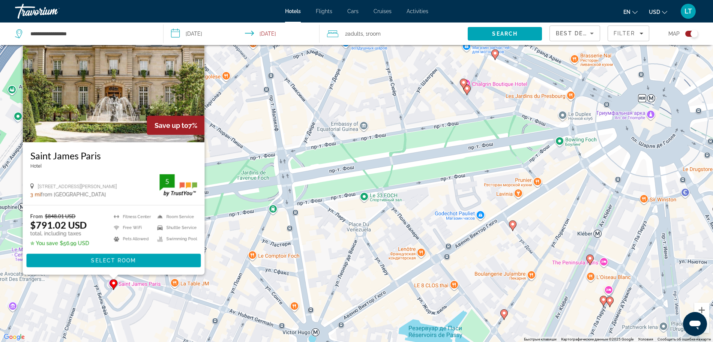
click at [469, 93] on gmp-advanced-marker "Main content" at bounding box center [467, 89] width 8 height 11
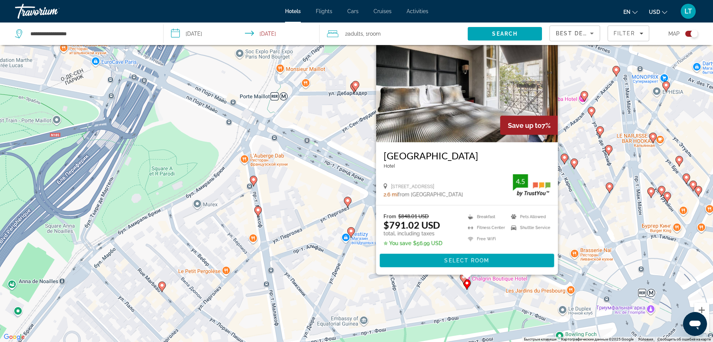
click at [600, 133] on icon "Main content" at bounding box center [600, 132] width 7 height 10
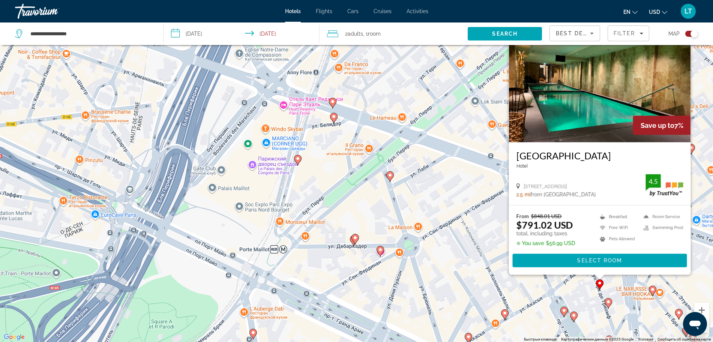
click at [653, 292] on icon "Main content" at bounding box center [652, 291] width 7 height 10
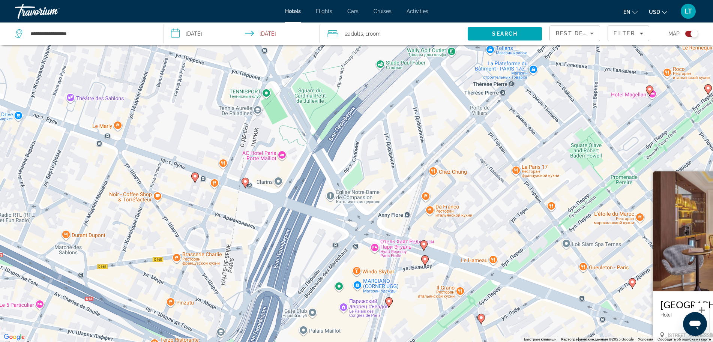
drag, startPoint x: 280, startPoint y: 119, endPoint x: 424, endPoint y: 262, distance: 203.2
click at [424, 262] on icon "Main content" at bounding box center [424, 261] width 7 height 10
click at [195, 179] on icon "Main content" at bounding box center [194, 178] width 7 height 10
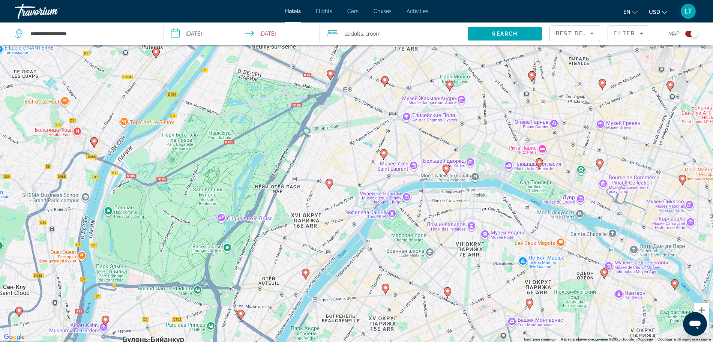
drag, startPoint x: 382, startPoint y: 256, endPoint x: 379, endPoint y: 141, distance: 114.8
click at [379, 141] on div "Чтобы активировать перетаскивание с помощью клавиатуры, нажмите Alt + Ввод. Пос…" at bounding box center [356, 171] width 713 height 342
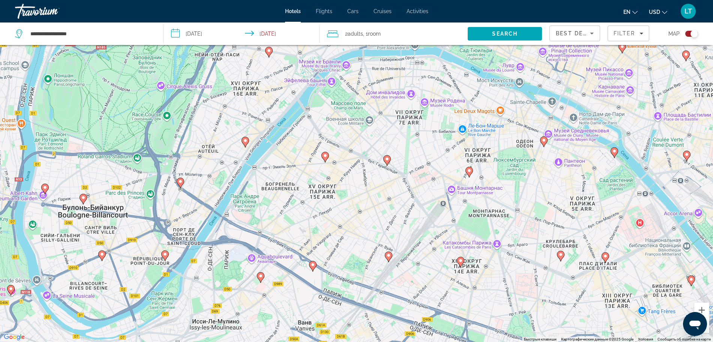
drag, startPoint x: 509, startPoint y: 245, endPoint x: 449, endPoint y: 112, distance: 146.3
click at [449, 112] on div "Чтобы активировать перетаскивание с помощью клавиатуры, нажмите Alt + Ввод. Пос…" at bounding box center [356, 171] width 713 height 342
drag, startPoint x: 1389, startPoint y: 643, endPoint x: 706, endPoint y: 331, distance: 751.2
click at [706, 331] on div "Открыть окно обмена сообщениями" at bounding box center [695, 324] width 23 height 23
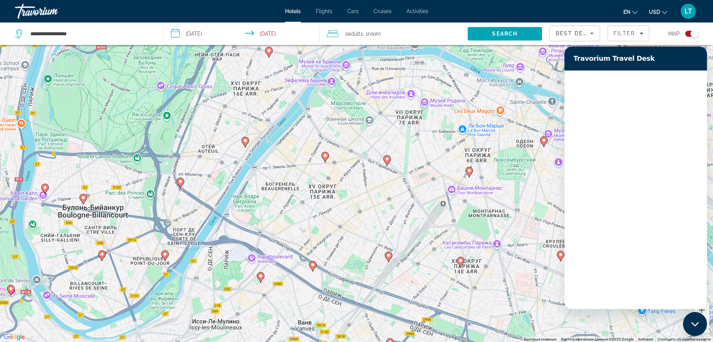
scroll to position [0, 0]
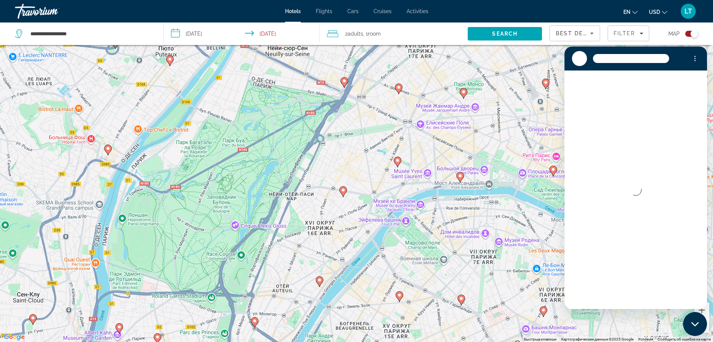
drag, startPoint x: 237, startPoint y: 179, endPoint x: 317, endPoint y: 320, distance: 161.3
click at [317, 320] on div "Чтобы активировать перетаскивание с помощью клавиатуры, нажмите Alt + Ввод. Пос…" at bounding box center [356, 171] width 713 height 342
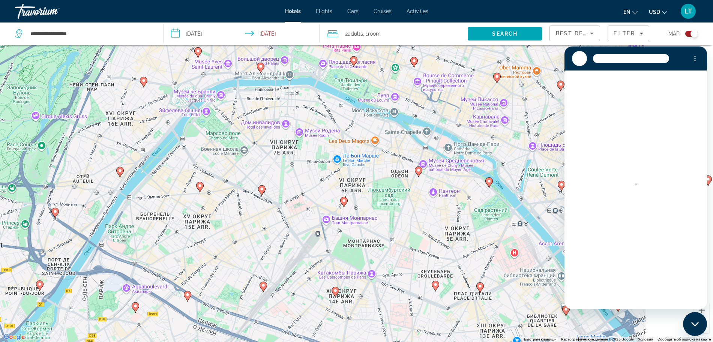
drag, startPoint x: 384, startPoint y: 215, endPoint x: 202, endPoint y: -17, distance: 294.8
click at [202, 0] on html "**********" at bounding box center [356, 126] width 713 height 342
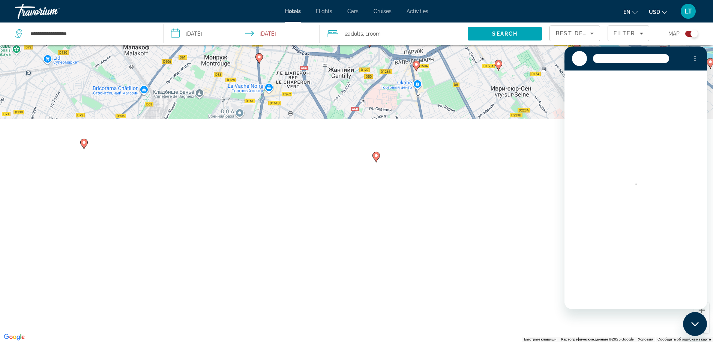
drag, startPoint x: 425, startPoint y: 268, endPoint x: 337, endPoint y: -11, distance: 292.4
click at [337, 0] on html "**********" at bounding box center [356, 126] width 713 height 342
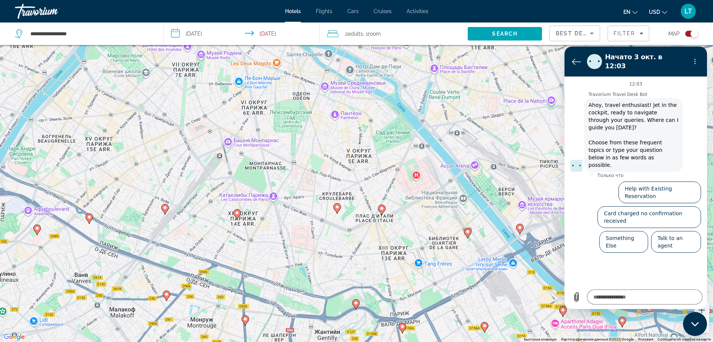
drag, startPoint x: 343, startPoint y: 97, endPoint x: 329, endPoint y: 364, distance: 267.1
click at [329, 297] on html "**********" at bounding box center [356, 126] width 713 height 342
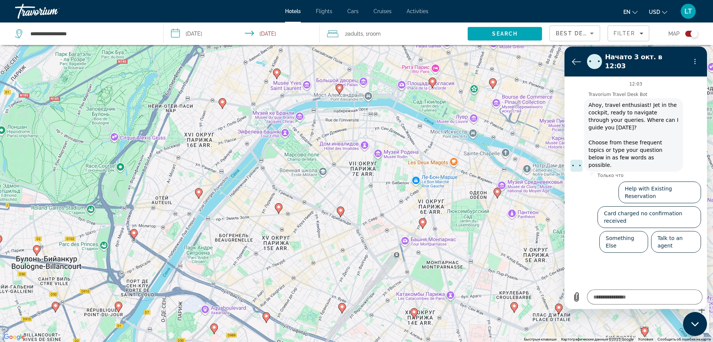
drag, startPoint x: 328, startPoint y: 95, endPoint x: 507, endPoint y: 195, distance: 205.1
click at [507, 195] on div "Чтобы активировать перетаскивание с помощью клавиатуры, нажмите Alt + Ввод. Пос…" at bounding box center [356, 171] width 713 height 342
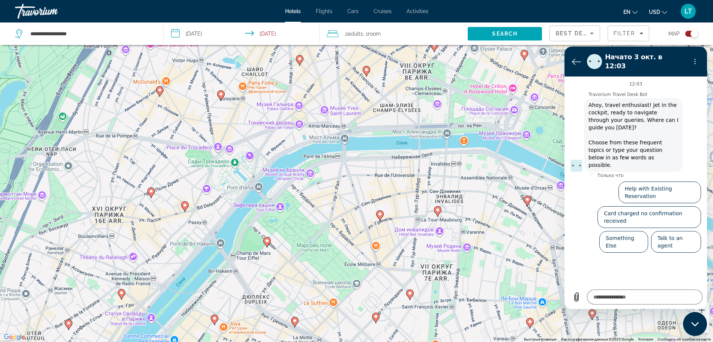
drag, startPoint x: 322, startPoint y: 88, endPoint x: 342, endPoint y: 194, distance: 107.7
click at [342, 194] on div "Чтобы активировать перетаскивание с помощью клавиатуры, нажмите Alt + Ввод. Пос…" at bounding box center [356, 171] width 713 height 342
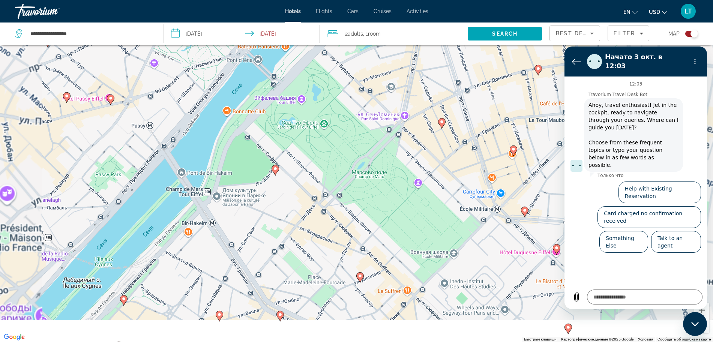
drag, startPoint x: 272, startPoint y: 288, endPoint x: 277, endPoint y: 196, distance: 91.7
click at [277, 196] on div "Чтобы активировать перетаскивание с помощью клавиатуры, нажмите Alt + Ввод. Пос…" at bounding box center [356, 171] width 713 height 342
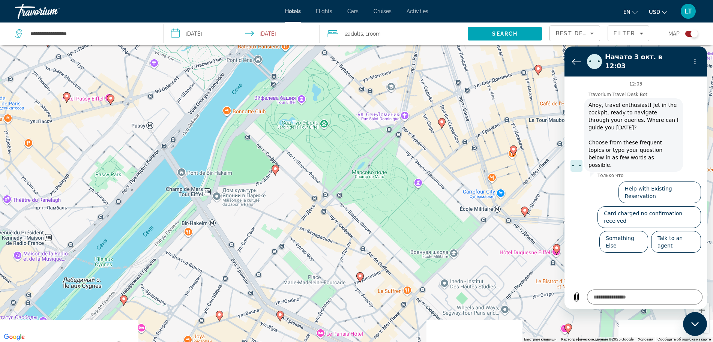
click at [277, 169] on image "Main content" at bounding box center [275, 169] width 5 height 5
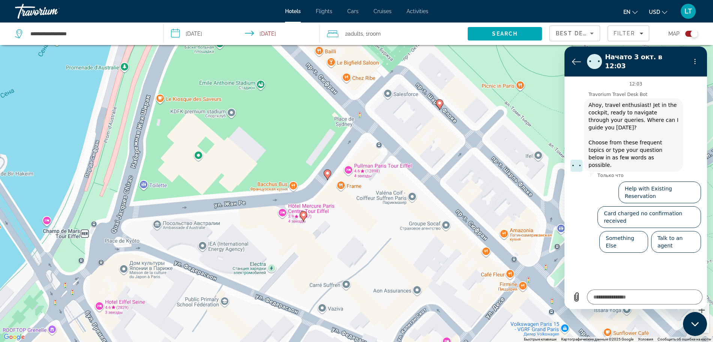
click at [327, 176] on icon "Main content" at bounding box center [327, 175] width 7 height 10
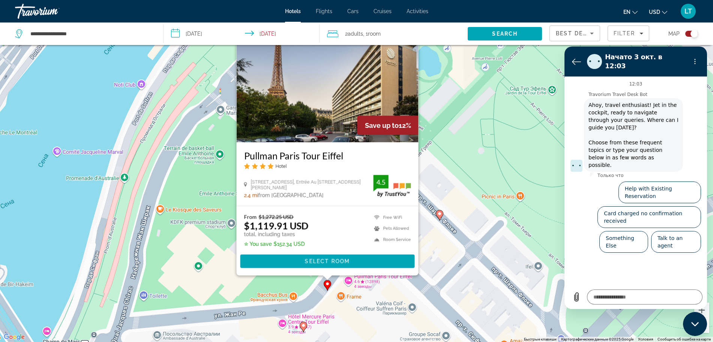
click at [441, 213] on image "Main content" at bounding box center [439, 214] width 5 height 5
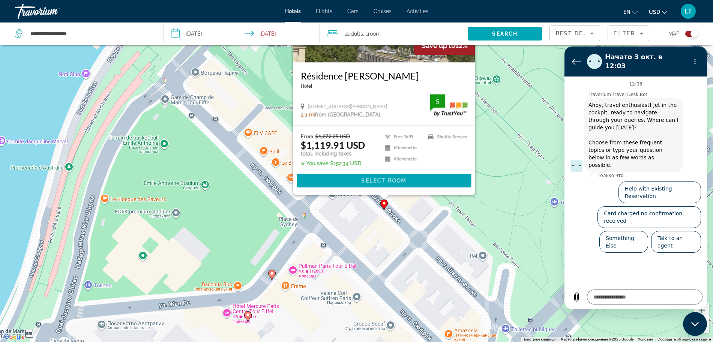
drag, startPoint x: 272, startPoint y: 222, endPoint x: 216, endPoint y: 143, distance: 98.0
click at [216, 143] on div "Чтобы активировать перетаскивание с помощью клавиатуры, нажмите Alt + Ввод. Пос…" at bounding box center [356, 171] width 713 height 342
click at [249, 314] on image "Main content" at bounding box center [248, 315] width 5 height 5
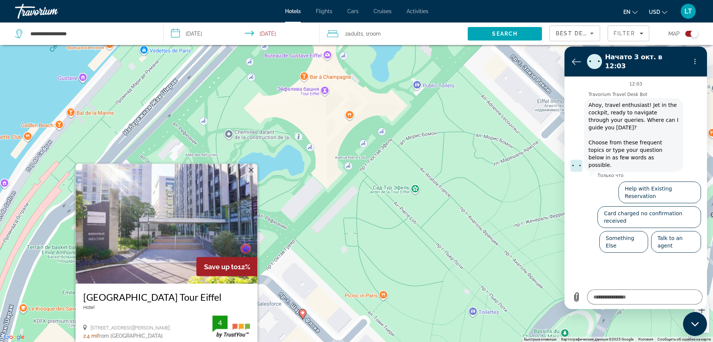
drag, startPoint x: 420, startPoint y: 165, endPoint x: 337, endPoint y: 280, distance: 141.1
click at [337, 280] on div "Чтобы активировать перетаскивание с помощью клавиатуры, нажмите Alt + Ввод. Пос…" at bounding box center [356, 171] width 713 height 342
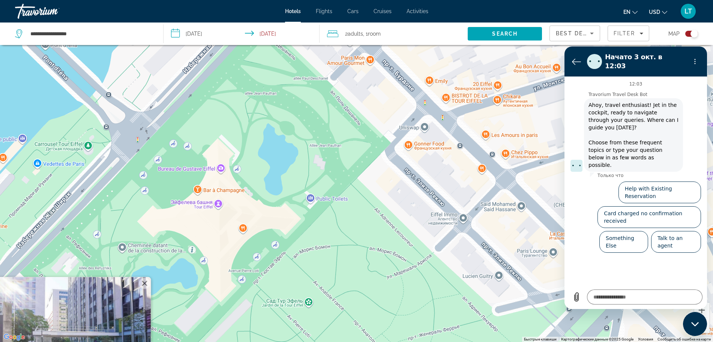
drag, startPoint x: 443, startPoint y: 150, endPoint x: 337, endPoint y: 265, distance: 156.6
click at [337, 265] on div "Чтобы активировать перетаскивание с помощью клавиатуры, нажмите Alt + Ввод. Пос…" at bounding box center [356, 171] width 713 height 342
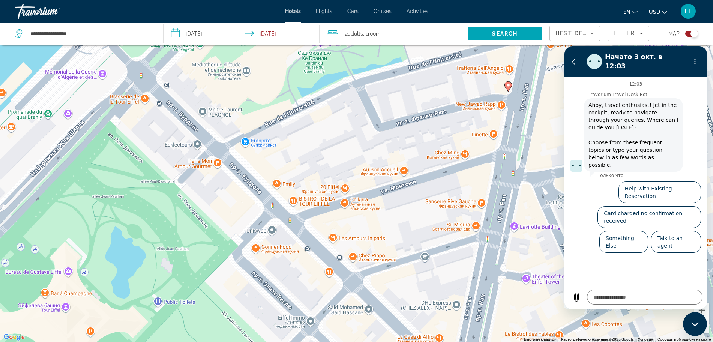
drag, startPoint x: 398, startPoint y: 149, endPoint x: 244, endPoint y: 253, distance: 186.0
click at [244, 253] on div "Чтобы активировать перетаскивание с помощью клавиатуры, нажмите Alt + Ввод. Пос…" at bounding box center [356, 171] width 713 height 342
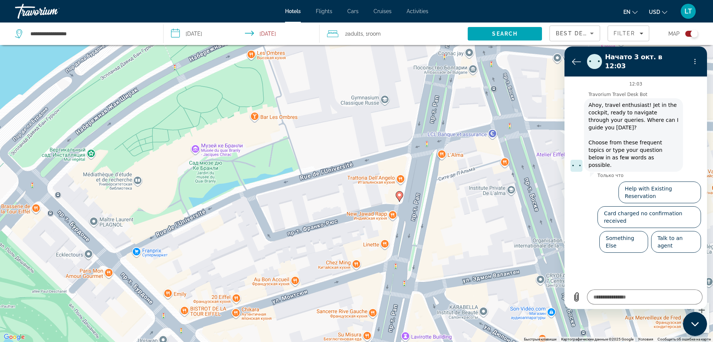
drag, startPoint x: 392, startPoint y: 150, endPoint x: 281, endPoint y: 260, distance: 155.7
click at [281, 260] on div "Чтобы активировать перетаскивание с помощью клавиатуры, нажмите Alt + Ввод. Пос…" at bounding box center [356, 171] width 713 height 342
click at [403, 195] on icon "Main content" at bounding box center [399, 197] width 7 height 10
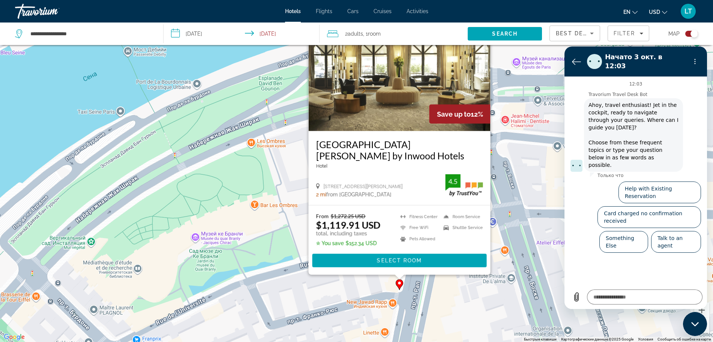
scroll to position [90, 0]
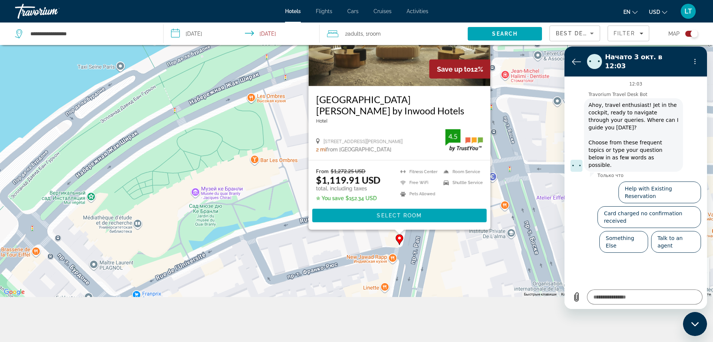
click at [224, 234] on div "Чтобы активировать перетаскивание с помощью клавиатуры, нажмите Alt + Ввод. Пос…" at bounding box center [356, 126] width 713 height 342
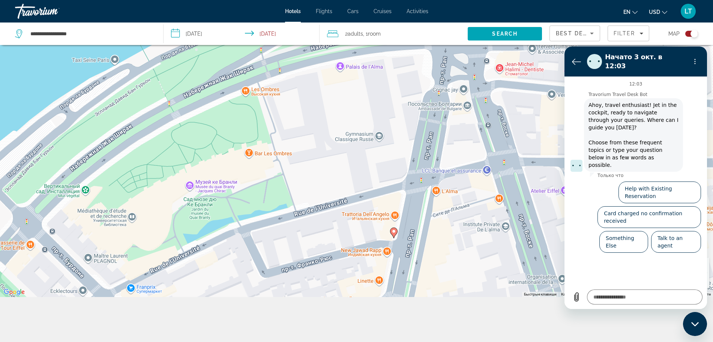
drag, startPoint x: 338, startPoint y: 218, endPoint x: 328, endPoint y: 200, distance: 20.2
click at [328, 200] on div "Чтобы активировать перетаскивание с помощью клавиатуры, нажмите Alt + Ввод. Пос…" at bounding box center [356, 126] width 713 height 342
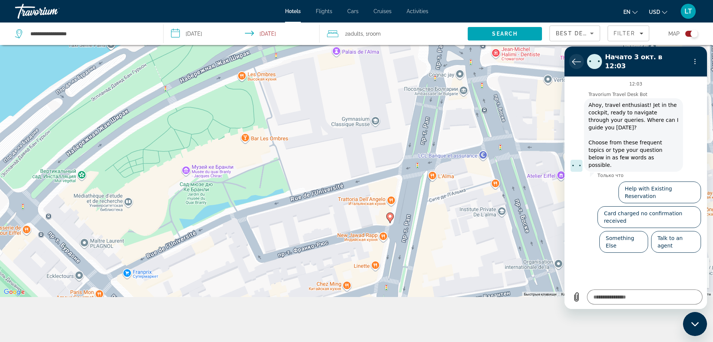
click at [574, 61] on icon "Вернуться к списку разговоров" at bounding box center [576, 61] width 9 height 9
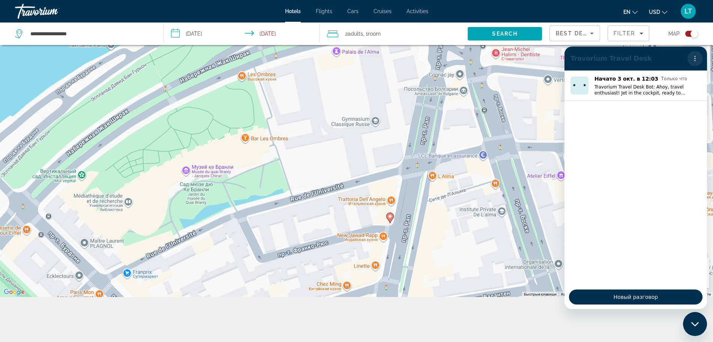
click at [696, 56] on icon "Меню параметров" at bounding box center [695, 59] width 6 height 6
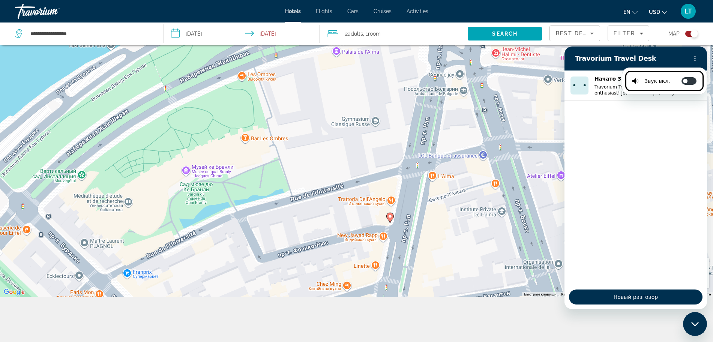
click at [561, 107] on div "Чтобы активировать перетаскивание с помощью клавиатуры, нажмите Alt + Ввод. Пос…" at bounding box center [356, 126] width 713 height 342
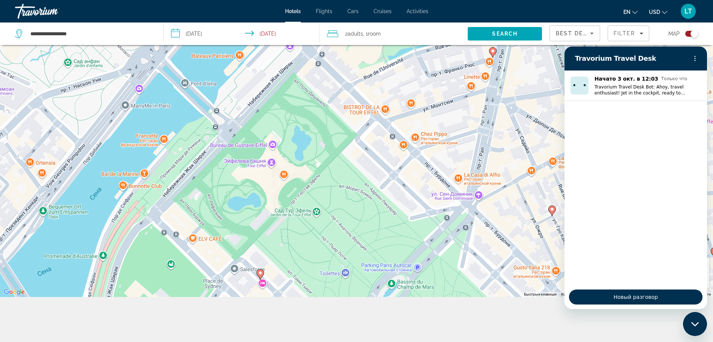
drag, startPoint x: 240, startPoint y: 220, endPoint x: 362, endPoint y: 95, distance: 175.4
click at [362, 95] on div "Чтобы активировать перетаскивание с помощью клавиатуры, нажмите Alt + Ввод. Пос…" at bounding box center [356, 126] width 713 height 342
click at [552, 211] on image "Main content" at bounding box center [551, 209] width 5 height 5
click at [552, 210] on image "Main content" at bounding box center [551, 209] width 5 height 5
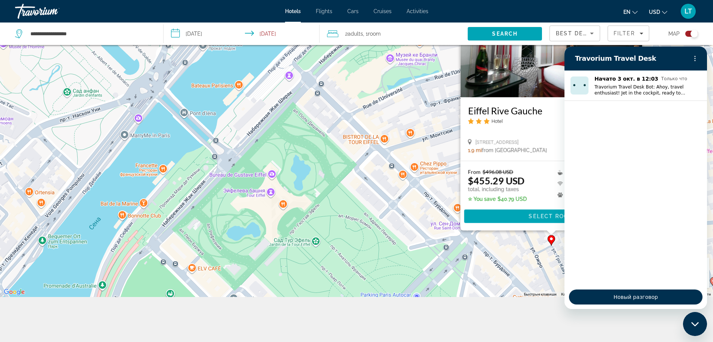
click at [518, 165] on div "From $496.08 USD $455.29 USD total, including taxes ✮ You save $40.79 USD Break…" at bounding box center [551, 195] width 182 height 69
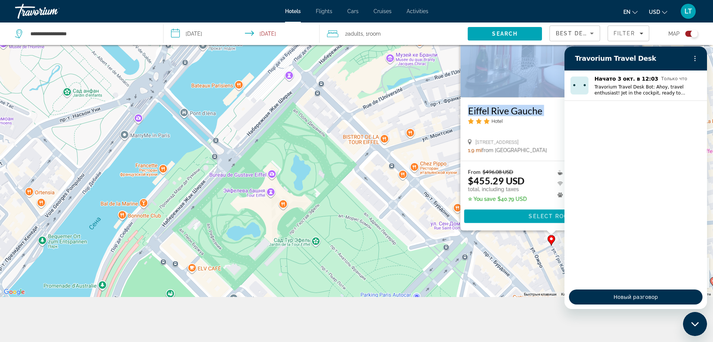
drag, startPoint x: 492, startPoint y: 125, endPoint x: 330, endPoint y: 137, distance: 162.1
click at [330, 137] on div "Чтобы активировать перетаскивание с помощью клавиатуры, нажмите Alt + Ввод. Пос…" at bounding box center [356, 126] width 713 height 342
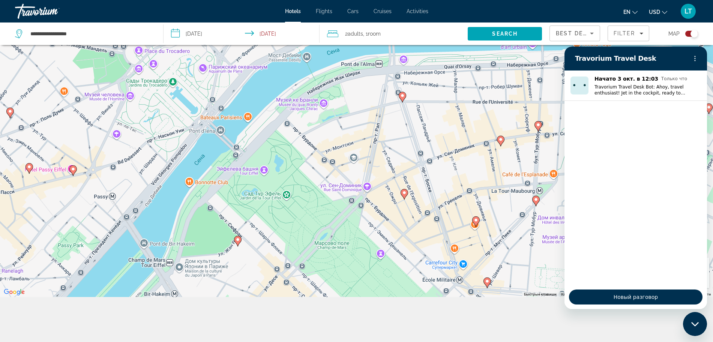
click at [237, 241] on image "Main content" at bounding box center [238, 239] width 5 height 5
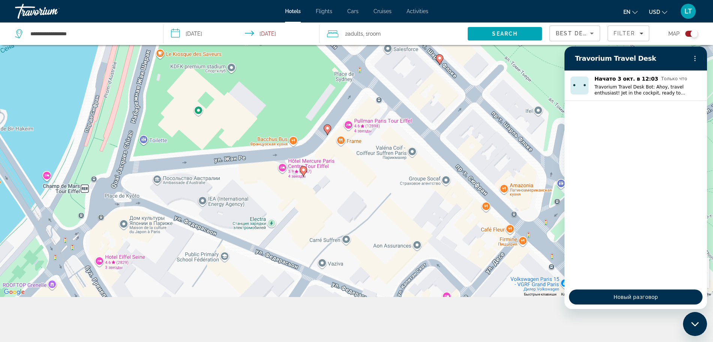
click at [328, 130] on image "Main content" at bounding box center [327, 128] width 5 height 5
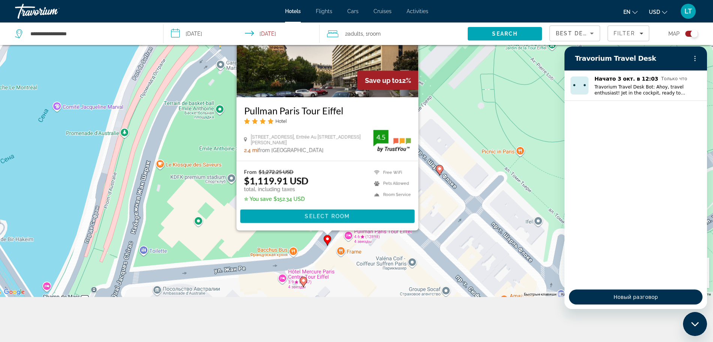
click at [302, 282] on image "Main content" at bounding box center [303, 280] width 5 height 5
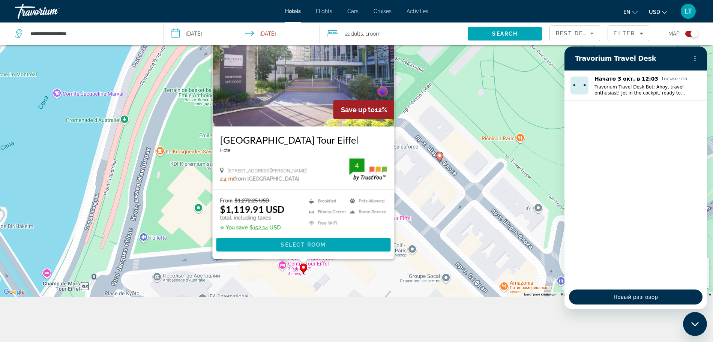
click at [382, 272] on div "Чтобы активировать перетаскивание с помощью клавиатуры, нажмите Alt + Ввод. Пос…" at bounding box center [356, 126] width 713 height 342
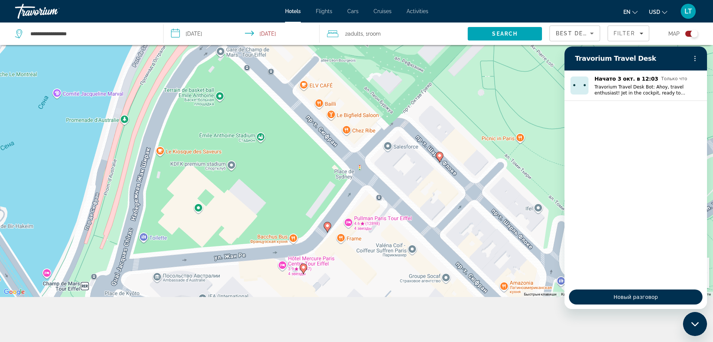
click at [326, 225] on image "Main content" at bounding box center [327, 226] width 5 height 5
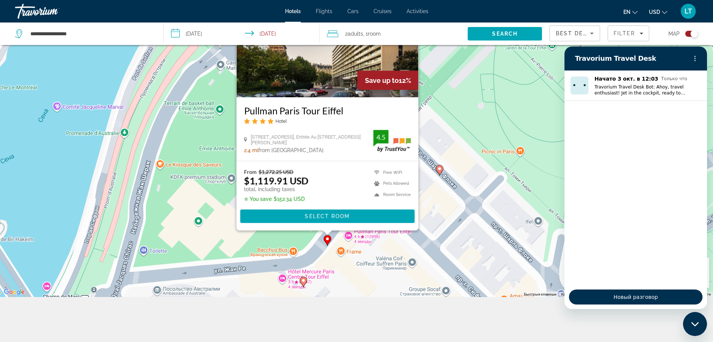
click at [348, 271] on div "Чтобы активировать перетаскивание с помощью клавиатуры, нажмите Alt + Ввод. Пос…" at bounding box center [356, 126] width 713 height 342
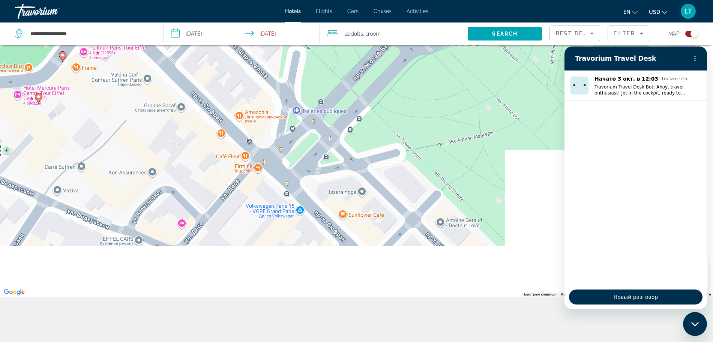
drag, startPoint x: 382, startPoint y: 171, endPoint x: 225, endPoint y: 32, distance: 209.4
click at [225, 32] on div "**********" at bounding box center [356, 148] width 713 height 387
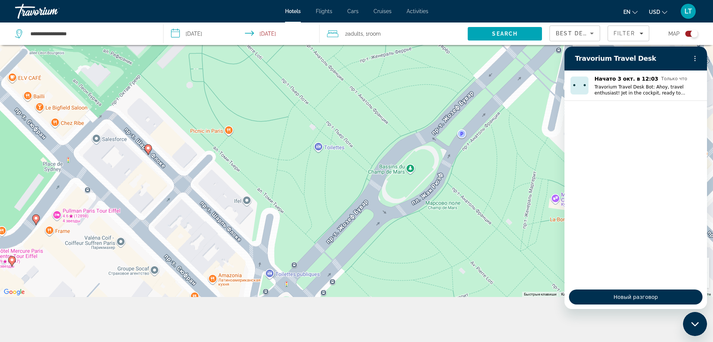
drag, startPoint x: 365, startPoint y: 118, endPoint x: 340, endPoint y: 290, distance: 173.7
click at [340, 290] on div "Чтобы активировать перетаскивание с помощью клавиатуры, нажмите Alt + Ввод. Пос…" at bounding box center [356, 126] width 713 height 342
click at [694, 330] on div "Закрыть окно обмена сообщениями" at bounding box center [695, 324] width 23 height 23
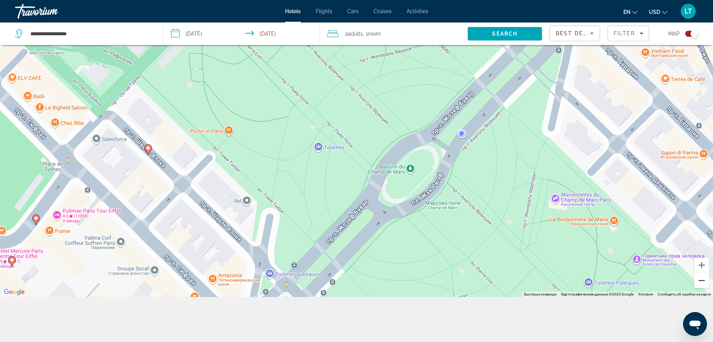
click at [701, 282] on button "Уменьшить" at bounding box center [701, 280] width 15 height 15
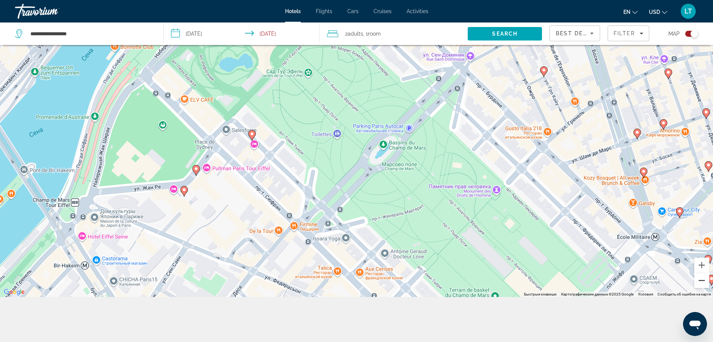
click at [701, 282] on button "Уменьшить" at bounding box center [701, 280] width 15 height 15
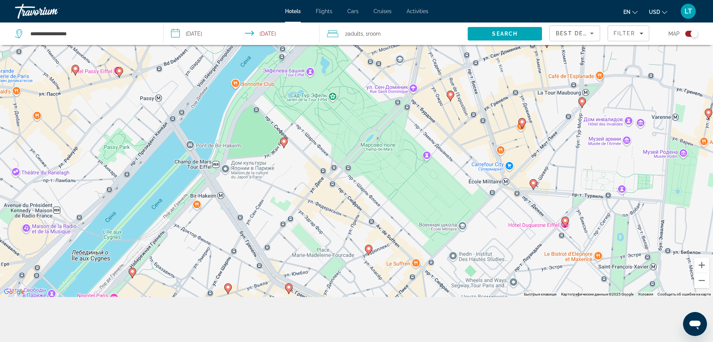
click at [567, 219] on image "Main content" at bounding box center [565, 220] width 5 height 5
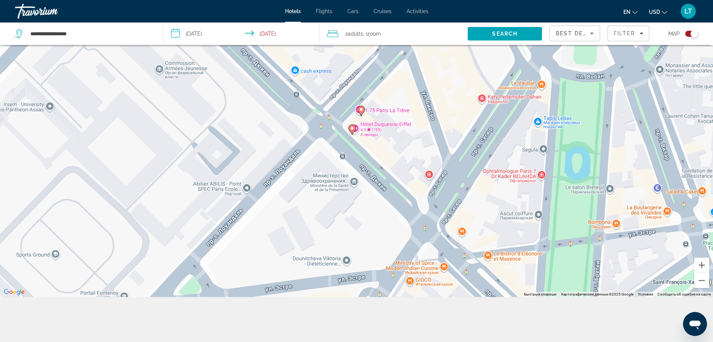
click at [350, 128] on icon "Main content" at bounding box center [352, 130] width 7 height 10
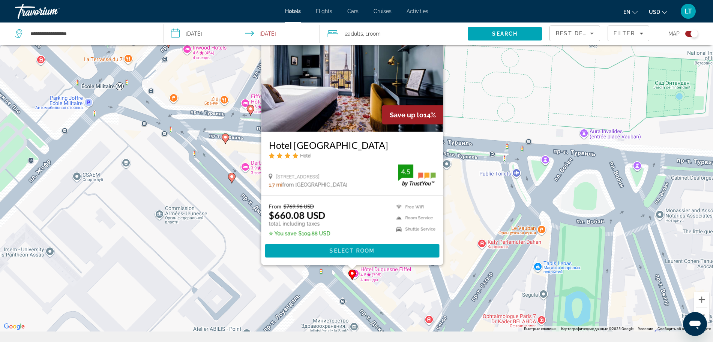
scroll to position [43, 0]
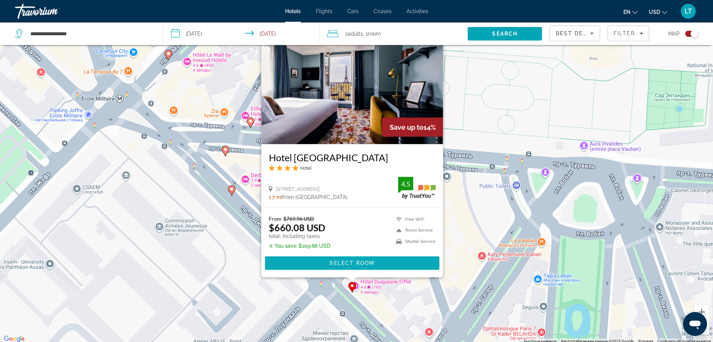
click at [344, 262] on span "Select Room" at bounding box center [351, 263] width 45 height 6
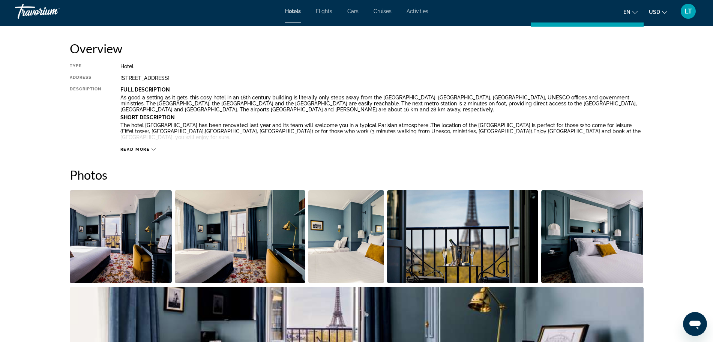
scroll to position [234, 0]
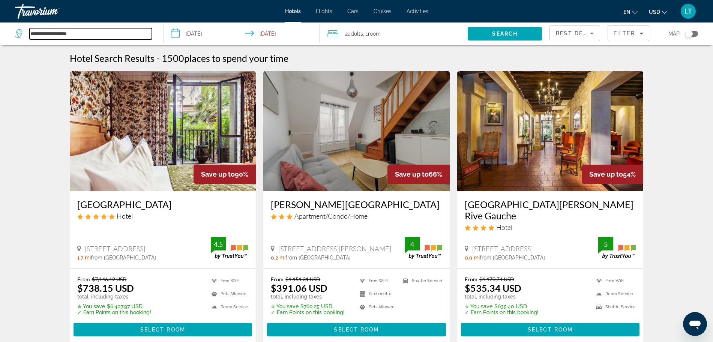
drag, startPoint x: 77, startPoint y: 30, endPoint x: 24, endPoint y: 30, distance: 52.5
click at [24, 30] on div "**********" at bounding box center [83, 33] width 137 height 11
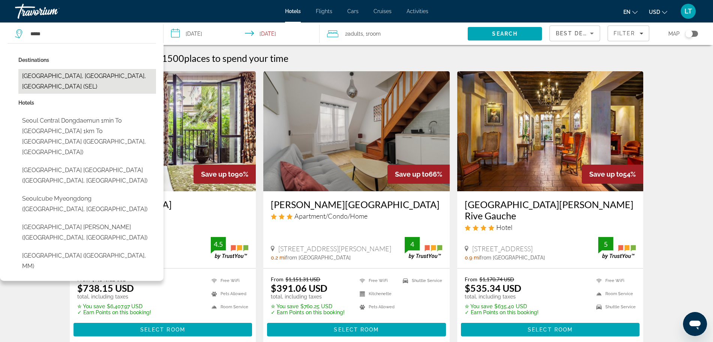
click at [40, 81] on button "Seoul, Korea, South (SEL)" at bounding box center [87, 81] width 138 height 25
type input "**********"
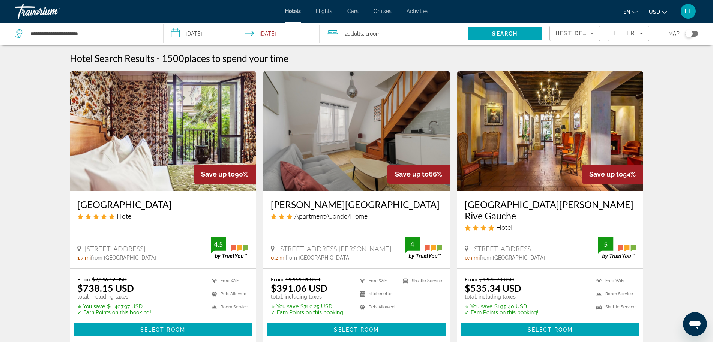
click at [191, 36] on input "**********" at bounding box center [243, 35] width 159 height 25
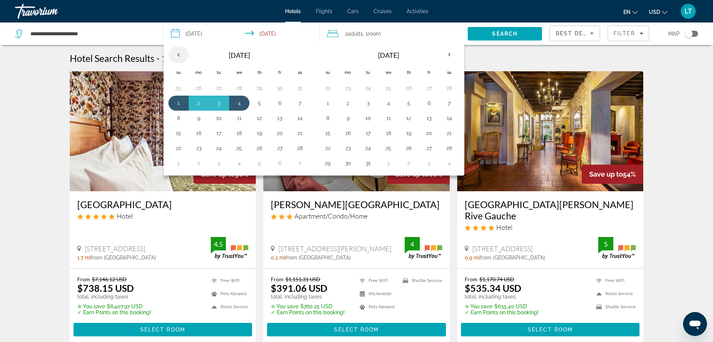
click at [180, 54] on th "Previous month" at bounding box center [178, 55] width 20 height 17
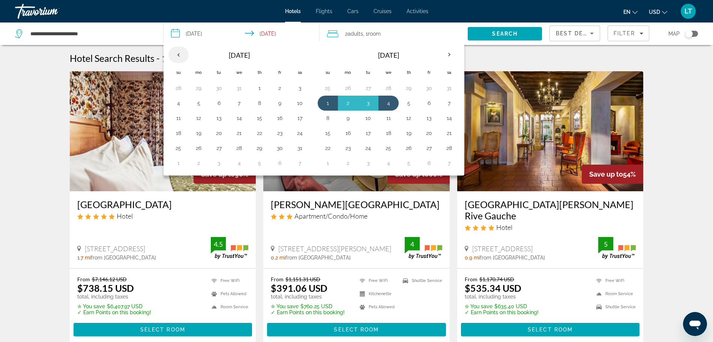
click at [180, 55] on th "Previous month" at bounding box center [178, 55] width 20 height 17
click at [179, 150] on button "26" at bounding box center [179, 146] width 12 height 11
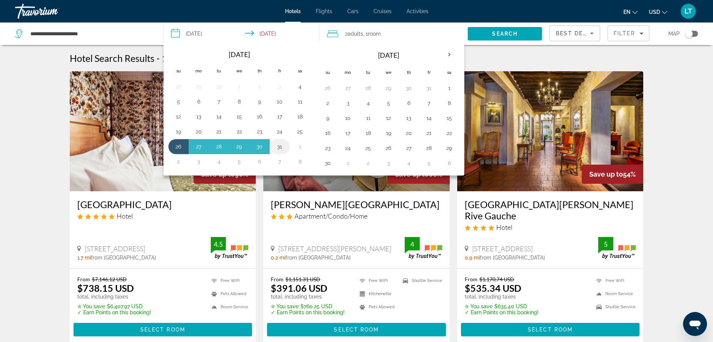
click at [281, 149] on button "31" at bounding box center [280, 146] width 12 height 11
type input "**********"
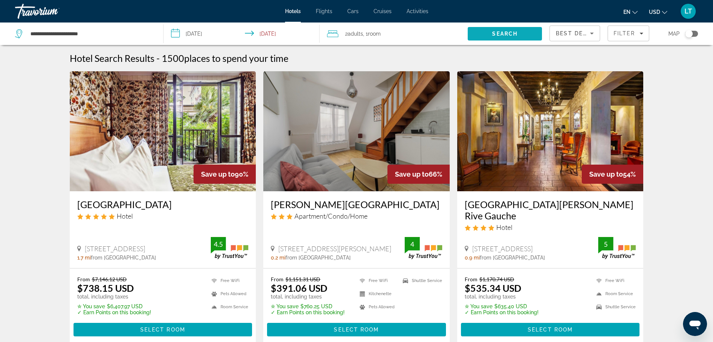
click at [477, 32] on span "Search" at bounding box center [505, 34] width 74 height 18
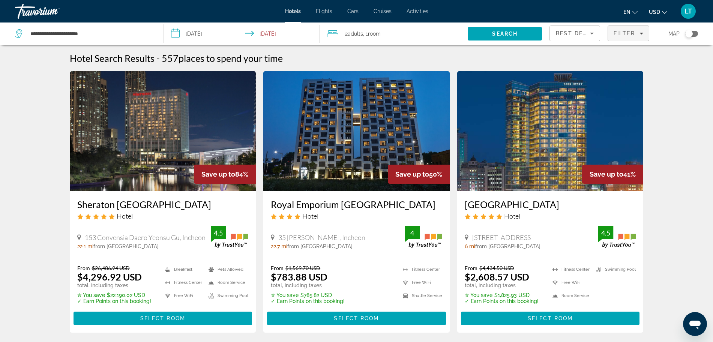
click at [644, 32] on span "Filters" at bounding box center [628, 33] width 41 height 18
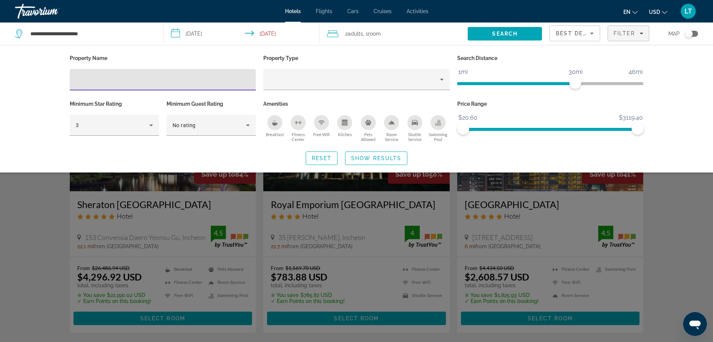
click at [666, 204] on div "Search widget" at bounding box center [356, 228] width 713 height 230
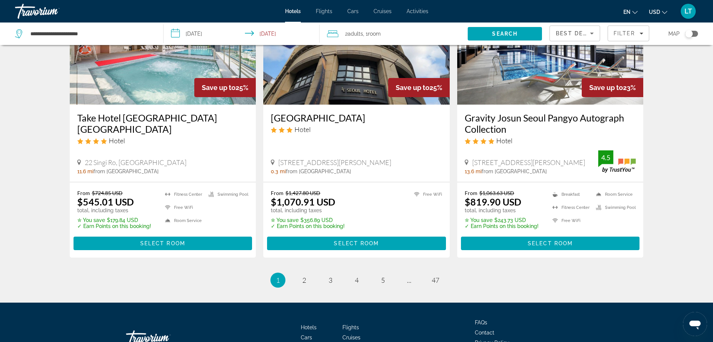
scroll to position [980, 0]
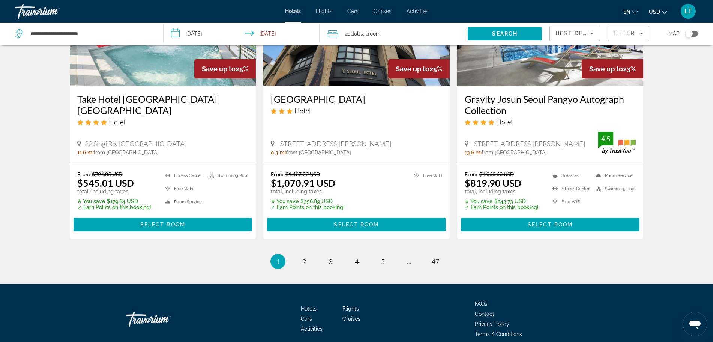
click at [383, 33] on div "2 Adult Adults , 1 Room rooms" at bounding box center [397, 34] width 141 height 11
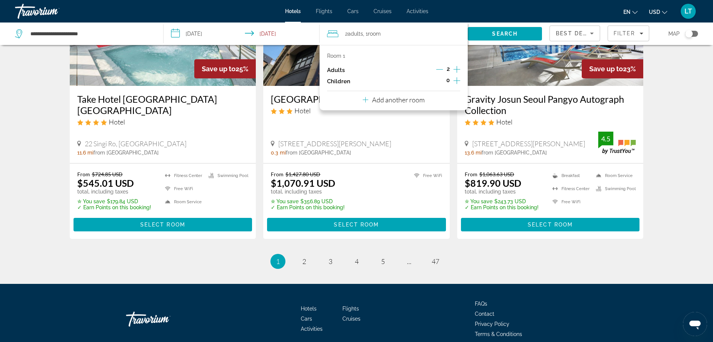
click at [689, 36] on div "Toggle map" at bounding box center [689, 34] width 8 height 8
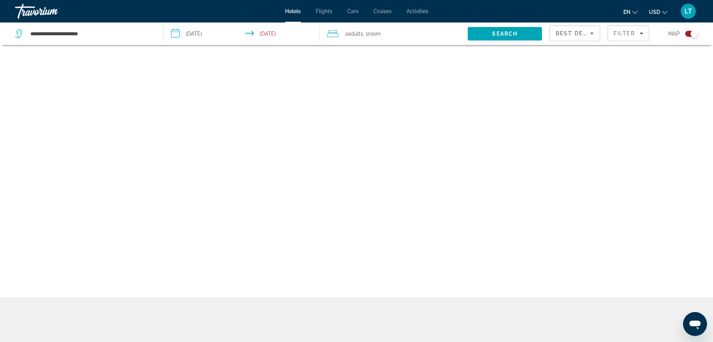
scroll to position [45, 0]
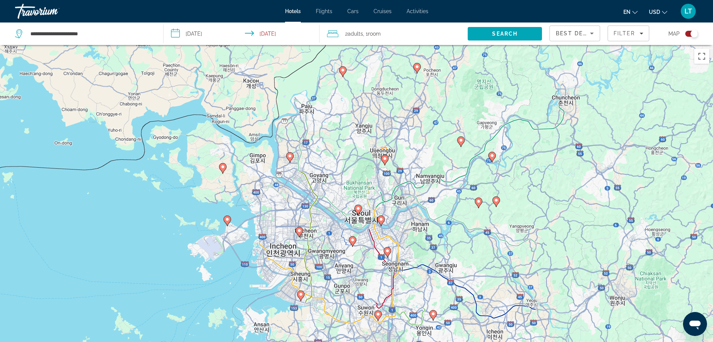
click at [693, 33] on div "Toggle map" at bounding box center [695, 34] width 8 height 8
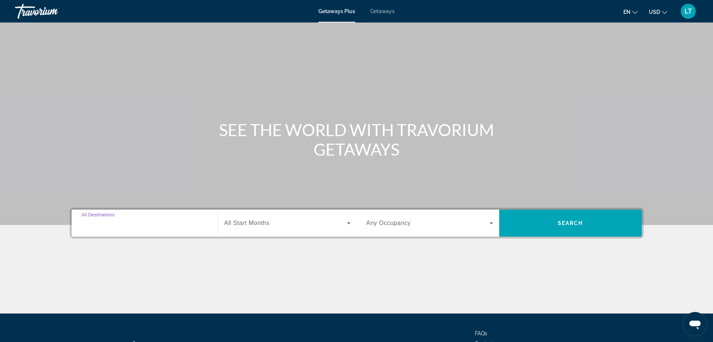
click at [133, 224] on input "Destination All Destinations" at bounding box center [144, 223] width 127 height 9
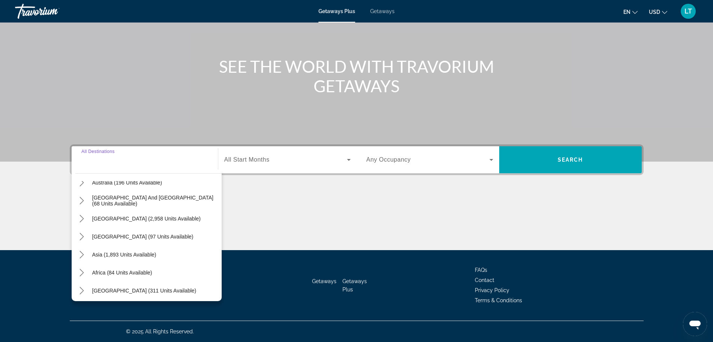
scroll to position [122, 0]
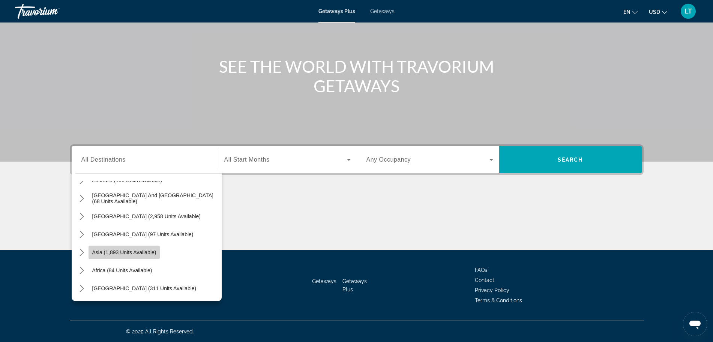
click at [124, 253] on span "Asia (1,893 units available)" at bounding box center [124, 253] width 64 height 6
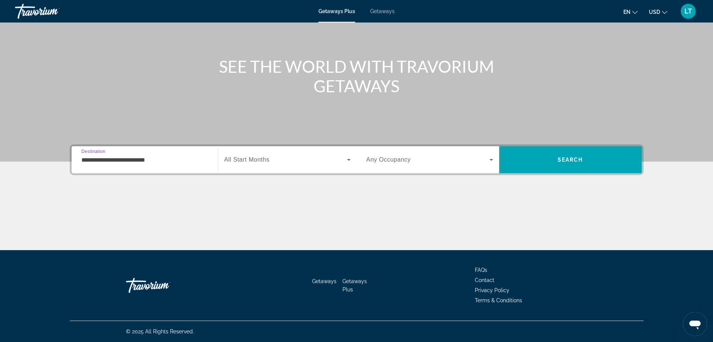
click at [175, 171] on div "**********" at bounding box center [144, 159] width 139 height 27
click at [130, 161] on input "**********" at bounding box center [144, 160] width 127 height 9
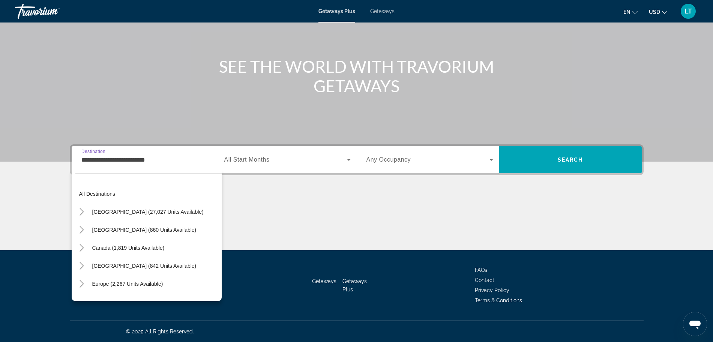
scroll to position [135, 0]
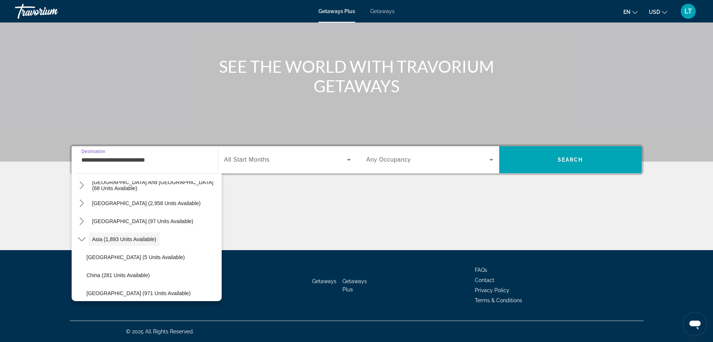
click at [95, 165] on div "**********" at bounding box center [144, 159] width 127 height 21
click at [91, 161] on input "**********" at bounding box center [144, 160] width 127 height 9
click at [39, 188] on section "**********" at bounding box center [356, 94] width 713 height 314
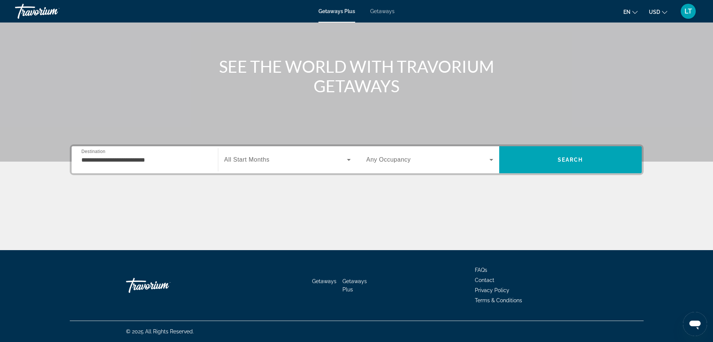
click at [83, 159] on input "**********" at bounding box center [144, 160] width 127 height 9
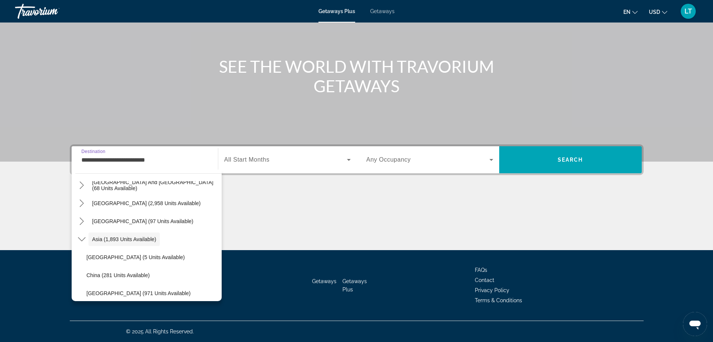
click at [189, 160] on input "**********" at bounding box center [144, 160] width 127 height 9
click at [251, 210] on div "Main content" at bounding box center [357, 222] width 574 height 56
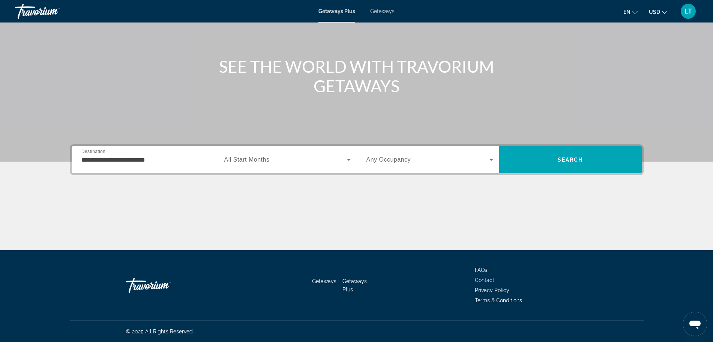
click at [173, 166] on div "**********" at bounding box center [144, 159] width 127 height 21
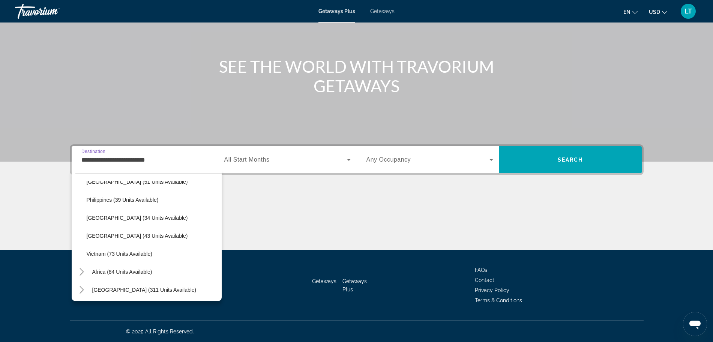
scroll to position [302, 0]
click at [146, 251] on span "Vietnam (73 units available)" at bounding box center [120, 253] width 66 height 6
type input "**********"
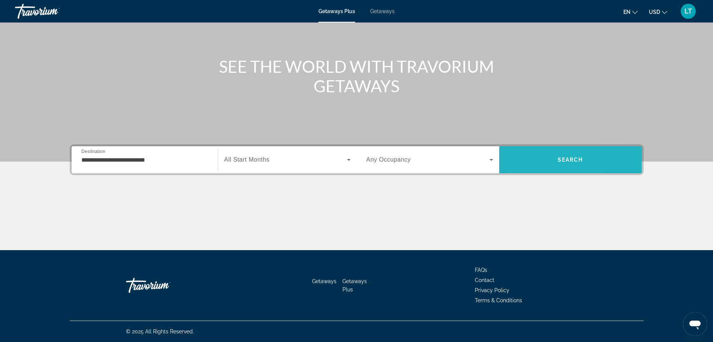
click at [527, 158] on span "Search" at bounding box center [570, 160] width 143 height 18
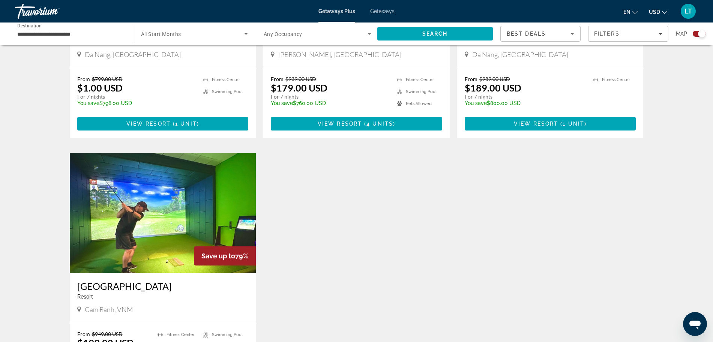
scroll to position [422, 0]
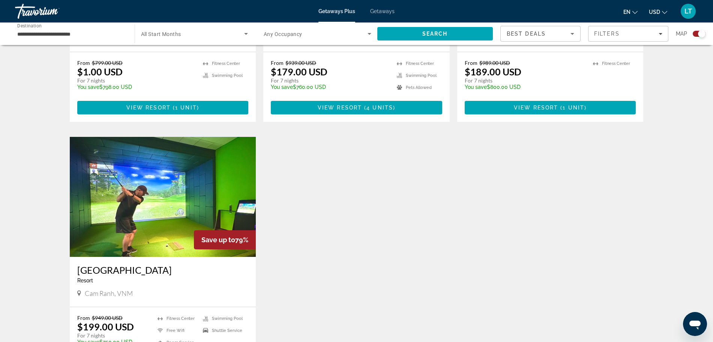
click at [172, 188] on img "Main content" at bounding box center [163, 197] width 186 height 120
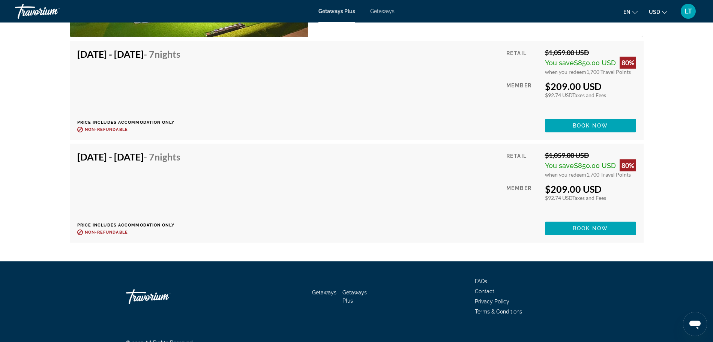
scroll to position [2600, 0]
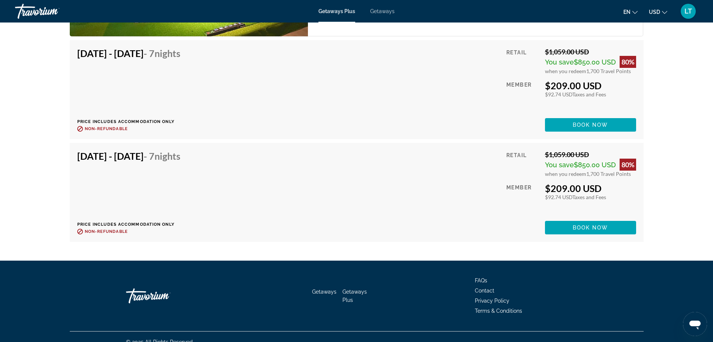
click at [319, 161] on div "Nov 2, 2025 - Nov 9, 2025 - 7 Nights Price includes accommodation only Refundab…" at bounding box center [356, 192] width 559 height 84
click at [589, 225] on span "Book now" at bounding box center [591, 228] width 36 height 6
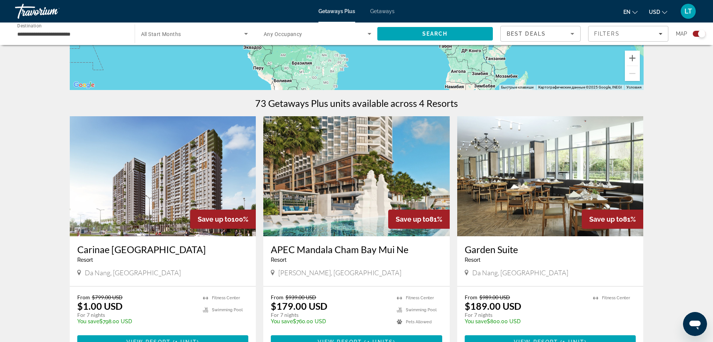
scroll to position [234, 0]
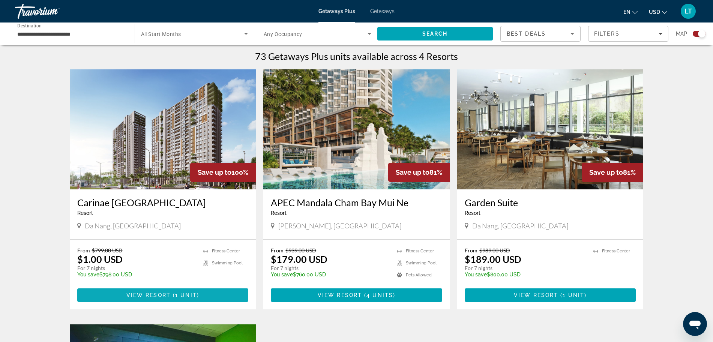
click at [138, 296] on span "View Resort" at bounding box center [148, 295] width 44 height 6
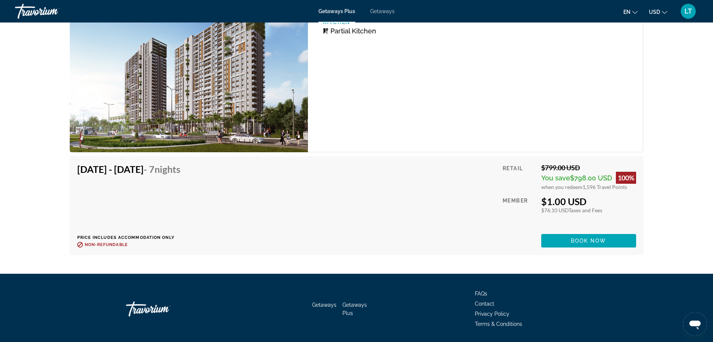
scroll to position [1159, 0]
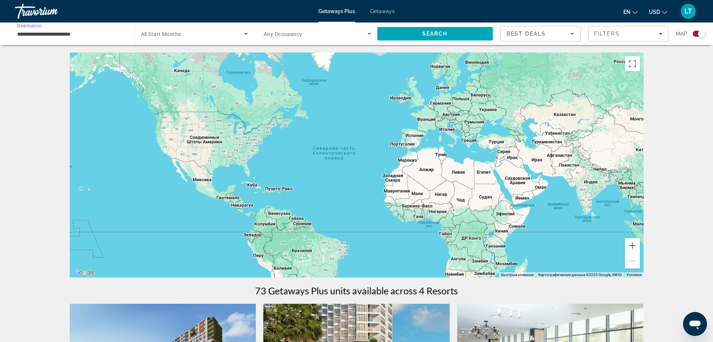
click at [56, 36] on input "**********" at bounding box center [71, 34] width 108 height 9
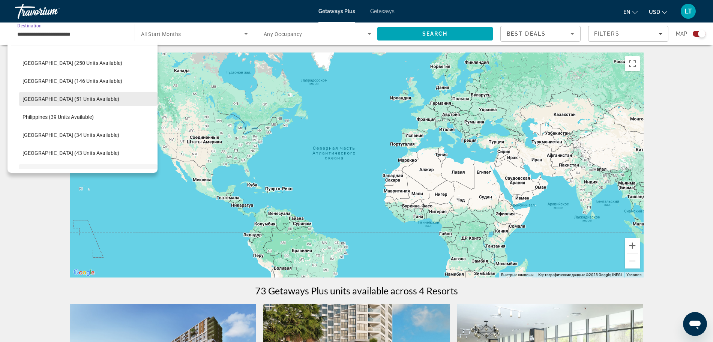
scroll to position [161, 0]
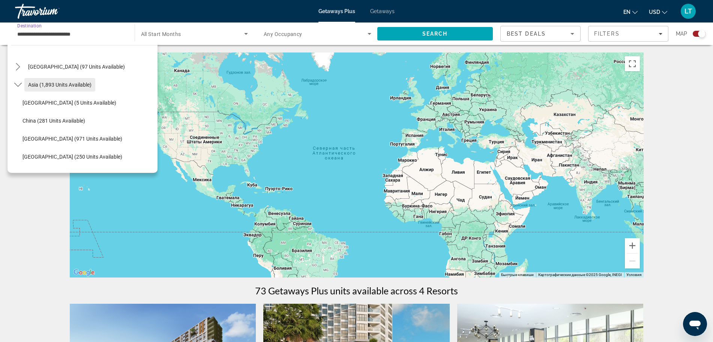
click at [33, 84] on span "Asia (1,893 units available)" at bounding box center [59, 85] width 63 height 6
type input "**********"
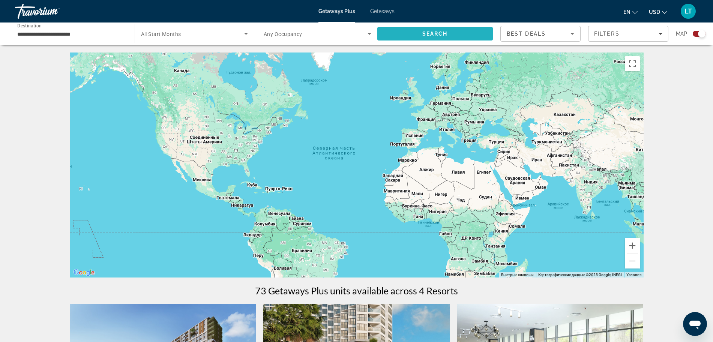
click at [419, 33] on span "Search" at bounding box center [435, 34] width 116 height 18
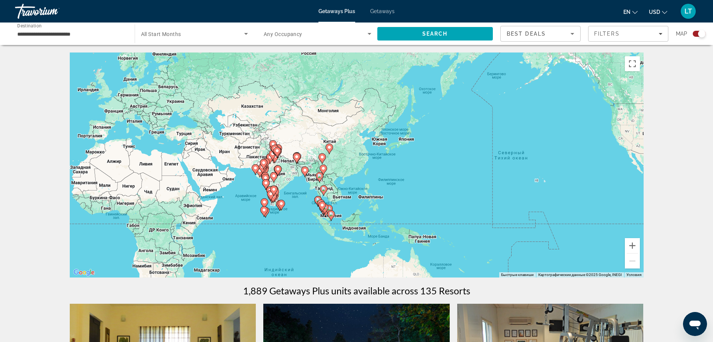
drag, startPoint x: 514, startPoint y: 123, endPoint x: 201, endPoint y: 114, distance: 313.8
click at [201, 114] on div "Чтобы активировать перетаскивание с помощью клавиатуры, нажмите Alt + Ввод. Пос…" at bounding box center [357, 165] width 574 height 225
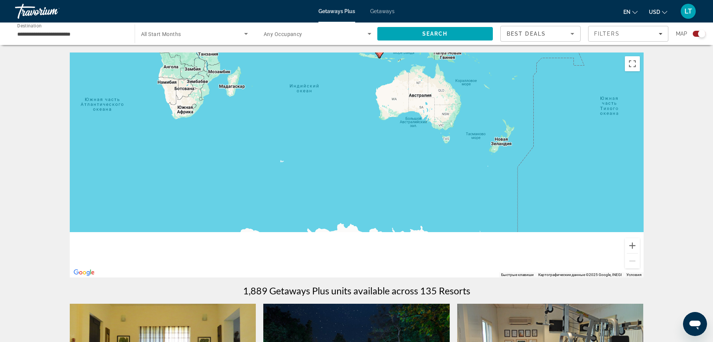
drag, startPoint x: 448, startPoint y: 210, endPoint x: 473, endPoint y: 19, distance: 192.3
click at [473, 19] on div "**********" at bounding box center [356, 171] width 713 height 342
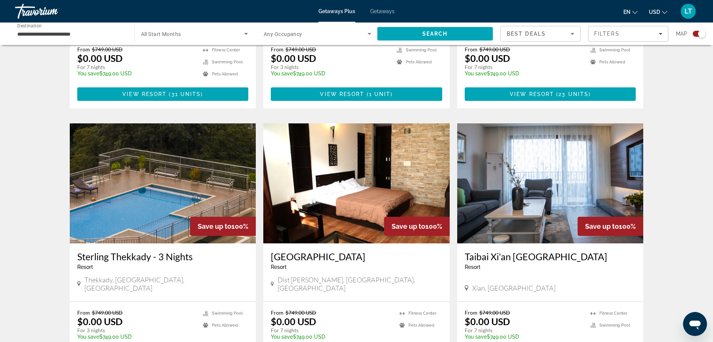
scroll to position [1115, 0]
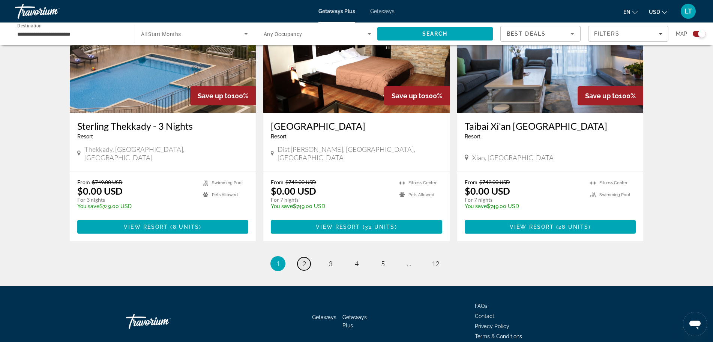
click at [301, 257] on link "page 2" at bounding box center [304, 263] width 13 height 13
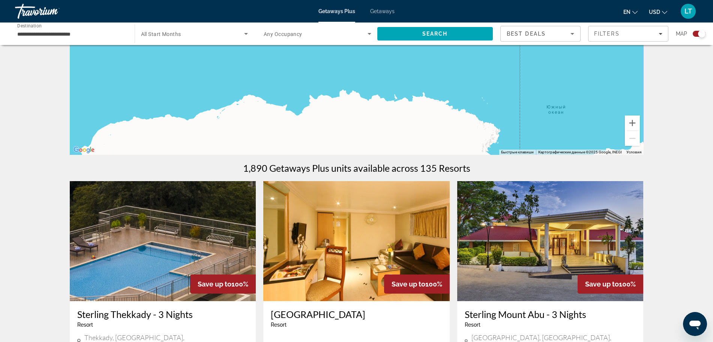
scroll to position [234, 0]
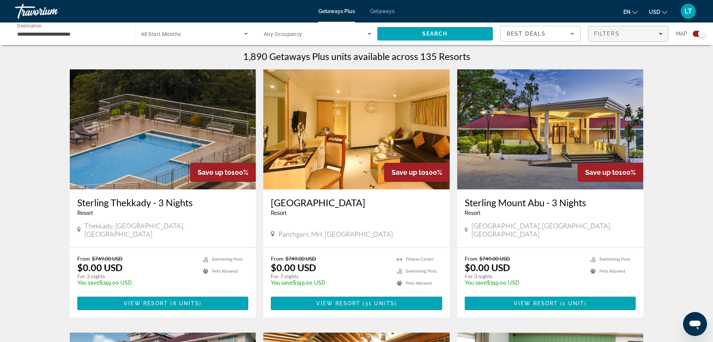
click at [658, 35] on div "Filters" at bounding box center [628, 34] width 68 height 6
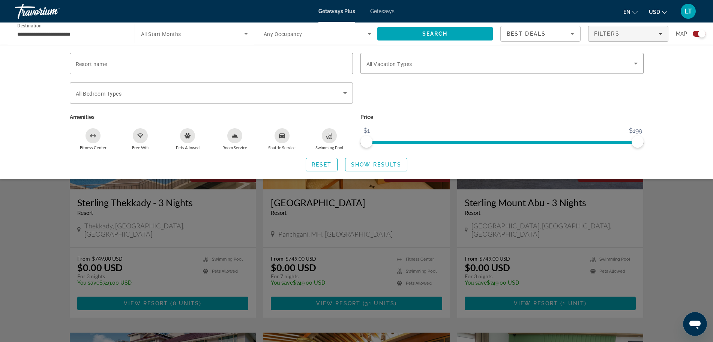
click at [661, 83] on div "Resort name Vacation Types All Vacation Types Bedroom Types All Bedroom Types A…" at bounding box center [356, 112] width 713 height 134
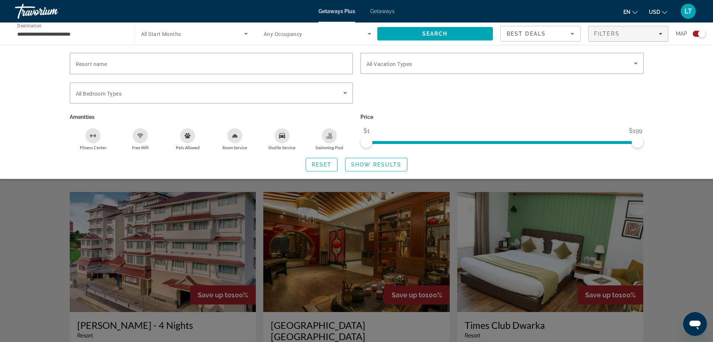
click at [367, 218] on div "Search widget" at bounding box center [356, 228] width 713 height 230
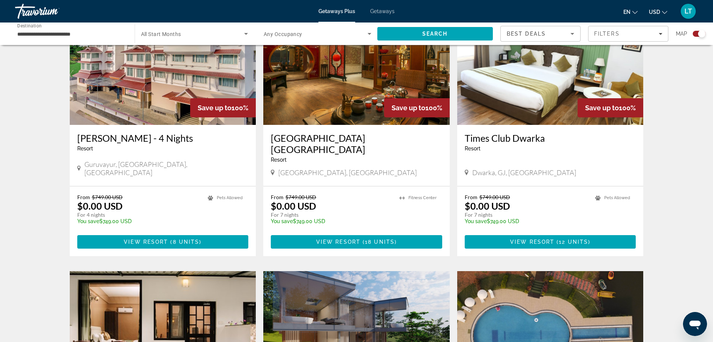
scroll to position [563, 0]
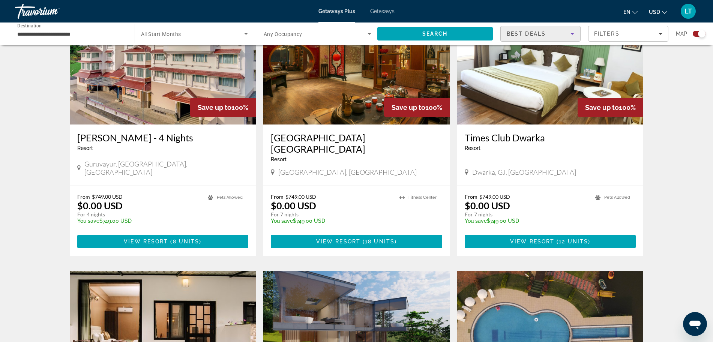
click at [571, 36] on icon "Sort by" at bounding box center [572, 33] width 9 height 9
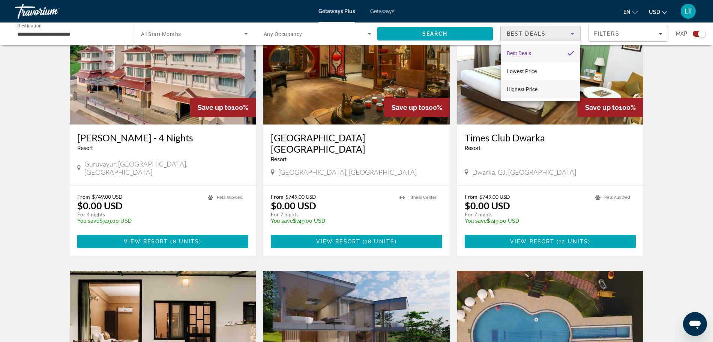
click at [525, 86] on span "Highest Price" at bounding box center [522, 89] width 31 height 6
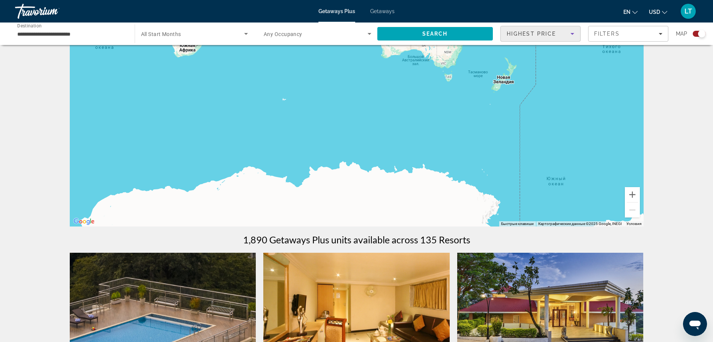
scroll to position [0, 0]
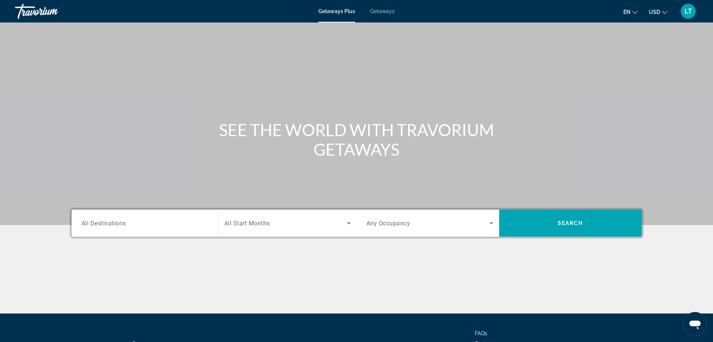
click at [106, 226] on span "All Destinations" at bounding box center [103, 222] width 45 height 7
click at [106, 226] on input "Destination All Destinations" at bounding box center [144, 223] width 127 height 9
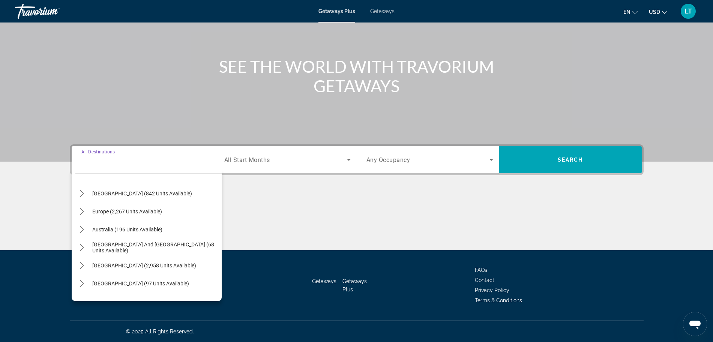
scroll to position [94, 0]
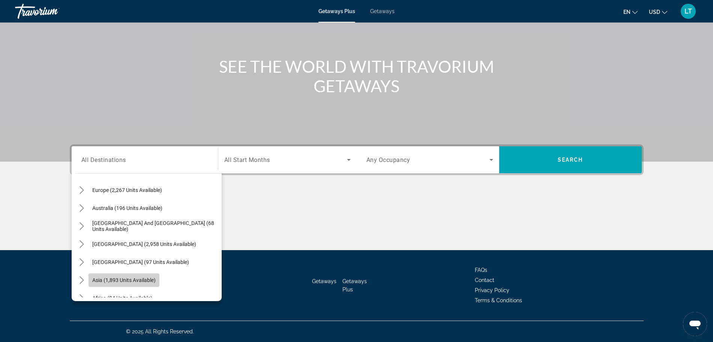
click at [117, 278] on span "Asia (1,893 units available)" at bounding box center [123, 280] width 63 height 6
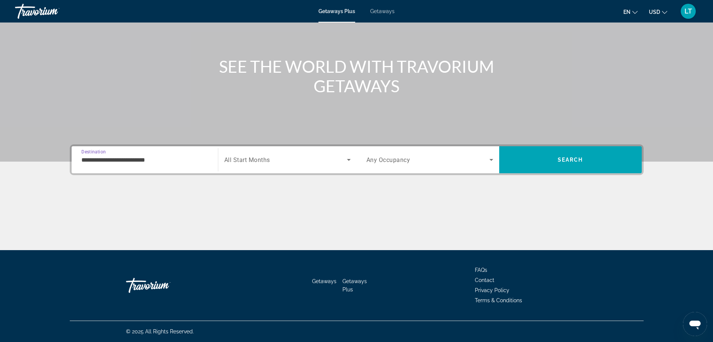
click at [144, 159] on input "**********" at bounding box center [144, 160] width 127 height 9
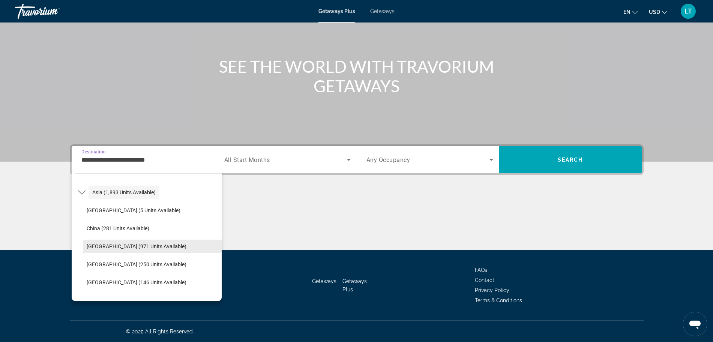
scroll to position [228, 0]
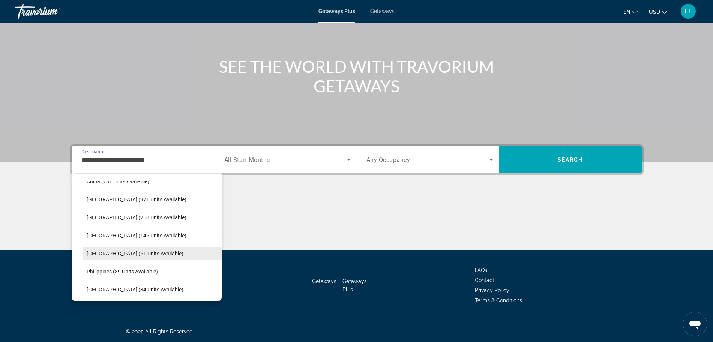
click at [129, 251] on span "Maldives (51 units available)" at bounding box center [135, 254] width 97 height 6
type input "**********"
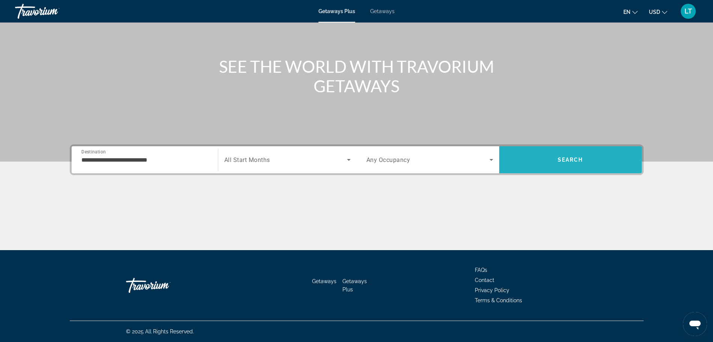
click at [548, 158] on span "Search" at bounding box center [570, 160] width 143 height 18
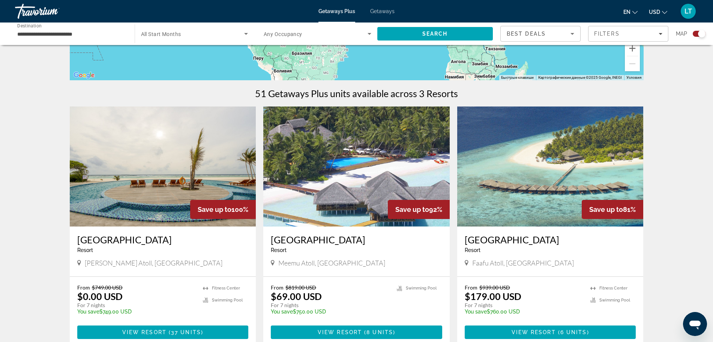
scroll to position [234, 0]
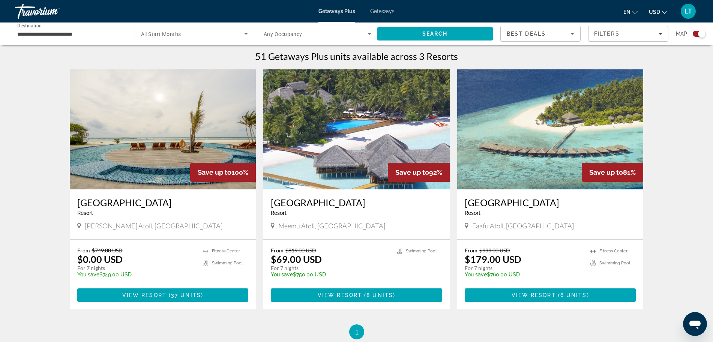
click at [208, 147] on img "Main content" at bounding box center [163, 129] width 186 height 120
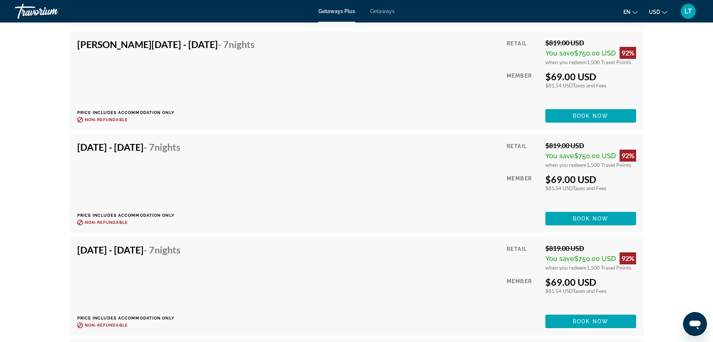
scroll to position [2486, 0]
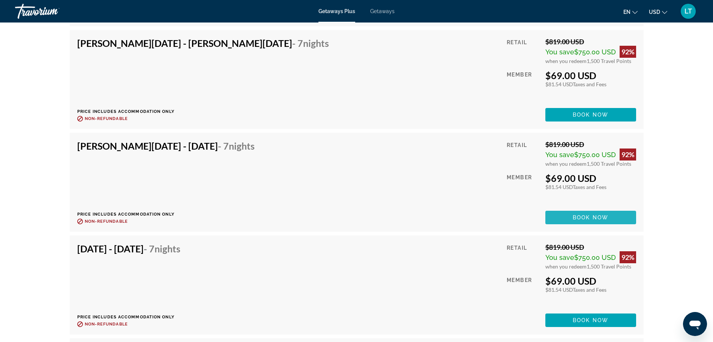
click at [559, 219] on span "Main content" at bounding box center [591, 218] width 91 height 18
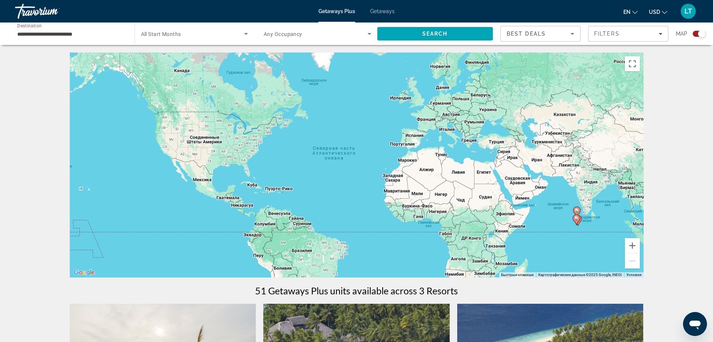
click at [77, 34] on input "**********" at bounding box center [71, 34] width 108 height 9
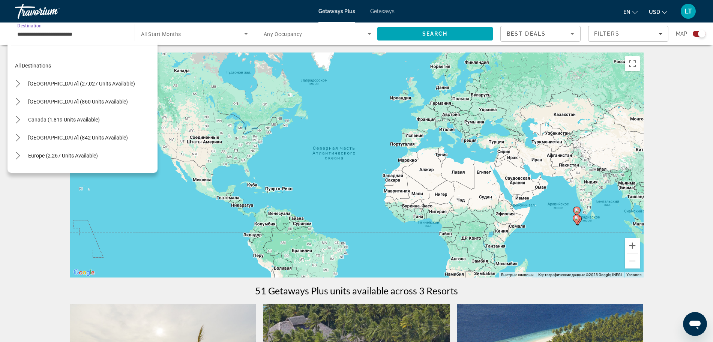
scroll to position [243, 0]
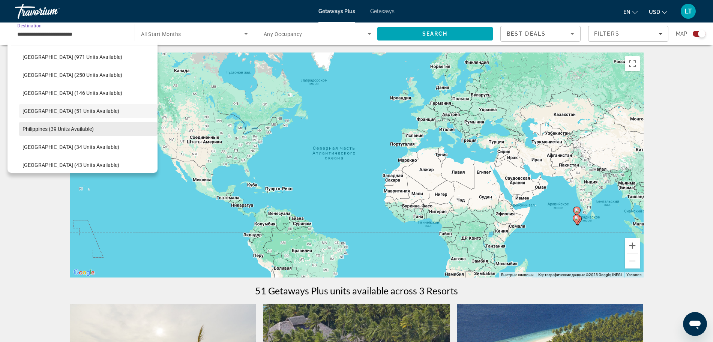
click at [35, 128] on span "Philippines (39 units available)" at bounding box center [58, 129] width 71 height 6
type input "**********"
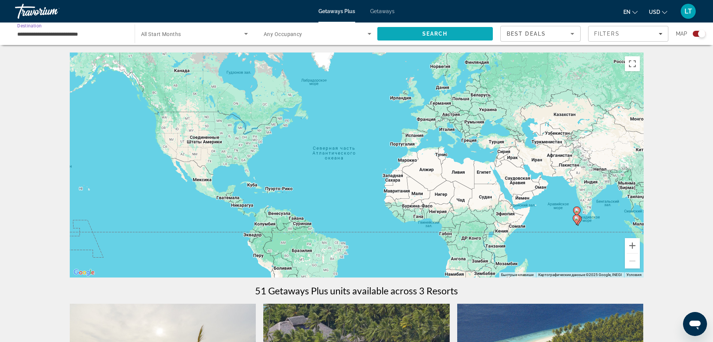
click at [440, 31] on span "Search" at bounding box center [435, 34] width 26 height 6
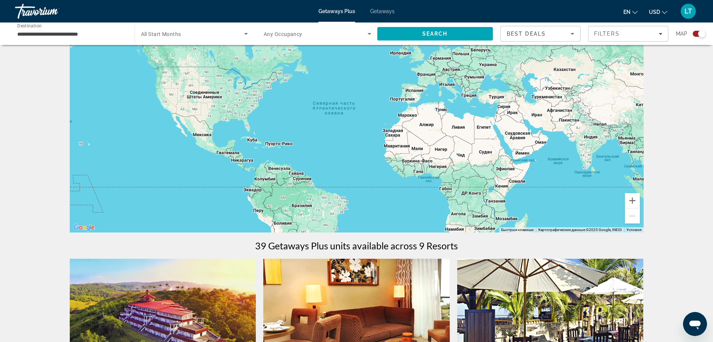
scroll to position [141, 0]
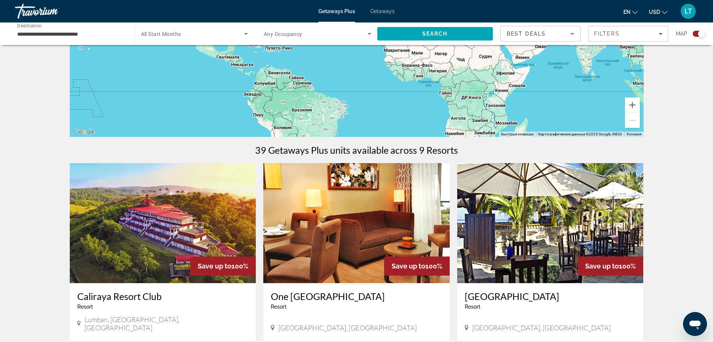
click at [700, 36] on div "Search widget" at bounding box center [702, 34] width 8 height 8
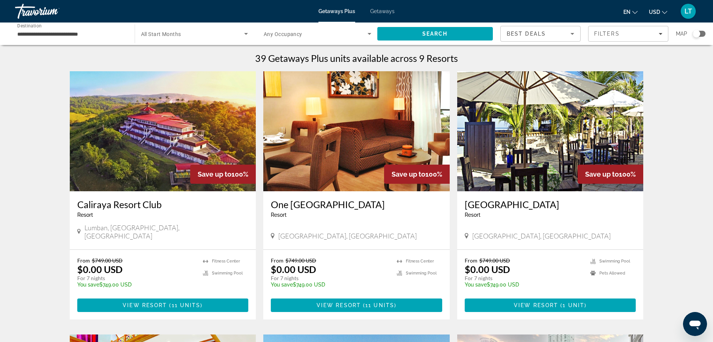
click at [700, 36] on div "Search widget" at bounding box center [699, 34] width 13 height 6
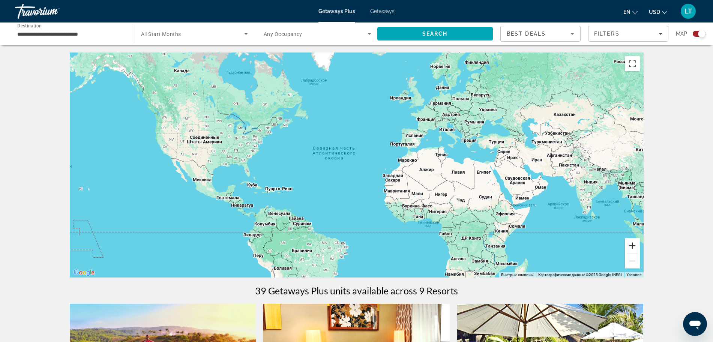
click at [632, 248] on button "Увеличить" at bounding box center [632, 245] width 15 height 15
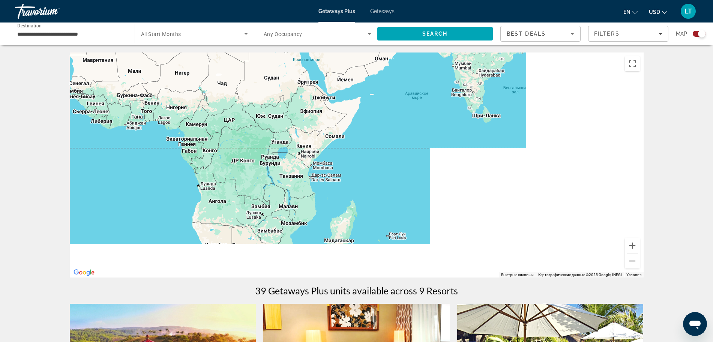
drag, startPoint x: 598, startPoint y: 187, endPoint x: 255, endPoint y: 36, distance: 375.1
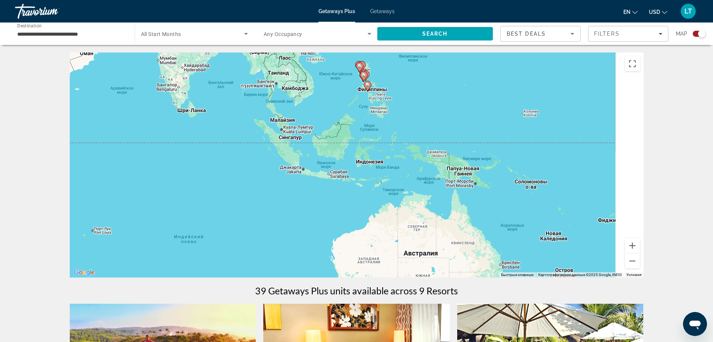
drag, startPoint x: 583, startPoint y: 173, endPoint x: 308, endPoint y: 173, distance: 275.0
click at [308, 173] on div "Чтобы активировать перетаскивание с помощью клавиатуры, нажмите Alt + Ввод. Пос…" at bounding box center [357, 165] width 574 height 225
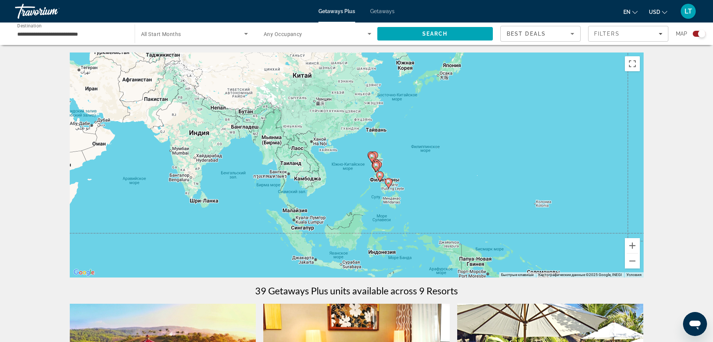
drag, startPoint x: 464, startPoint y: 68, endPoint x: 480, endPoint y: 150, distance: 84.0
click at [480, 150] on div "Чтобы активировать перетаскивание с помощью клавиатуры, нажмите Alt + Ввод. Пос…" at bounding box center [357, 165] width 574 height 225
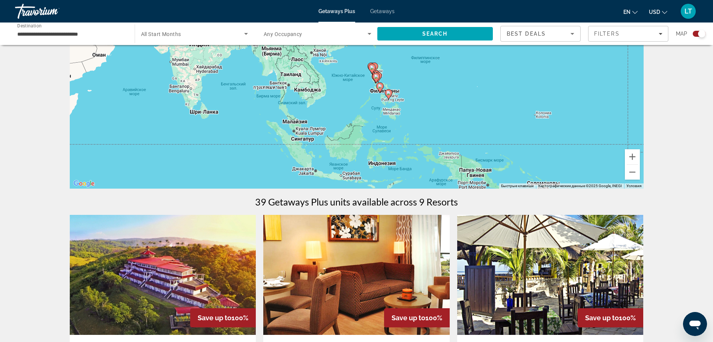
scroll to position [94, 0]
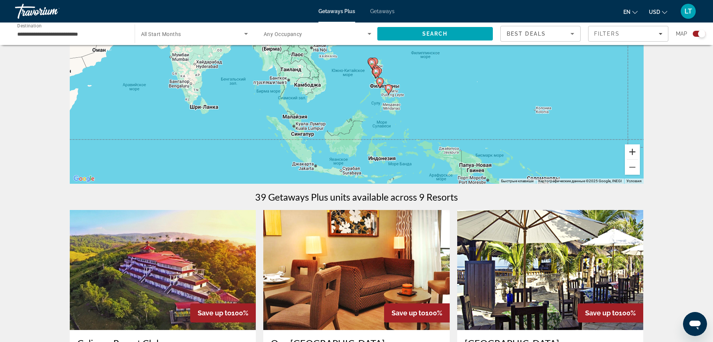
click at [630, 151] on button "Увеличить" at bounding box center [632, 151] width 15 height 15
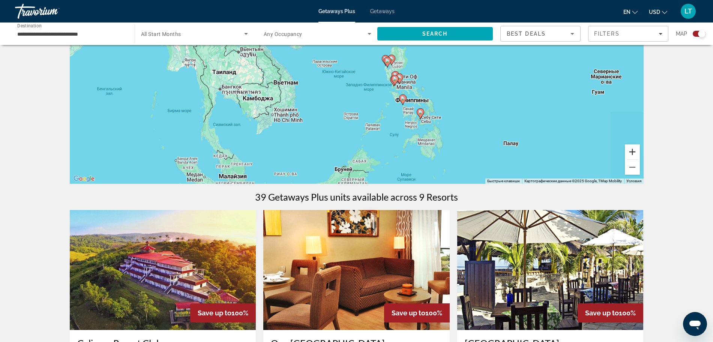
click at [630, 151] on button "Увеличить" at bounding box center [632, 151] width 15 height 15
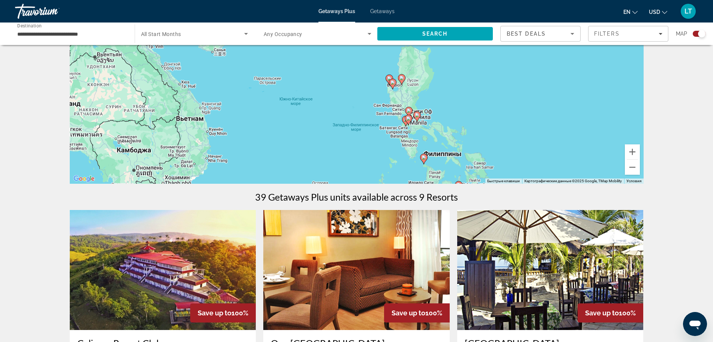
drag, startPoint x: 526, startPoint y: 88, endPoint x: 500, endPoint y: 114, distance: 36.9
click at [500, 114] on div "Чтобы активировать перетаскивание с помощью клавиатуры, нажмите Alt + Ввод. Пос…" at bounding box center [357, 71] width 574 height 225
click at [632, 154] on button "Увеличить" at bounding box center [632, 151] width 15 height 15
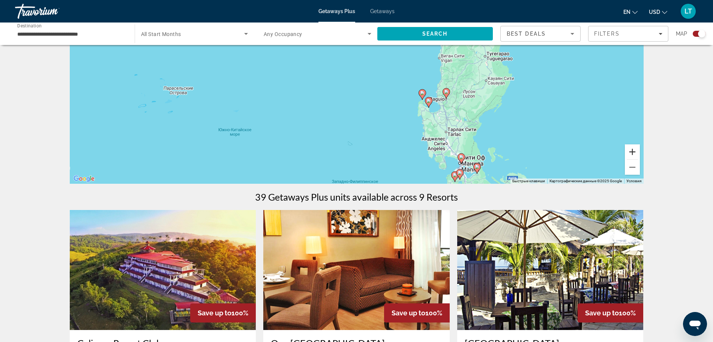
click at [634, 154] on button "Увеличить" at bounding box center [632, 151] width 15 height 15
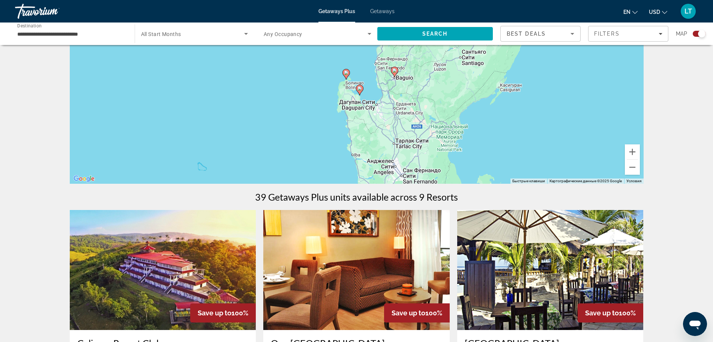
drag, startPoint x: 597, startPoint y: 126, endPoint x: 454, endPoint y: 76, distance: 151.7
click at [454, 76] on div "Чтобы активировать перетаскивание с помощью клавиатуры, нажмите Alt + Ввод. Пос…" at bounding box center [357, 71] width 574 height 225
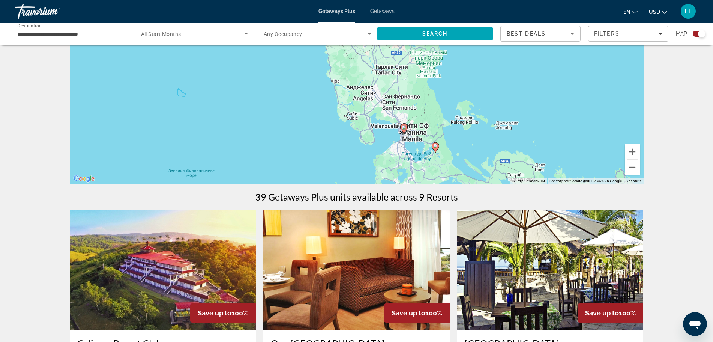
drag, startPoint x: 541, startPoint y: 123, endPoint x: 527, endPoint y: 62, distance: 62.1
click at [527, 62] on div "Чтобы активировать перетаскивание с помощью клавиатуры, нажмите Alt + Ввод. Пос…" at bounding box center [357, 71] width 574 height 225
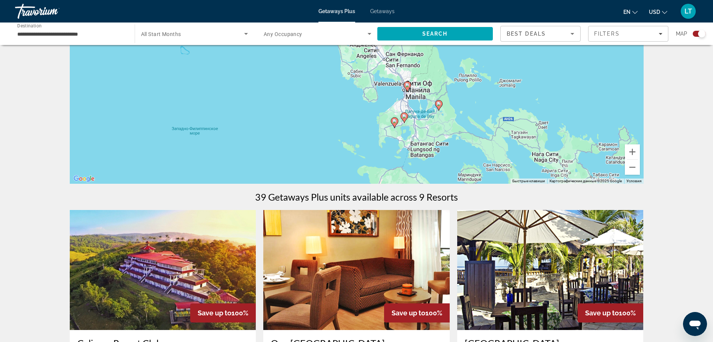
drag, startPoint x: 562, startPoint y: 127, endPoint x: 567, endPoint y: 84, distance: 42.6
click at [567, 84] on div "Чтобы активировать перетаскивание с помощью клавиатуры, нажмите Alt + Ввод. Пос…" at bounding box center [357, 71] width 574 height 225
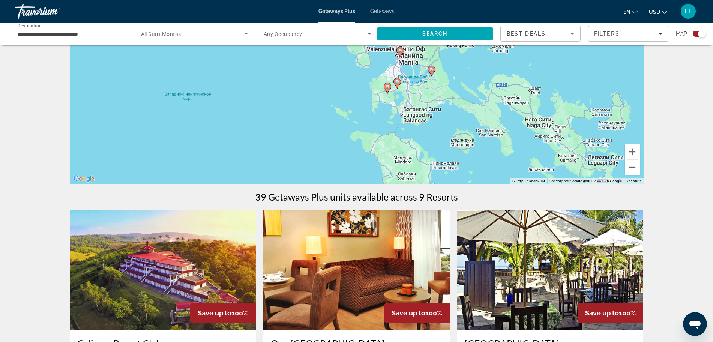
drag, startPoint x: 572, startPoint y: 130, endPoint x: 562, endPoint y: 86, distance: 45.3
click at [562, 86] on div "Чтобы активировать перетаскивание с помощью клавиатуры, нажмите Alt + Ввод. Пос…" at bounding box center [357, 71] width 574 height 225
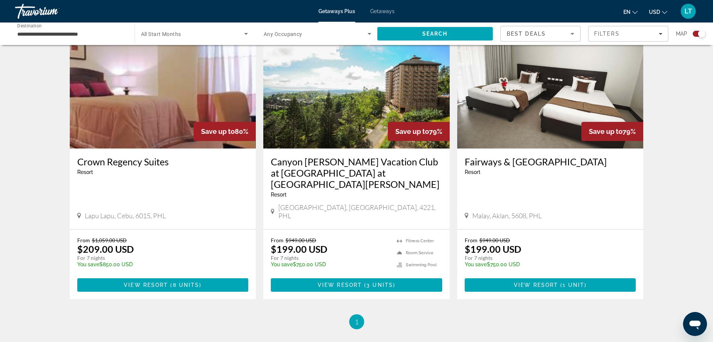
scroll to position [797, 0]
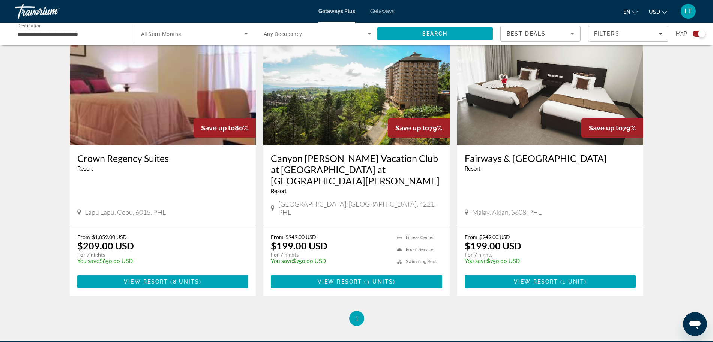
click at [688, 11] on span "LT" at bounding box center [689, 12] width 8 height 8
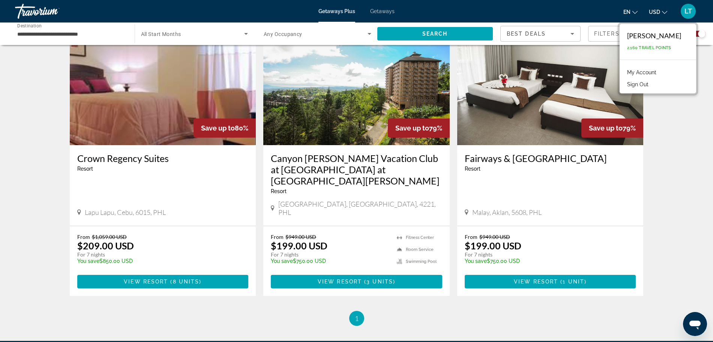
click at [655, 72] on link "My Account" at bounding box center [642, 73] width 37 height 10
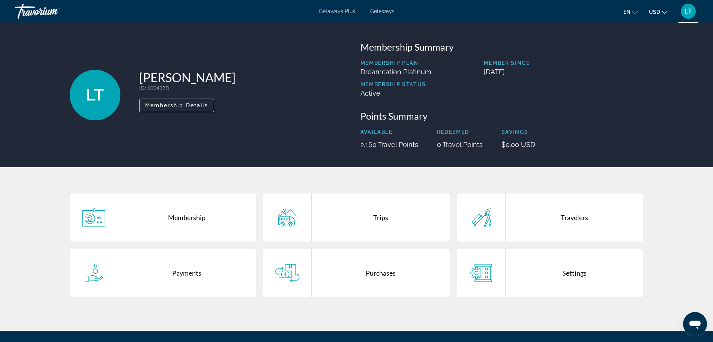
click at [187, 271] on div "Payments" at bounding box center [187, 273] width 138 height 48
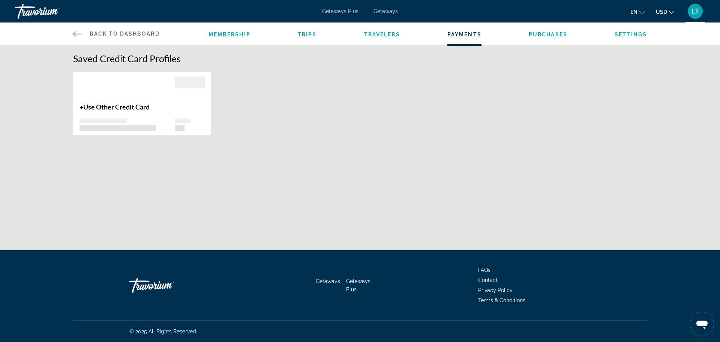
click at [82, 107] on p "+ Use Other Credit Card" at bounding box center [127, 107] width 95 height 8
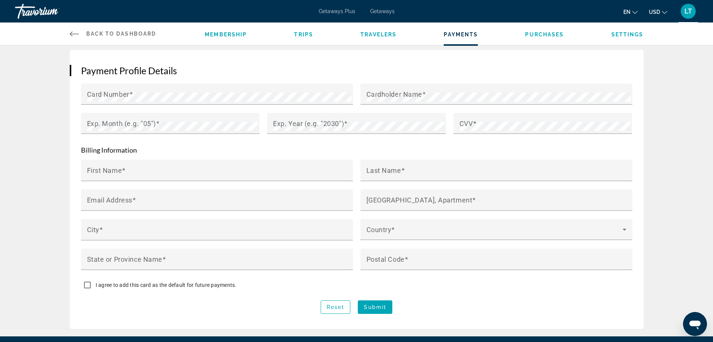
scroll to position [113, 0]
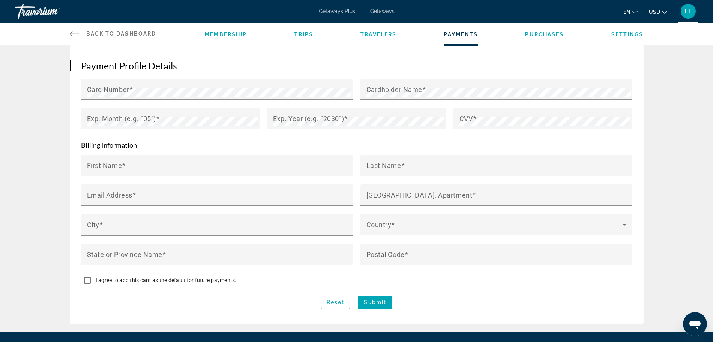
click at [627, 12] on span "en" at bounding box center [627, 12] width 7 height 6
click at [617, 79] on button "русский" at bounding box center [615, 79] width 33 height 10
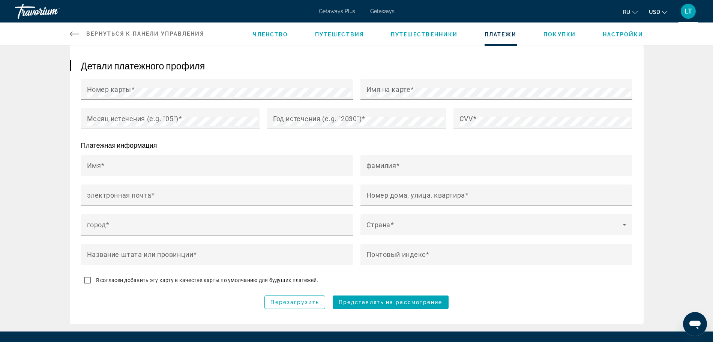
click at [277, 32] on span "Членство" at bounding box center [270, 35] width 35 height 6
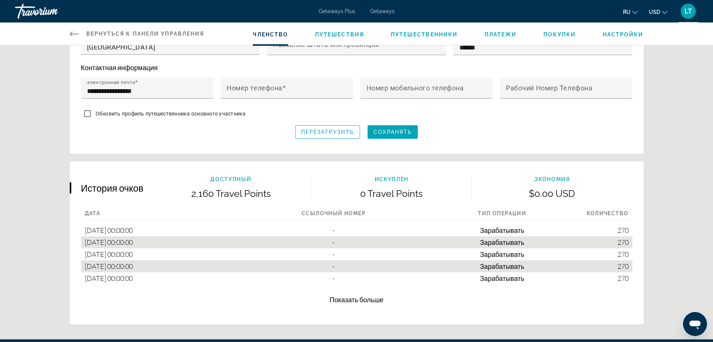
scroll to position [328, 0]
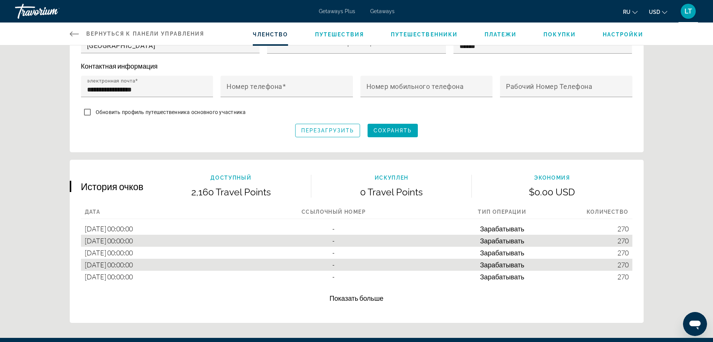
click at [362, 296] on span "Показать больше" at bounding box center [357, 298] width 54 height 8
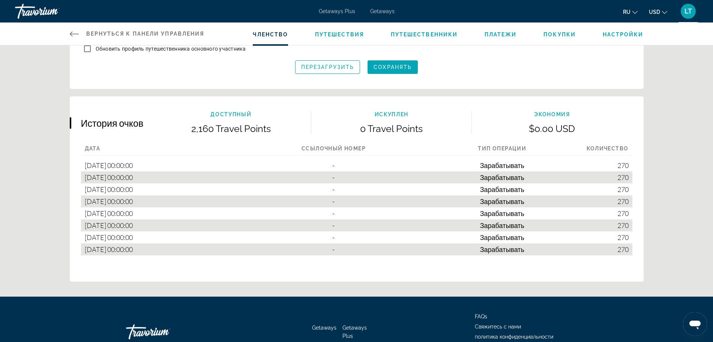
scroll to position [422, 0]
